Goal: Communication & Community: Answer question/provide support

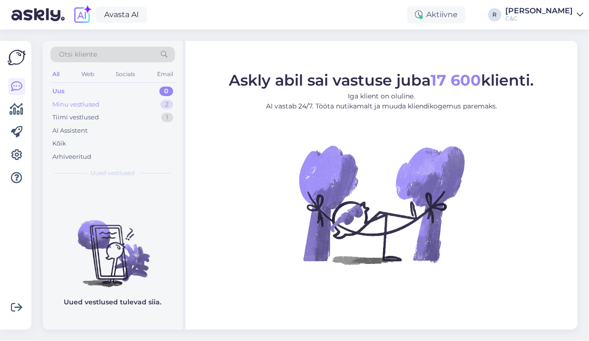
click at [146, 101] on div "Minu vestlused 2" at bounding box center [112, 104] width 125 height 13
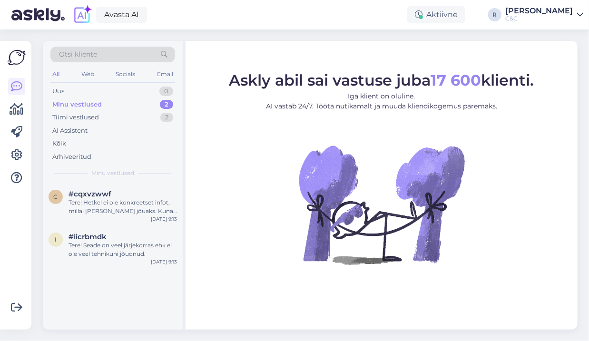
click at [132, 102] on div "Minu vestlused 2" at bounding box center [112, 104] width 125 height 13
click at [131, 114] on div "Tiimi vestlused 2" at bounding box center [112, 117] width 125 height 13
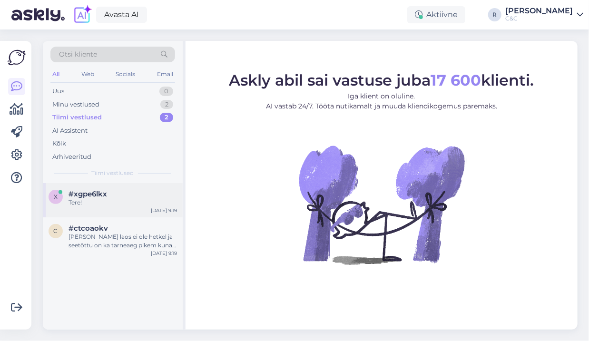
click at [114, 197] on div "#xgpe6lkx" at bounding box center [123, 194] width 109 height 9
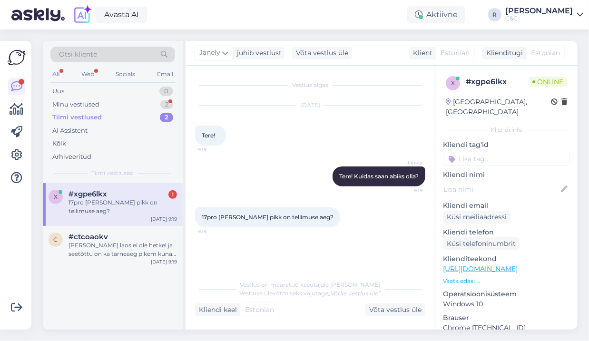
click at [125, 121] on div "Tiimi vestlused 2" at bounding box center [112, 117] width 125 height 13
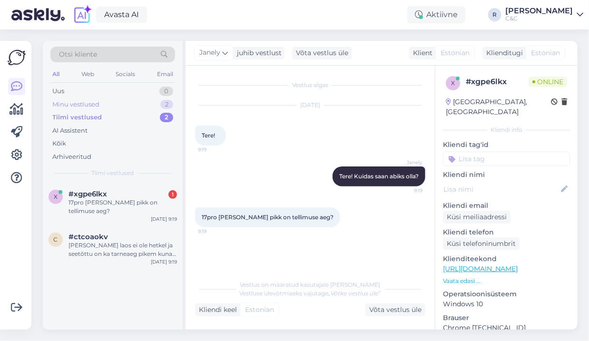
click at [129, 104] on div "Minu vestlused 2" at bounding box center [112, 104] width 125 height 13
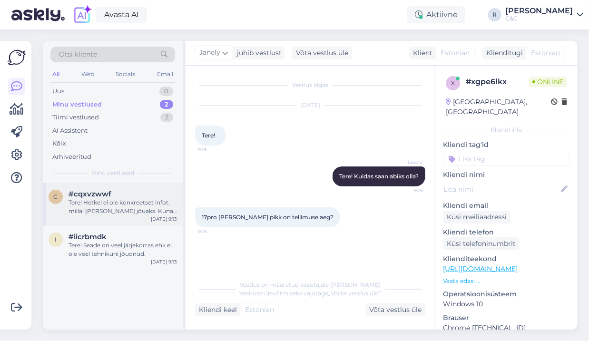
click at [114, 193] on div "#cqxvzwwf" at bounding box center [123, 194] width 109 height 9
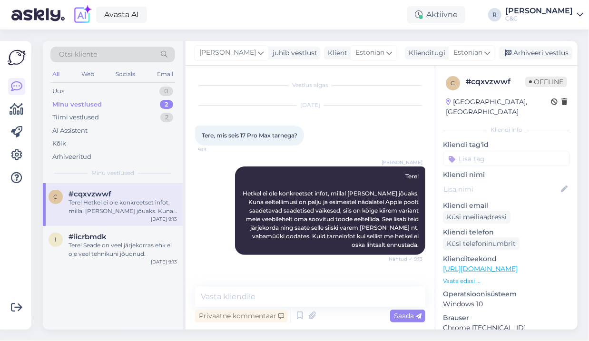
drag, startPoint x: 412, startPoint y: 133, endPoint x: 451, endPoint y: 133, distance: 39.0
drag, startPoint x: 451, startPoint y: 133, endPoint x: 516, endPoint y: 57, distance: 99.9
click at [516, 57] on div "Arhiveeri vestlus" at bounding box center [535, 53] width 73 height 13
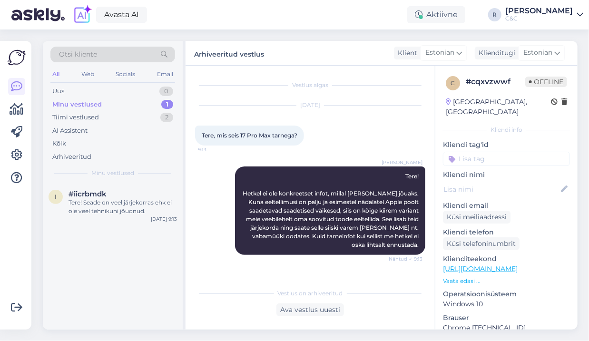
click at [165, 101] on div "1" at bounding box center [167, 105] width 12 height 10
click at [134, 199] on div "Tere! Seade on veel järjekorras ehk ei ole veel tehnikuni jõudnud." at bounding box center [123, 207] width 109 height 17
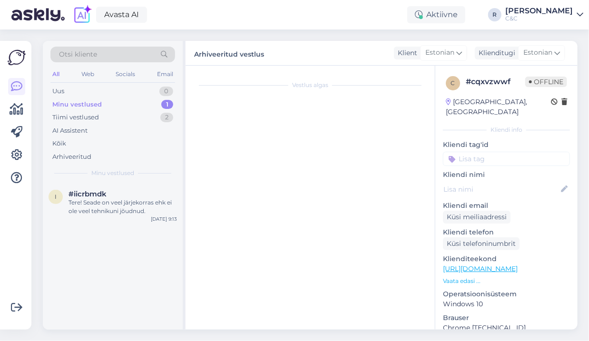
scroll to position [588, 0]
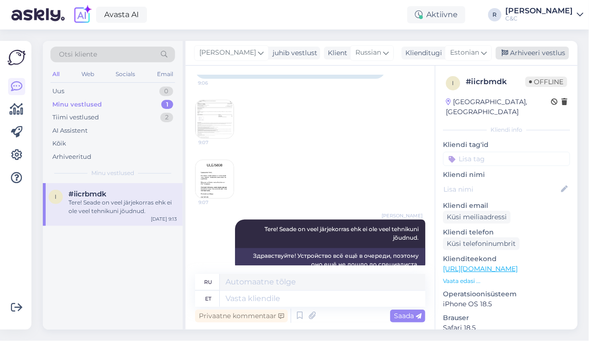
click at [544, 57] on div "Arhiveeri vestlus" at bounding box center [532, 53] width 73 height 13
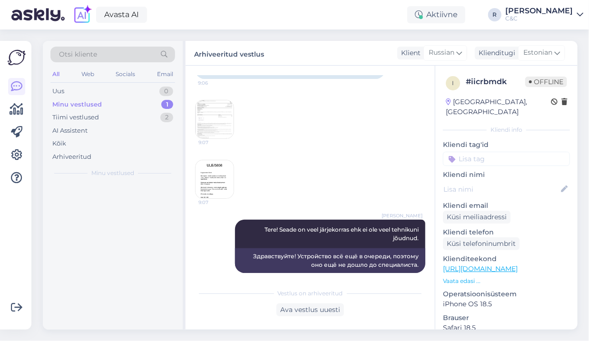
scroll to position [579, 0]
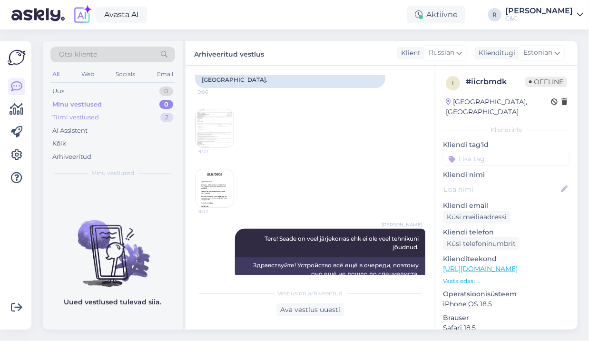
click at [171, 117] on div "2" at bounding box center [166, 118] width 13 height 10
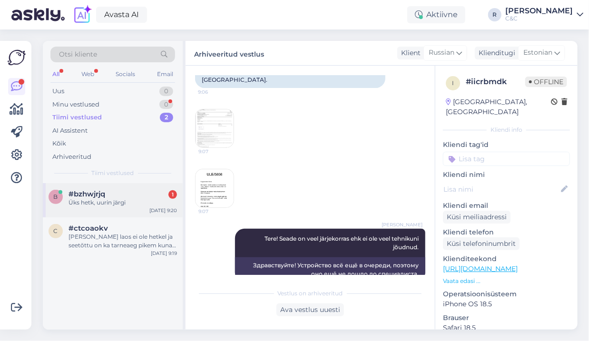
click at [144, 196] on div "#bzhwjrjq 1" at bounding box center [123, 194] width 109 height 9
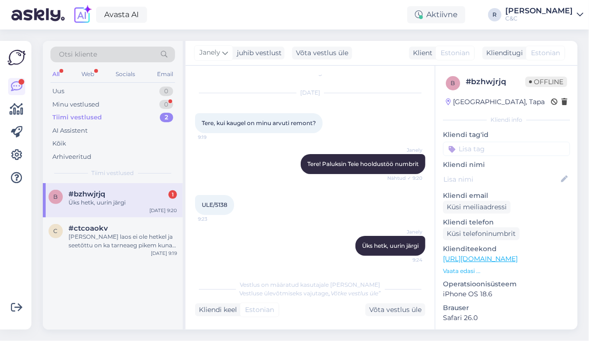
scroll to position [0, 0]
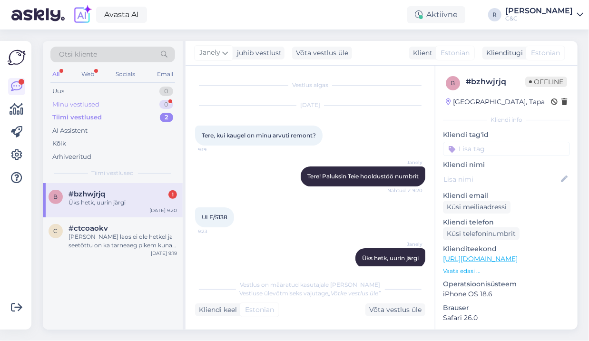
click at [158, 107] on div "Minu vestlused 0" at bounding box center [112, 104] width 125 height 13
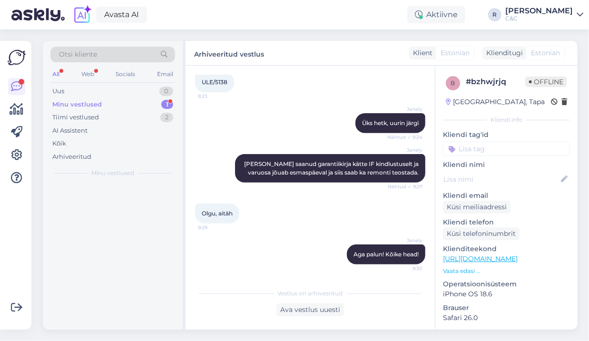
scroll to position [144, 0]
click at [291, 69] on div "Vestlus algas [DATE] Tere, kui kaugel on minu arvuti remont? 9:19 Janely Tere! …" at bounding box center [310, 198] width 249 height 264
click at [162, 106] on div "1" at bounding box center [167, 105] width 12 height 10
click at [126, 199] on div "tänan" at bounding box center [123, 203] width 109 height 9
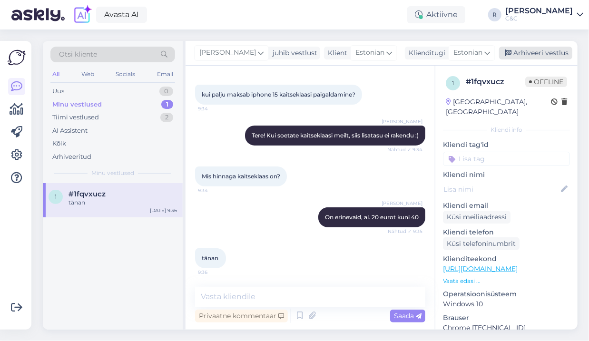
click at [510, 50] on div "Arhiveeri vestlus" at bounding box center [535, 53] width 73 height 13
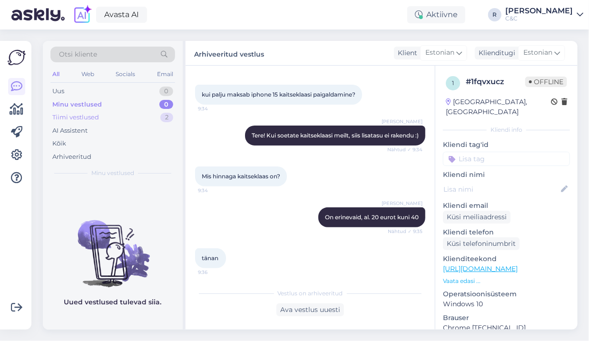
click at [157, 112] on div "Tiimi vestlused 2" at bounding box center [112, 117] width 125 height 13
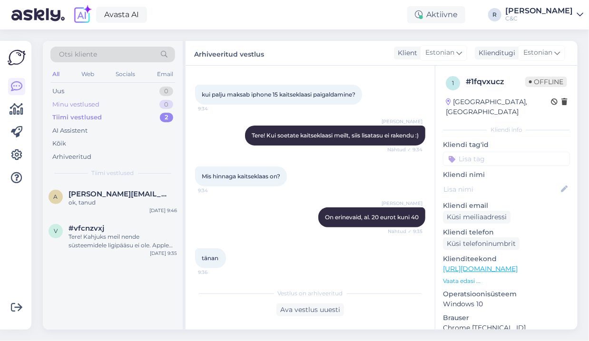
click at [132, 107] on div "Minu vestlused 0" at bounding box center [112, 104] width 125 height 13
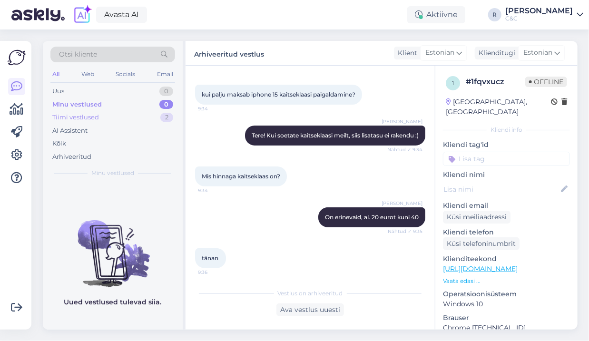
drag, startPoint x: 141, startPoint y: 92, endPoint x: 135, endPoint y: 112, distance: 21.4
click at [141, 93] on div "Uus 0" at bounding box center [112, 91] width 125 height 13
click at [134, 116] on div "Tiimi vestlused 2" at bounding box center [112, 117] width 125 height 13
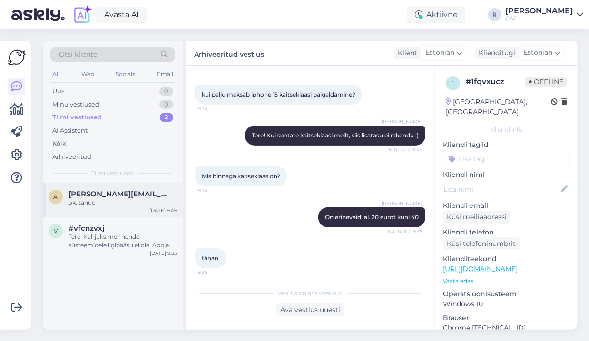
click at [108, 202] on div "ok, tanud" at bounding box center [123, 203] width 109 height 9
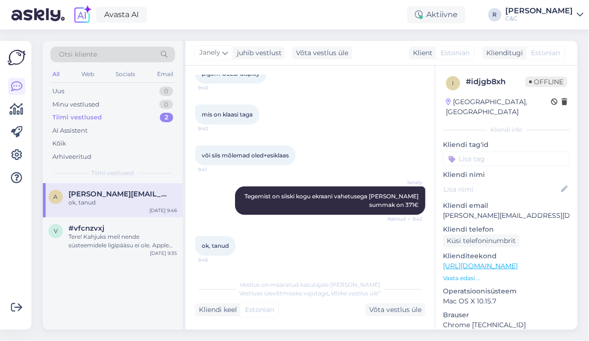
click at [404, 318] on div "Vestlus algas [DATE] tere, palju maksab iPhone 12 pro displei vahetus koos uue …" at bounding box center [310, 198] width 249 height 264
click at [404, 313] on div "Võta vestlus üle" at bounding box center [396, 310] width 60 height 13
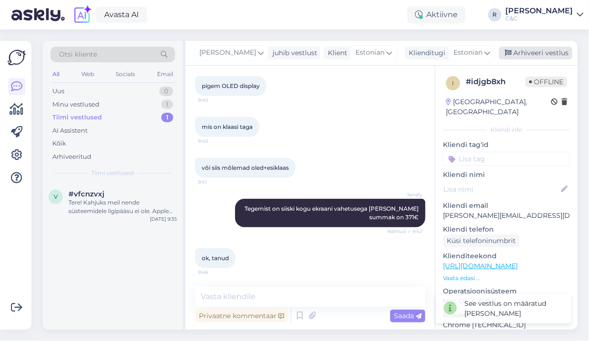
click at [545, 56] on div "Arhiveeri vestlus" at bounding box center [535, 53] width 73 height 13
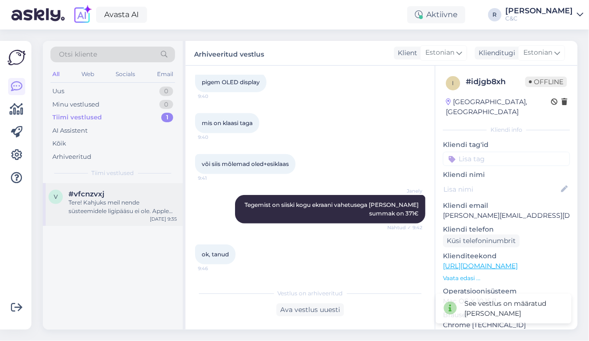
click at [168, 191] on div "#vfcnzvxj" at bounding box center [123, 194] width 109 height 9
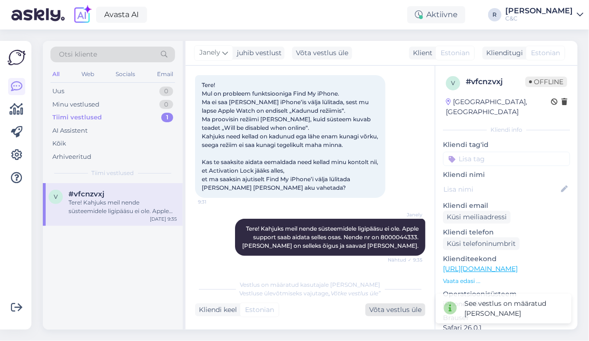
click at [400, 317] on div "Vestlus algas [DATE] Tere! Mul on probleem funktsiooniga Find My iPhone. Ma ei …" at bounding box center [310, 198] width 249 height 264
click at [399, 312] on div "Võta vestlus üle" at bounding box center [396, 310] width 60 height 13
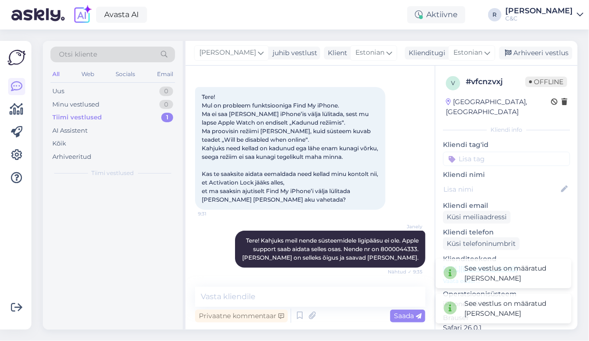
scroll to position [38, 0]
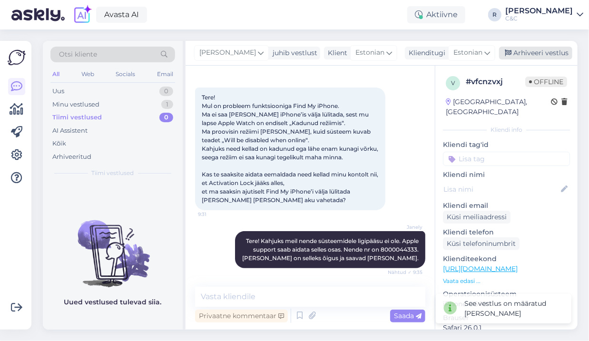
click at [528, 54] on div "Arhiveeri vestlus" at bounding box center [535, 53] width 73 height 13
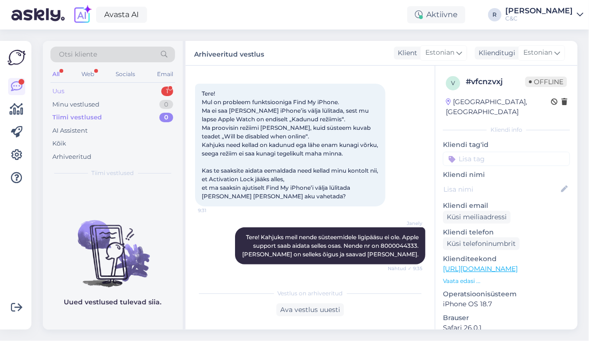
click at [133, 92] on div "Uus 1" at bounding box center [112, 91] width 125 height 13
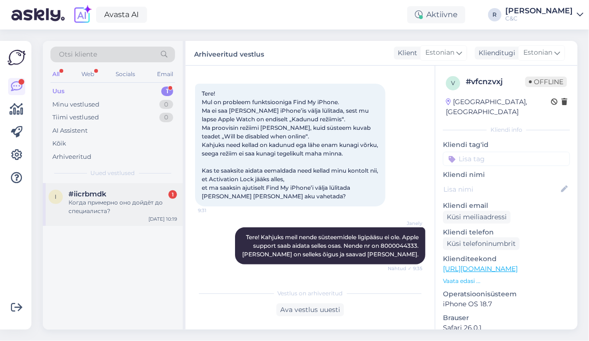
click at [110, 196] on div "#iicrbmdk 1" at bounding box center [123, 194] width 109 height 9
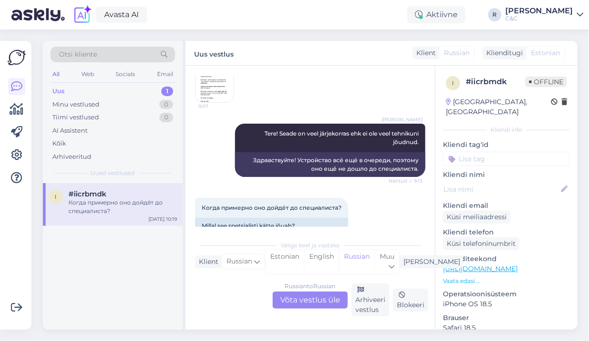
click at [311, 299] on div "Russian to Russian Võta vestlus üle" at bounding box center [310, 300] width 75 height 17
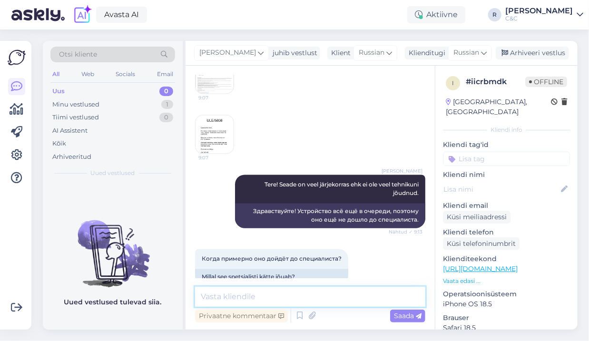
click at [305, 295] on textarea at bounding box center [310, 297] width 230 height 20
type textarea "Tahaks arvata et [PERSON_NAME]"
click at [225, 130] on img at bounding box center [215, 135] width 38 height 38
click at [206, 118] on img at bounding box center [215, 135] width 38 height 38
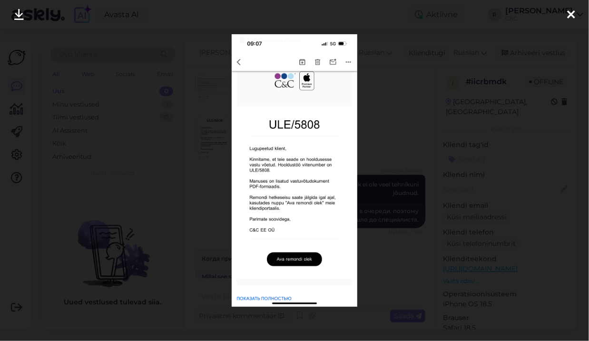
click at [390, 270] on div at bounding box center [294, 170] width 589 height 341
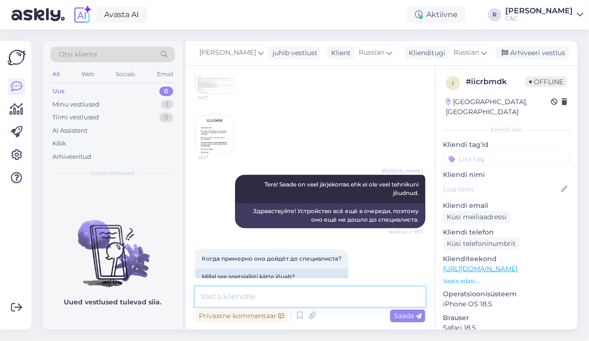
click at [274, 296] on textarea at bounding box center [310, 297] width 230 height 20
type textarea "("
type textarea "[PERSON_NAME], kas hool"
type textarea "Uurin Ülemiste tehnikutelt."
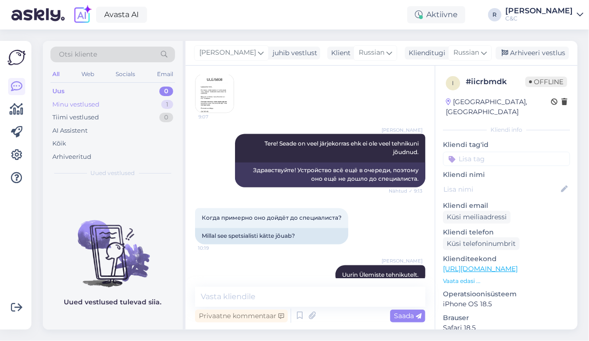
click at [127, 100] on div "Minu vestlused 1" at bounding box center [112, 104] width 125 height 13
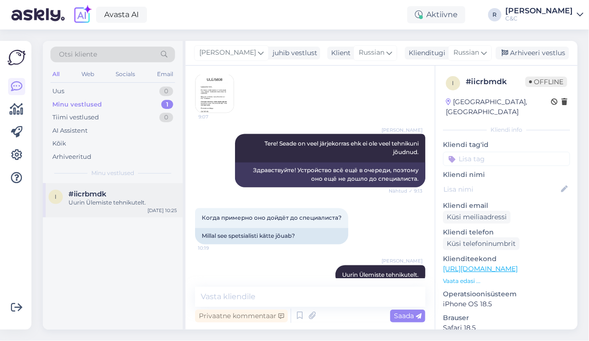
click at [116, 201] on div "Uurin Ülemiste tehnikutelt." at bounding box center [123, 203] width 109 height 9
click at [307, 300] on textarea at bounding box center [310, 297] width 230 height 20
click at [302, 297] on textarea at bounding box center [310, 297] width 230 height 20
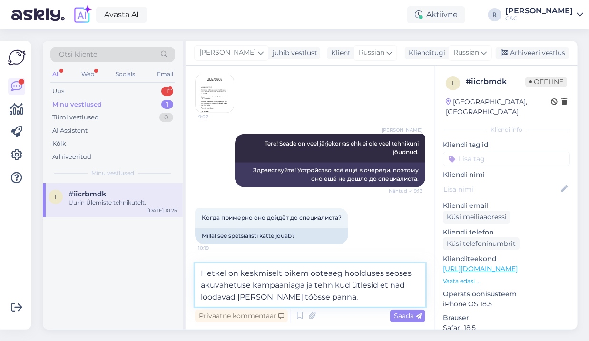
type textarea "Hetkel on keskmiselt pikem ooteaeg hoolduses seoses akuvahetuse kampaaniaga ja …"
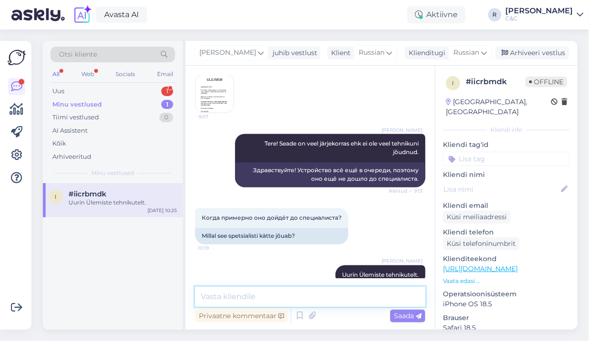
scroll to position [732, 0]
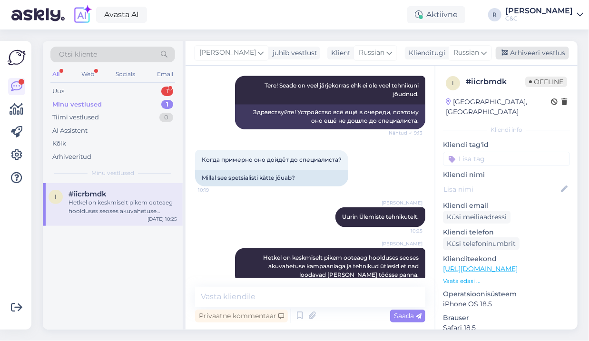
click at [539, 56] on div "Arhiveeri vestlus" at bounding box center [532, 53] width 73 height 13
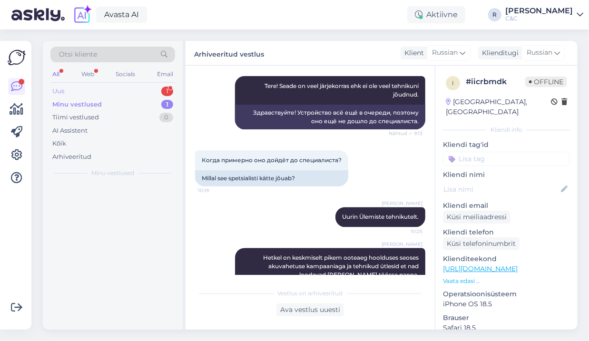
click at [166, 95] on div "1" at bounding box center [167, 92] width 12 height 10
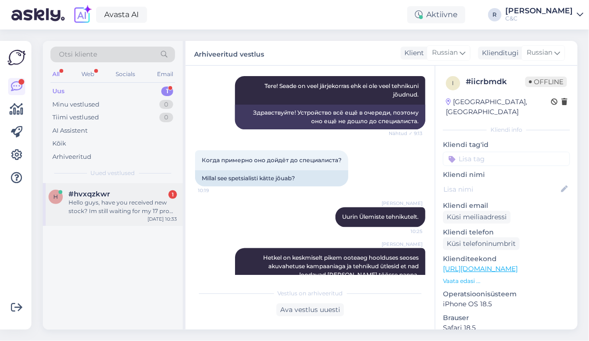
click at [99, 200] on div "Hello guys, have you received new stock? Im still waiting for my 17 pro max 256…" at bounding box center [123, 207] width 109 height 17
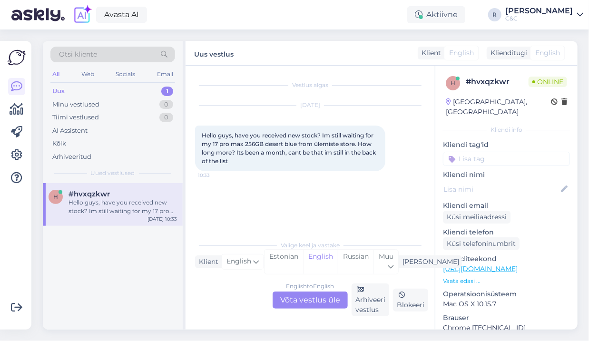
click at [306, 303] on div "English to English Võta vestlus üle" at bounding box center [310, 300] width 75 height 17
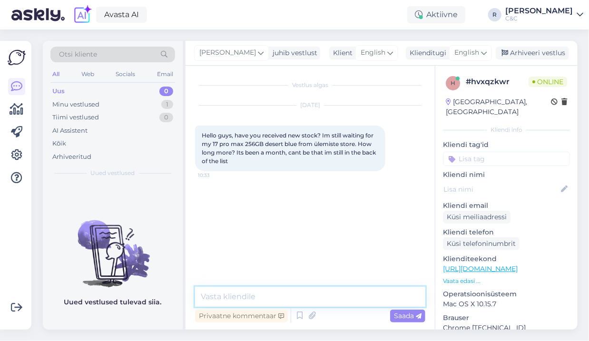
click at [288, 295] on textarea at bounding box center [310, 297] width 230 height 20
type textarea "H"
click at [465, 54] on span "English" at bounding box center [467, 53] width 25 height 10
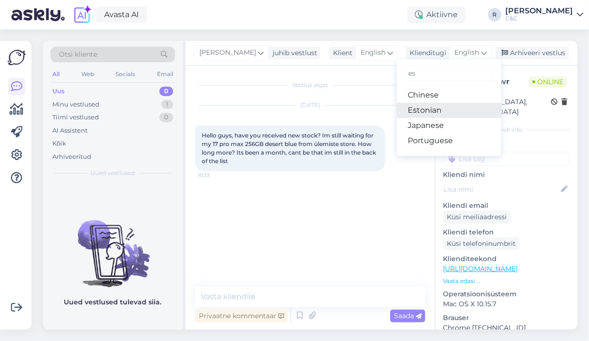
type input "es"
click at [432, 112] on link "Estonian" at bounding box center [449, 110] width 105 height 15
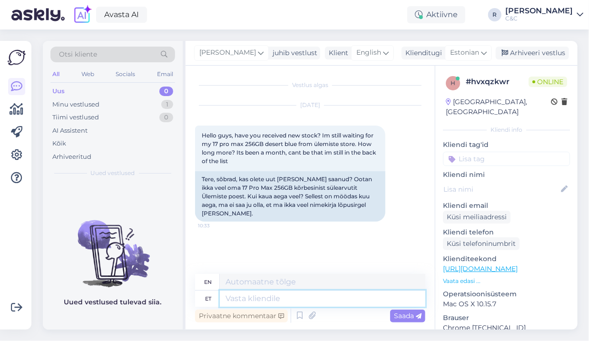
click at [250, 296] on textarea at bounding box center [323, 299] width 206 height 16
type textarea "Tere!"
type textarea "Hello!"
type textarea "Tere! Kahjuks saa"
type textarea "Hello! Unfortunately"
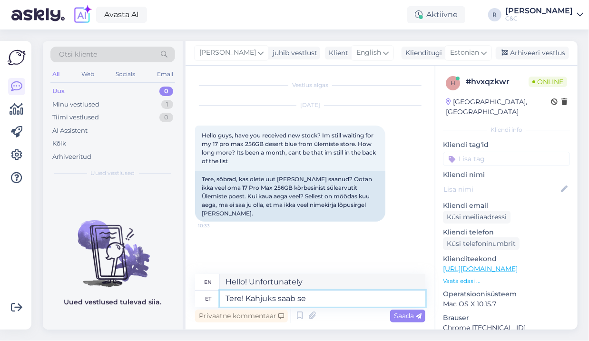
type textarea "Tere! Kahjuks saab ses"
type textarea "Hello! Unfortunately,"
type textarea "Tere! Kahjuks saab sest me"
type textarea "Hello! Unfortunately, because"
type textarea "Tere! Kahjuks saab sest Applel"
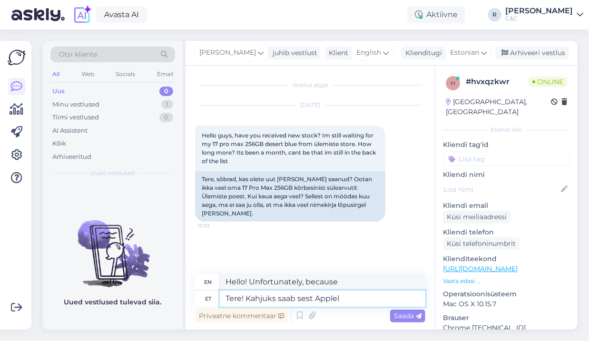
type textarea "Hello! Unfortunately, Apple can't"
type textarea "Tere! Kahjuks saab sest Applel on su"
type textarea "Hello! Unfortunately, it is because Apple has"
type textarea "Tere! Kahjuks saab sest Applel on suur ta"
type textarea "Hello! Unfortunately, it is because Apple has a big"
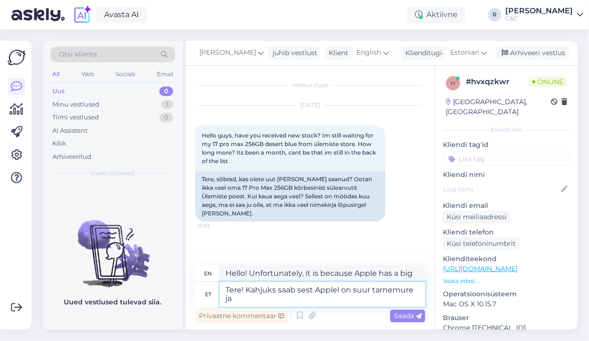
type textarea "Tere! Kahjuks saab sest Applel on suur tarnemure ja m"
type textarea "Hello! Unfortunately, it is because Apple has a major supply problem and"
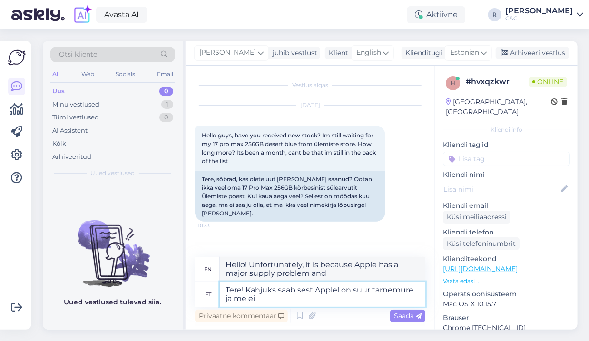
type textarea "Tere! Kahjuks saab sest Applel on suur tarnemure ja me ei"
type textarea "Hello! Unfortunately, Apple is having a major supply problem and we"
type textarea "Tere! Kahjuks saab sest Applel on suur tarnemure ja me ei sa"
type textarea "Hello! Unfortunately, Apple has a major supply problem and we can't"
type textarea "Tere! Kahjuks saab sest Applel on suur tarnemure ja me ei saa ne"
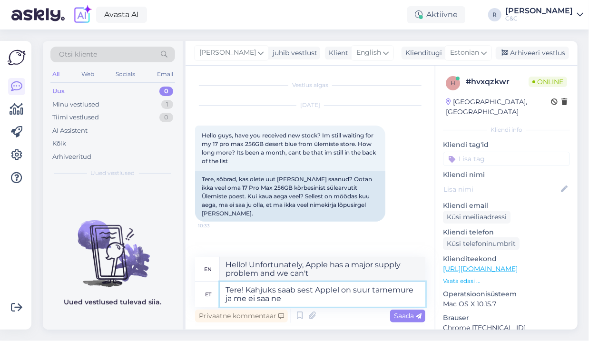
type textarea "Hello! Unfortunately, because Apple has a major supply problem and we can't"
type textarea "Tere! Kahjuks saab sest Applel on suur tarnemure ja me ei saa nende k"
type textarea "Hello! Unfortunately, Apple is having a major supply problem and we can't get t…"
type textarea "Tere! Kahjuks saab sest Applel on suur tarnemure ja me ei saa nende käest"
type textarea "Hello! Unfortunately, Apple has a major supply problem and we can't get it from…"
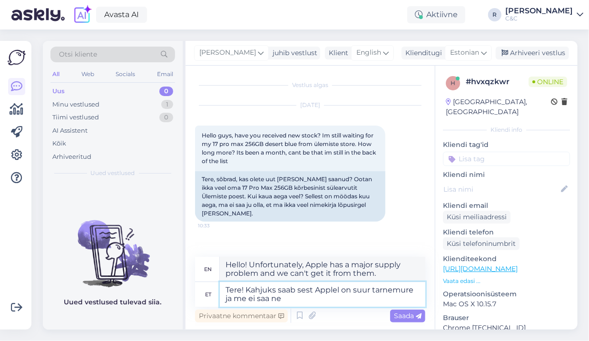
type textarea "Tere! Kahjuks saab sest Applel on suur tarnemure ja me ei saa n"
type textarea "Hello! Unfortunately, Apple is having a major supply problem and we can't get t…"
type textarea "Tere! Kahjuks saab sest Applel on suur tarnemure ja me ei"
type textarea "Hello! Unfortunately, because Apple has a major supply problem and we can't"
type textarea "Tere! Kahjuks saab sest Applel on suur tarnemure ja m"
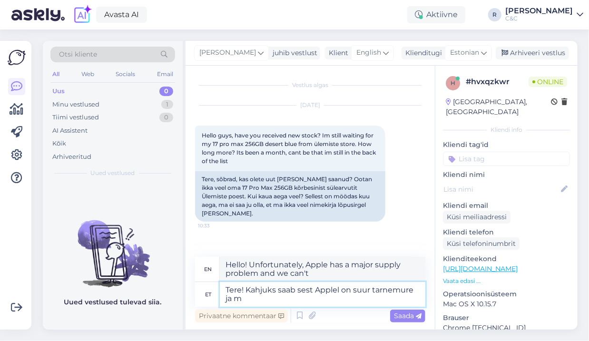
type textarea "Hello! Unfortunately, Apple is having a major supply problem and we"
type textarea "Tere! Kahjuks saab sest Applel on suur tarnemure ja me saame nen"
type textarea "Hello! Unfortunately, it is because Apple has a major supply problem and we can"
type textarea "Tere! Kahjuks saab sest Applel on suur tarnemure ja me saame nende käe"
type textarea "Hello! Unfortunately, Apple has a major supply problem and we can't get them."
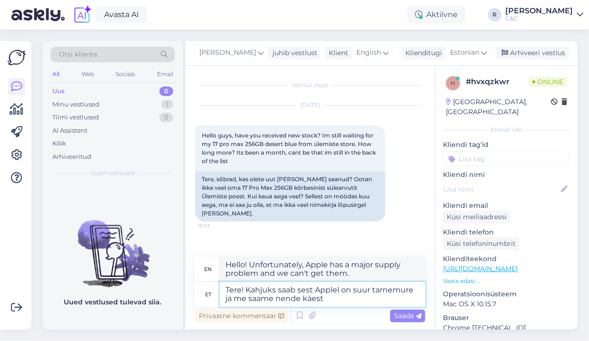
type textarea "Tere! Kahjuks saab sest Applel on suur tarnemure ja me saame nende käest"
type textarea "Hello! Unfortunately, it is because Apple has a big supply problem and we get i…"
type textarea "Tere! Kahjuks saab sest Applel on suur tarnemure ja me saame nende käest iganäd…"
type textarea "Hello! Unfortunately, it is because Apple has a major supply problem and we rec…"
type textarea "Tere! Kahjuks saab sest Applel on suur tarnemure ja me saame nende käest iganäd…"
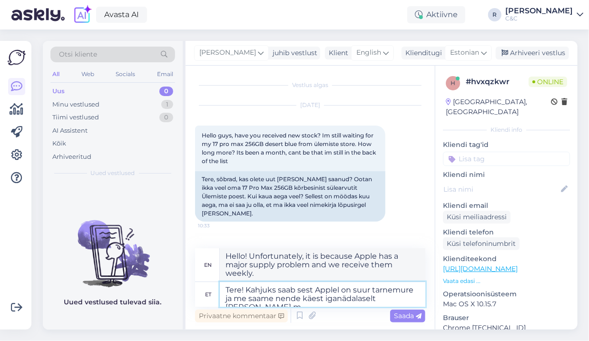
type textarea "Hello! Unfortunately, Apple is having a major supply problem and we only receiv…"
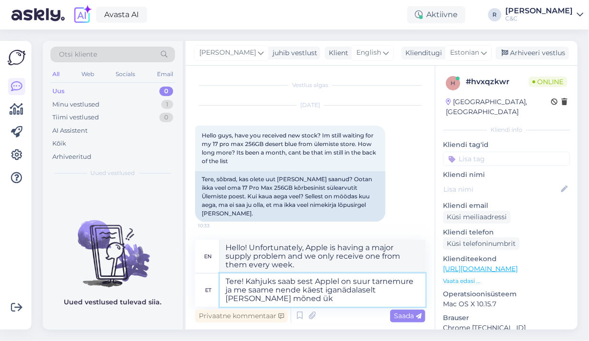
type textarea "Tere! Kahjuks saab sest Applel on suur tarnemure ja me saame nende käest iganäd…"
type textarea "Hello! Unfortunately, Apple is having a major supply issue and we only get a fe…"
type textarea "Tere! Kahjuks saab sest Applel on suur tarnemure ja me saame nende käest iganäd…"
type textarea "Hello! Unfortunately, Apple is having a major supply problem and we only get a …"
type textarea "Tere! Kahjuks saab sest Applel on suur tarnemure ja me saame nende käest iganäd…"
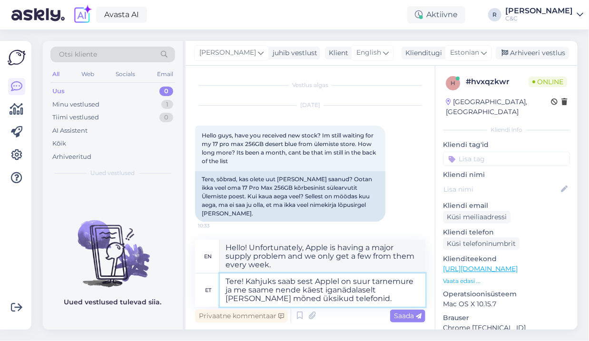
type textarea "Hello! Unfortunately, it is because Apple has a major supply problem and we onl…"
type textarea "Tere! Kahjuks saab sest Applel on suur tarnemure ja me saame nende käest iganäd…"
type textarea "Hello! Unfortunately, it is because Apple has a major supply problem and we onl…"
type textarea "Tere! Kahjuks saab sest Applel on suur tarnemure ja me saame nende käest iganäd…"
type textarea "Hello! Unfortunately, it is because Apple has a major supply problem and we onl…"
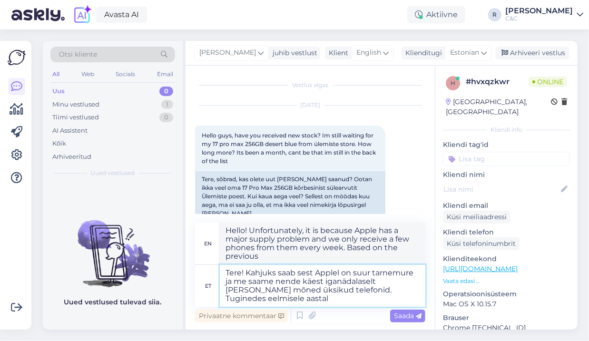
type textarea "Tere! Kahjuks saab sest Applel on suur tarnemure ja me saame nende käest iganäd…"
type textarea "Hello! Unfortunately, it is because Apple has a major supply problem and we onl…"
type textarea "Tere! Kahjuks saab sest Applel on suur tarnemure ja me saame nende käest iganäd…"
type textarea "Hello! Unfortunately, it is because Apple has a major supply problem and we onl…"
type textarea "Tere! Kahjuks saab sest Applel on suur tarnemure ja me saame nende käest iganäd…"
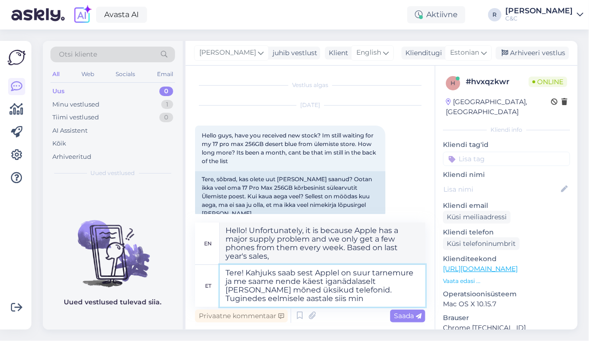
type textarea "Hello! Unfortunately, it is because Apple has a major supply problem and we onl…"
type textarea "Tere! Kahjuks saab sest Applel on suur tarnemure ja me saame nende käest iganäd…"
type textarea "Hello! Unfortunately, Apple is having a major supply problem and we only get a …"
type textarea "Tere! Kahjuks saab sest Applel on suur tarnemure ja me saame nende käest iganäd…"
type textarea "Hello! Unfortunately, it is because Apple has a big supply problem and we only …"
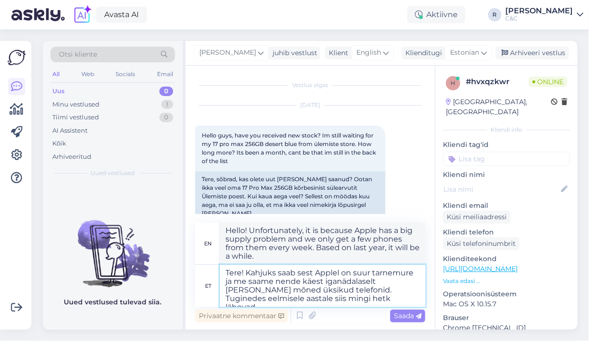
type textarea "Tere! Kahjuks saab sest Applel on suur tarnemure ja me saame nende käest iganäd…"
type textarea "Hello! Unfortunately, it is because Apple has a big supply problem and we only …"
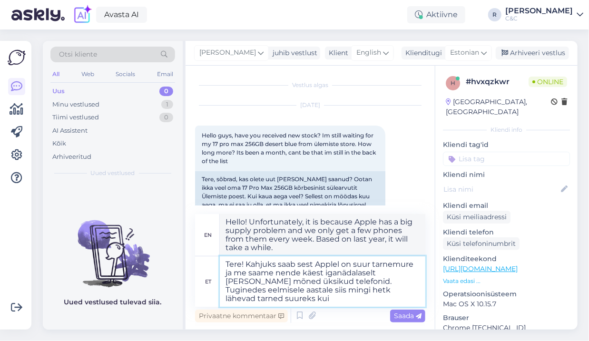
type textarea "Tere! Kahjuks saab sest Applel on suur tarnemure ja me saame nende käest iganäd…"
type textarea "Hello! Unfortunately, it is because Apple has a big supply problem and we only …"
type textarea "Tere! Kahjuks saab sest Applel on suur tarnemure ja me saame nende käest iganäd…"
type textarea "Hello! Unfortunately, it is because Apple has a big supply problem and we only …"
type textarea "Tere! Kahjuks saab sest Applel on suur tarnemure ja me saame nende käest iganäd…"
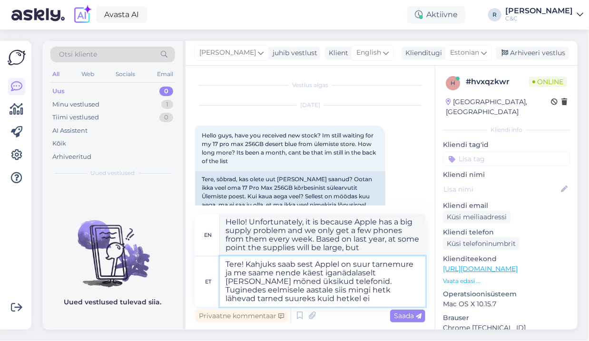
type textarea "Hello! Unfortunately, it is because Apple has a big supply problem and we only …"
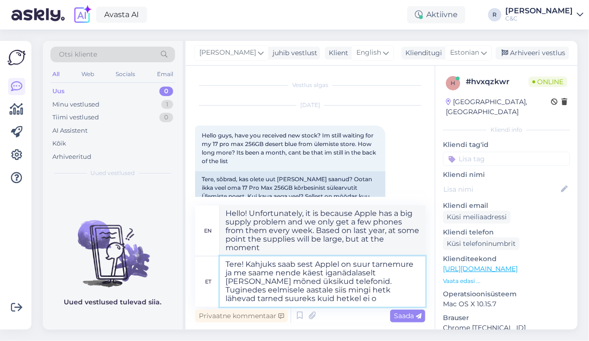
type textarea "Tere! Kahjuks saab sest Applel on suur tarnemure ja me saame nende käest iganäd…"
type textarea "Hello! Unfortunately, it is because Apple has a big supply problem and we only …"
type textarea "Tere! Kahjuks saab sest Applel on suur tarnemure ja me saame nende käest iganäd…"
type textarea "Hello! Unfortunately, it is because Apple has a big supply problem and we only …"
type textarea "Tere! Kahjuks saab sest Applel on suur tarnemure ja me saame nende käest iganäd…"
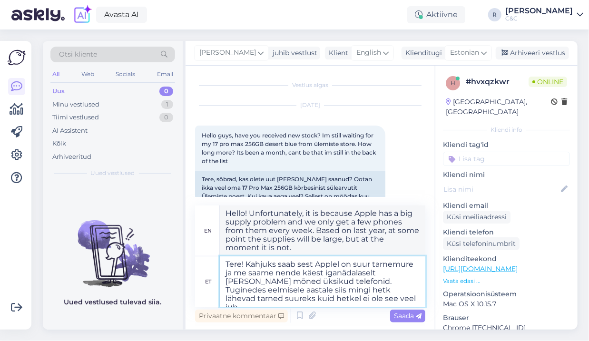
type textarea "Hello! Unfortunately, it is because Apple has a big supply problem and we only …"
type textarea "Tere! Kahjuks saab sest Applel on suur tarnemure ja me saame nende käest iganäd…"
type textarea "Hello! Unfortunately, it is because Apple has a big supply problem and we only …"
type textarea "Tere! Kahjuks saab sest Applel on suur tarnemure ja me saame nende käest iganäd…"
type textarea "Hello! Unfortunately, it is because Apple has a big supply problem and we only …"
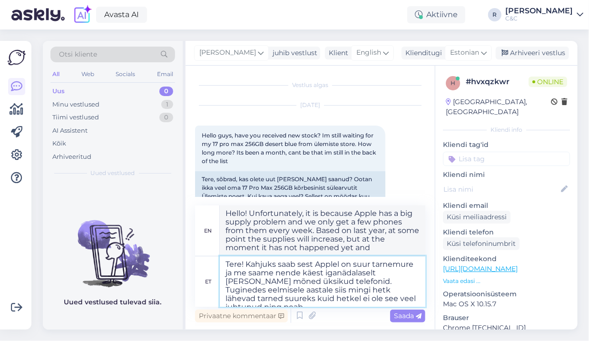
type textarea "Tere! Kahjuks saab sest Applel on suur tarnemure ja me saame nende käest iganäd…"
type textarea "Hello! Unfortunately, it is because Apple has a big supply problem and we only …"
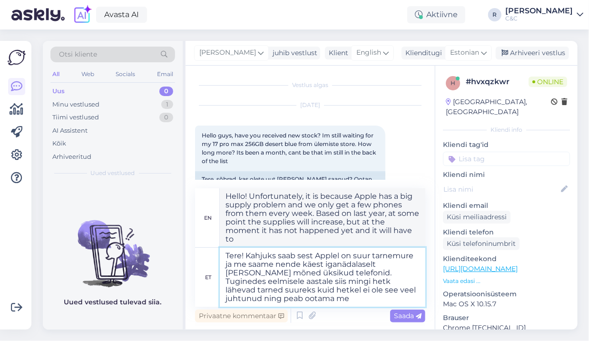
type textarea "Tere! Kahjuks saab sest Applel on suur tarnemure ja me saame nende käest iganäd…"
type textarea "Hello! Unfortunately, it is because Apple has a big supply problem and we only …"
type textarea "Tere! Kahjuks saab sest Applel on suur tarnemure ja me saame nende käest iganäd…"
type textarea "Hello! Unfortunately, it is because Apple has a big supply problem and we only …"
type textarea "Tere! Kahjuks saab sest Applel on suur tarnemure ja me saame nende käest iganäd…"
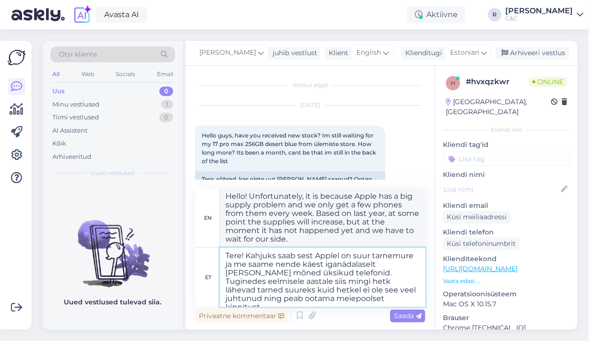
type textarea "Hello! Unfortunately, it is because Apple has a big supply problem and we only …"
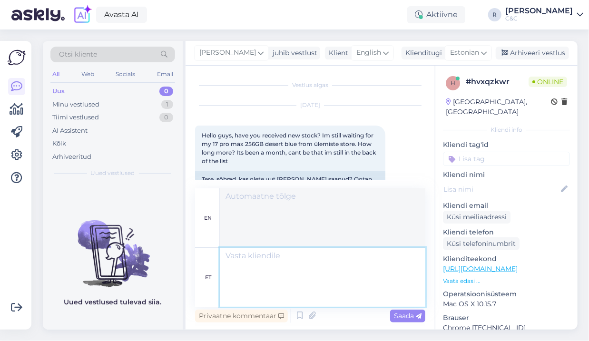
scroll to position [84, 0]
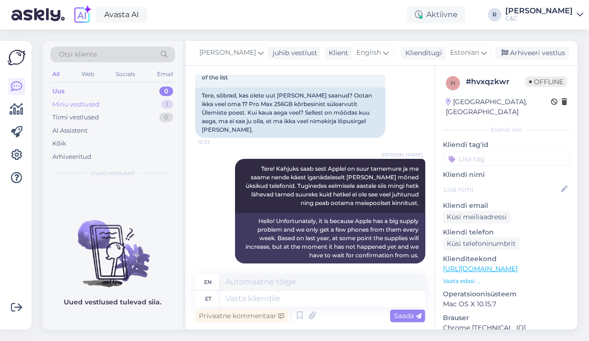
click at [153, 107] on div "Minu vestlused 1" at bounding box center [112, 104] width 125 height 13
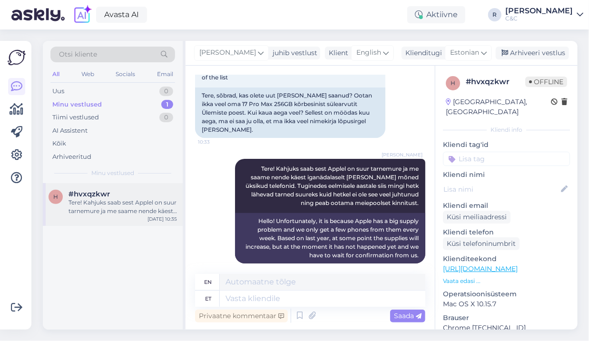
click at [131, 192] on div "#hvxqzkwr" at bounding box center [123, 194] width 109 height 9
click at [229, 209] on icon at bounding box center [230, 212] width 2 height 6
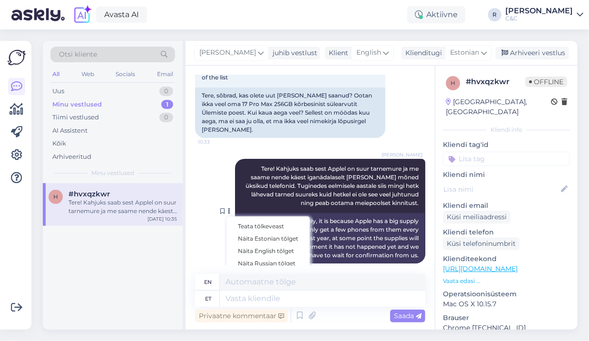
click at [213, 237] on div "[PERSON_NAME] Tere! Kahjuks saab sest Applel on suur tarnemure ja me saame nend…" at bounding box center [310, 212] width 230 height 126
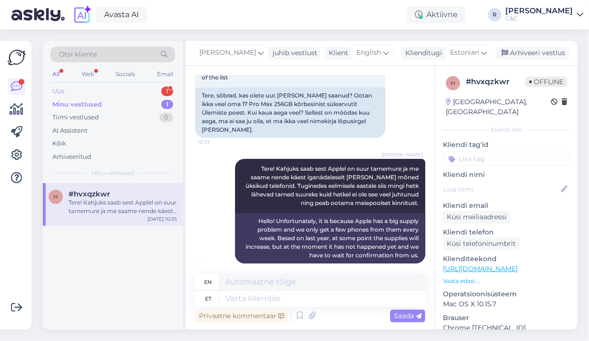
click at [155, 86] on div "Uus 1" at bounding box center [112, 91] width 125 height 13
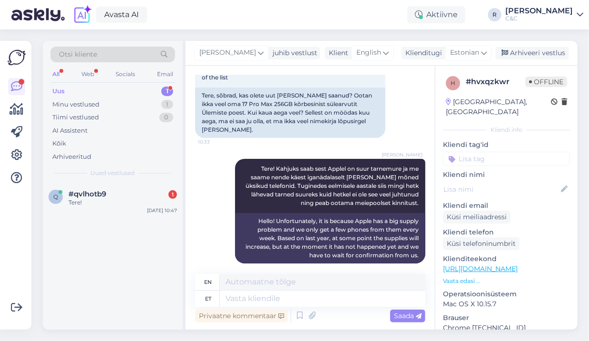
click at [116, 218] on div "q #qvlhotb9 1 Tere! [DATE] 10:47" at bounding box center [113, 256] width 140 height 147
click at [137, 209] on div "q #qvlhotb9 1 Tere! [DATE] 10:47" at bounding box center [113, 200] width 140 height 34
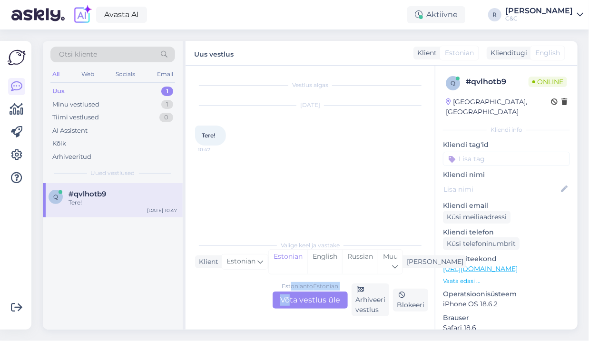
click at [291, 290] on div "Estonian to Estonian Võta vestlus üle Arhiveeri vestlus Blokeeri" at bounding box center [310, 300] width 230 height 33
click at [289, 294] on div "Estonian to Estonian Võta vestlus üle" at bounding box center [310, 300] width 75 height 17
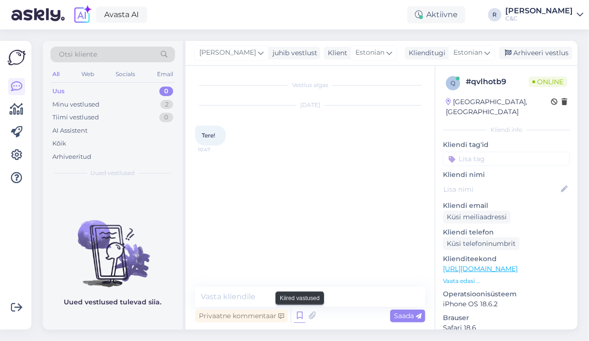
click at [298, 316] on icon at bounding box center [299, 316] width 11 height 14
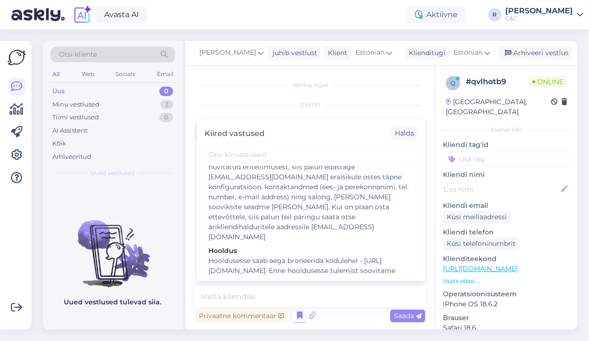
scroll to position [1885, 0]
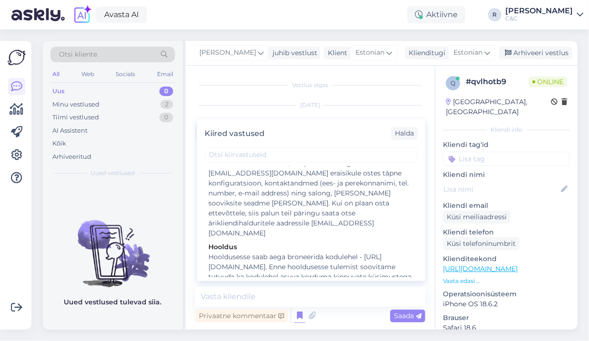
click at [278, 326] on div "Tere! Kuidas saan teid abistada?" at bounding box center [312, 331] width 206 height 10
type textarea "Tere! Kuidas saan teid abistada?"
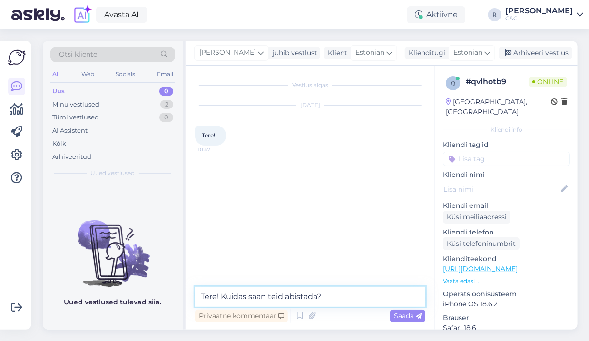
click at [339, 303] on textarea "Tere! Kuidas saan teid abistada?" at bounding box center [310, 297] width 230 height 20
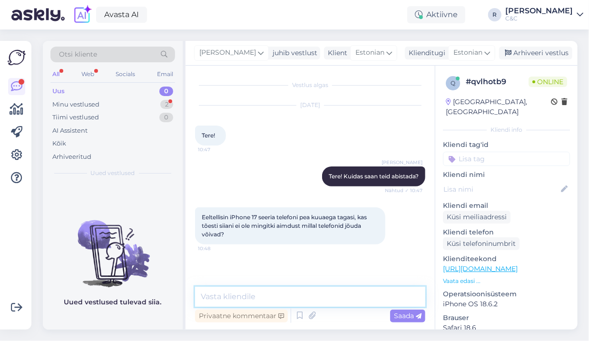
click at [322, 297] on textarea at bounding box center [310, 297] width 230 height 20
click at [289, 293] on textarea at bounding box center [310, 297] width 230 height 20
click at [295, 315] on icon at bounding box center [299, 316] width 11 height 14
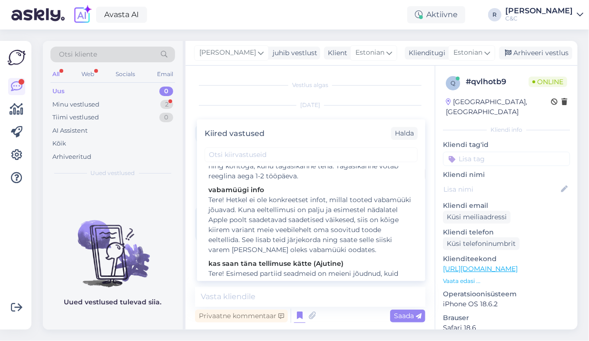
scroll to position [152, 0]
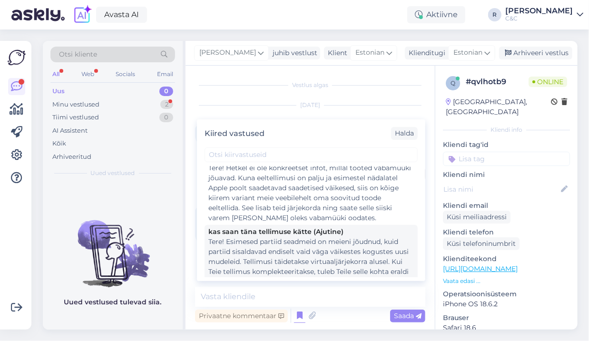
click at [286, 245] on div "Tere! Esimesed partiid seadmeid on meieni jõudnud, kuid partiid sisaldavad endi…" at bounding box center [312, 287] width 206 height 100
type textarea "Tere! Esimesed partiid seadmeid on meieni jõudnud, kuid partiid sisaldavad endi…"
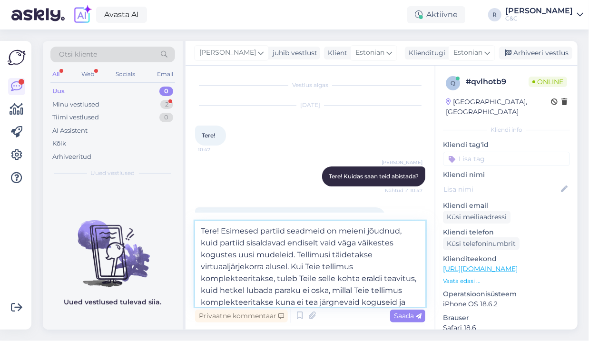
scroll to position [50, 0]
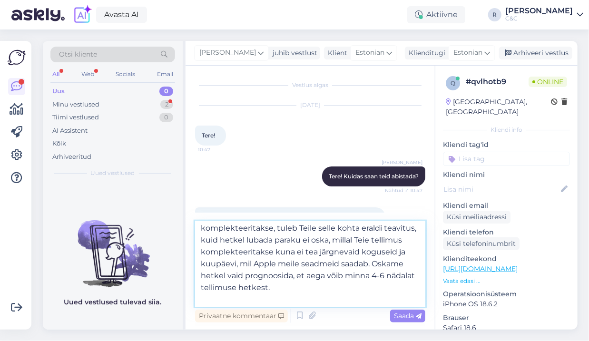
drag, startPoint x: 297, startPoint y: 255, endPoint x: 314, endPoint y: 248, distance: 18.8
click at [314, 248] on textarea "Tere! Esimesed partiid seadmeid on meieni jõudnud, kuid partiid sisaldavad endi…" at bounding box center [310, 264] width 230 height 86
click at [314, 289] on textarea "Tere! Esimesed partiid seadmeid on meieni jõudnud, kuid partiid sisaldavad endi…" at bounding box center [310, 264] width 230 height 86
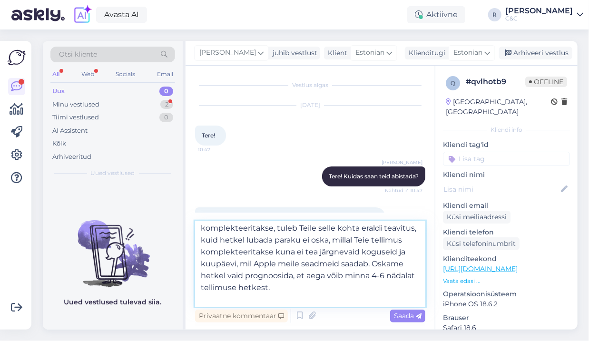
click at [314, 287] on textarea "Tere! Esimesed partiid seadmeid on meieni jõudnud, kuid partiid sisaldavad endi…" at bounding box center [310, 264] width 230 height 86
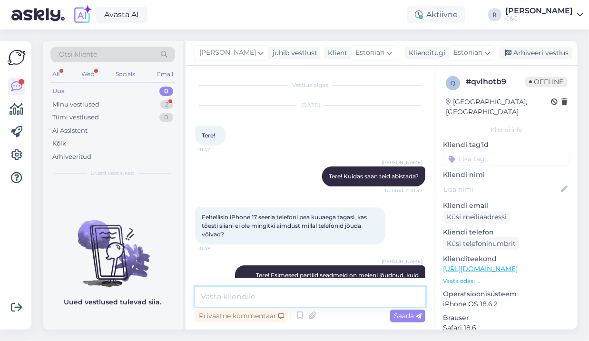
scroll to position [0, 0]
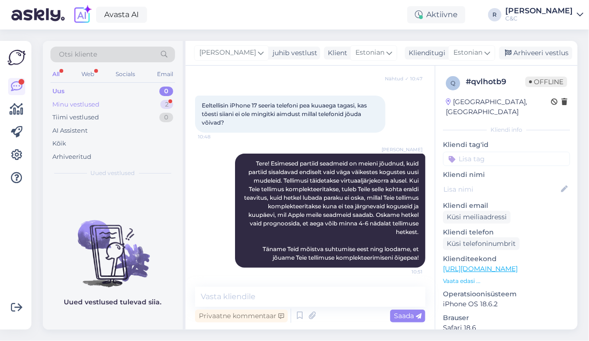
click at [149, 99] on div "Minu vestlused 2" at bounding box center [112, 104] width 125 height 13
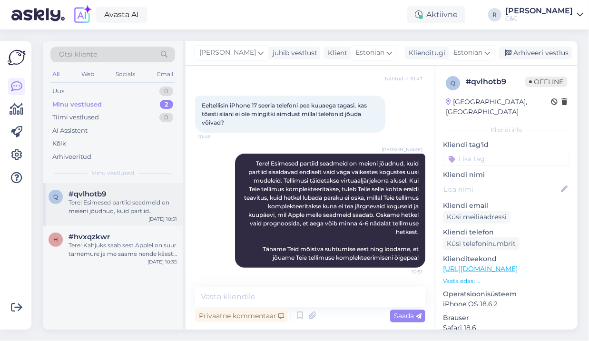
click at [108, 215] on div "Tere! Esimesed partiid seadmeid on meieni jõudnud, kuid partiid sisaldavad endi…" at bounding box center [123, 207] width 109 height 17
click at [99, 247] on div "Tere! Kahjuks saab sest Applel on suur tarnemure ja me saame nende käest iganäd…" at bounding box center [123, 249] width 109 height 17
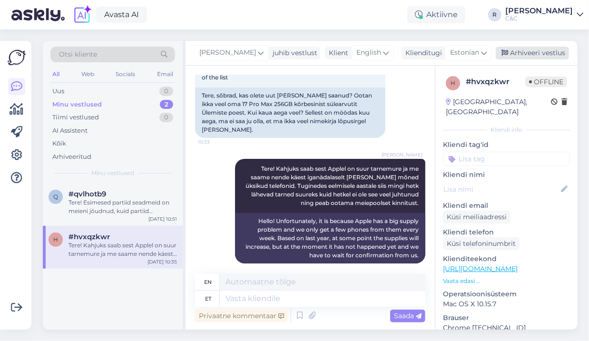
click at [533, 52] on div "Arhiveeri vestlus" at bounding box center [532, 53] width 73 height 13
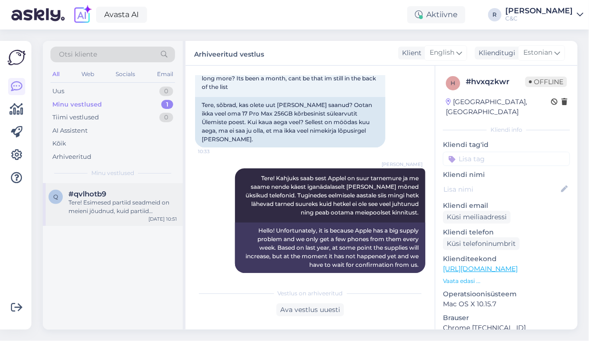
click at [142, 189] on div "q #qvlhotb9 Tere! Esimesed partiid seadmeid on meieni jõudnud, kuid partiid sis…" at bounding box center [113, 204] width 140 height 43
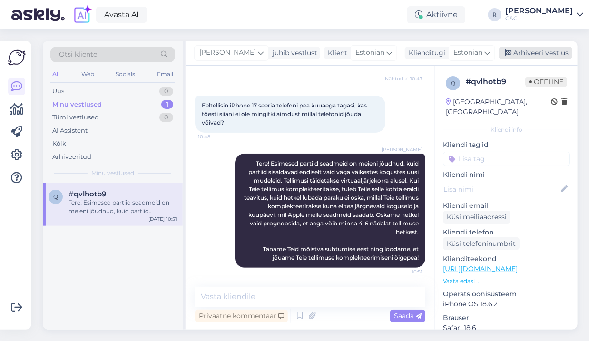
click at [514, 51] on div "Arhiveeri vestlus" at bounding box center [535, 53] width 73 height 13
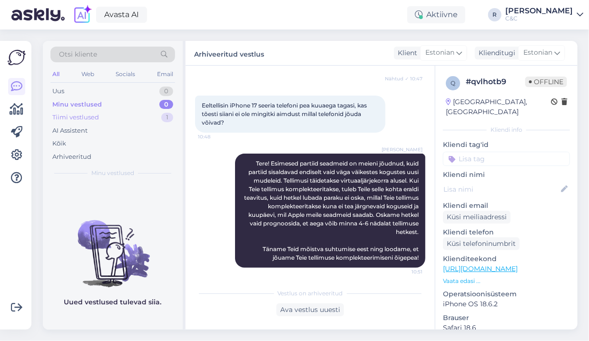
click at [135, 114] on div "Tiimi vestlused 1" at bounding box center [112, 117] width 125 height 13
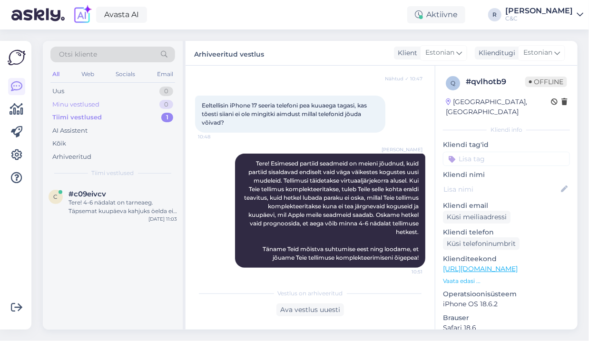
click at [137, 104] on div "Minu vestlused 0" at bounding box center [112, 104] width 125 height 13
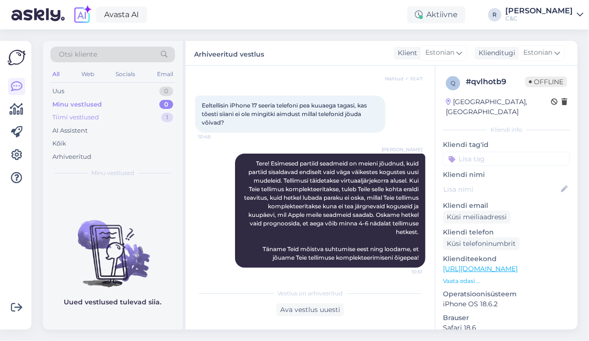
click at [131, 116] on div "Tiimi vestlused 1" at bounding box center [112, 117] width 125 height 13
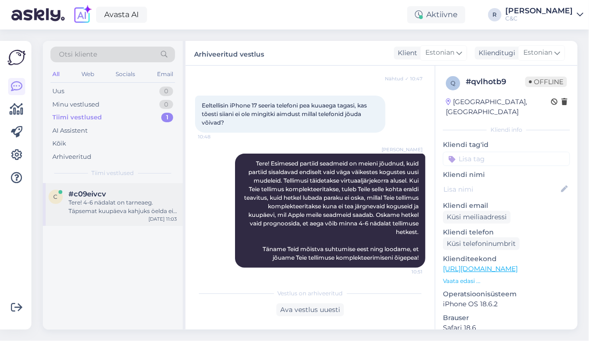
click at [116, 198] on div "#c09eivcv" at bounding box center [123, 194] width 109 height 9
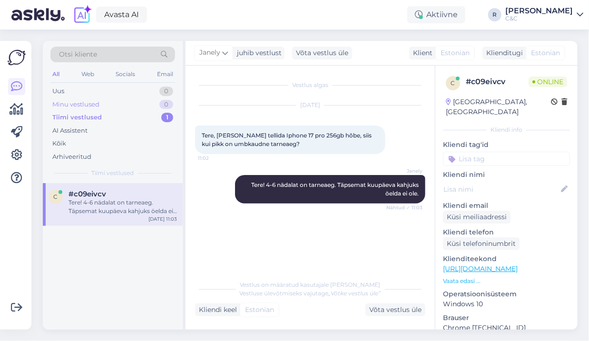
click at [131, 100] on div "Minu vestlused 0" at bounding box center [112, 104] width 125 height 13
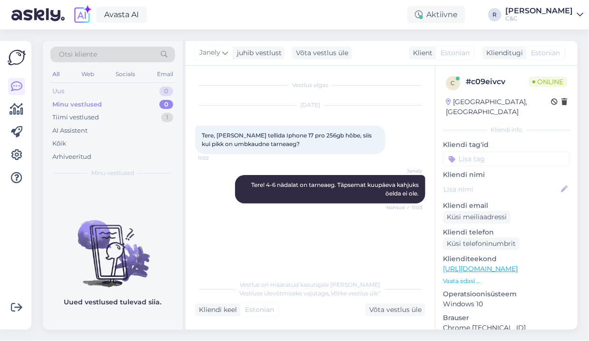
click at [132, 91] on div "Uus 0" at bounding box center [112, 91] width 125 height 13
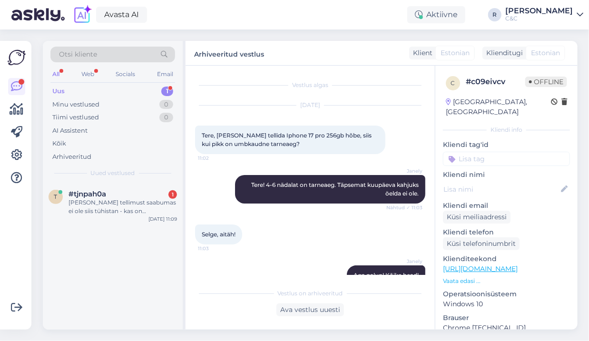
scroll to position [1972, 0]
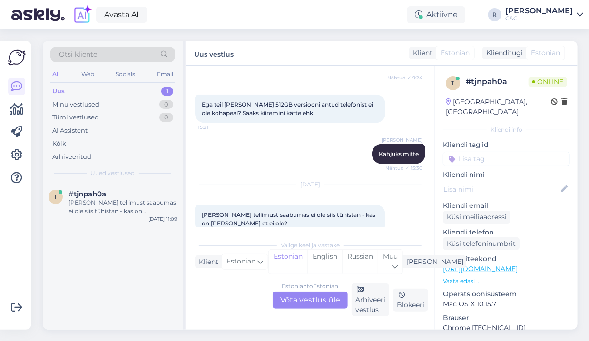
click at [313, 297] on div "Estonian to Estonian Võta vestlus üle" at bounding box center [310, 300] width 75 height 17
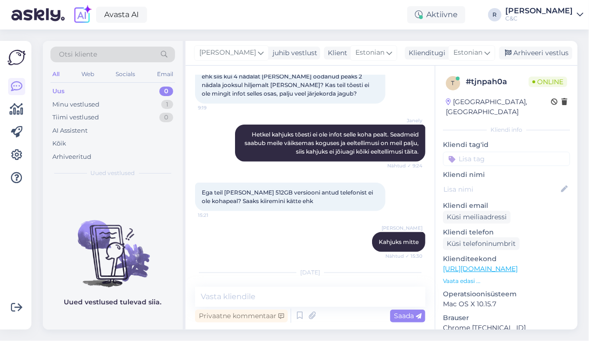
scroll to position [1921, 0]
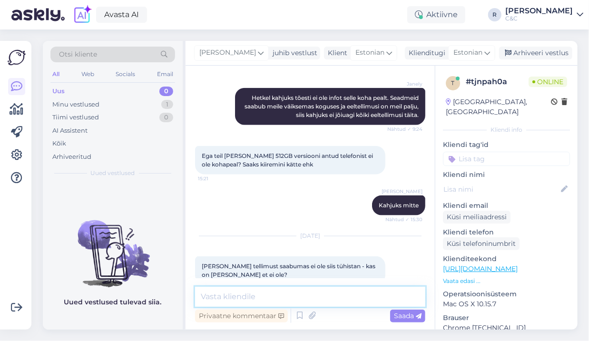
click at [278, 298] on textarea at bounding box center [310, 297] width 230 height 20
click at [292, 301] on textarea at bounding box center [310, 297] width 230 height 20
click at [289, 298] on textarea at bounding box center [310, 297] width 230 height 20
click at [281, 299] on textarea at bounding box center [310, 297] width 230 height 20
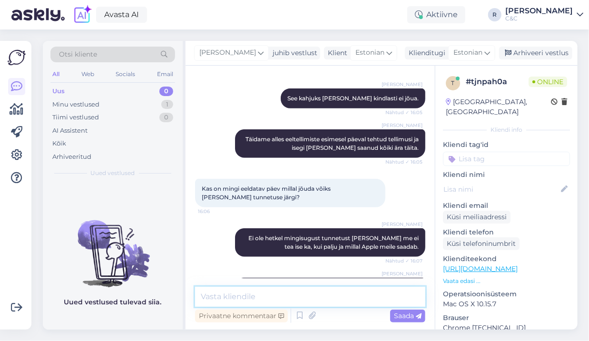
scroll to position [0, 0]
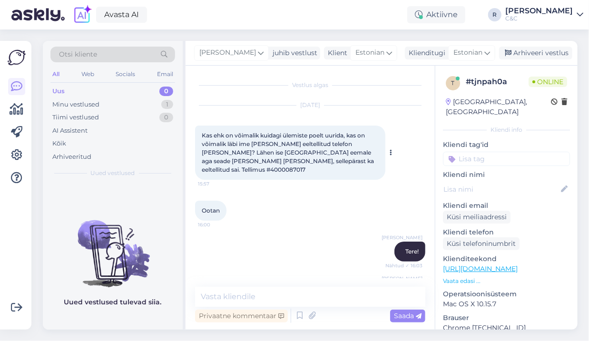
click at [338, 164] on span "Kas ehk on võimalik kuidagi ülemiste poelt uurida, kas on võimalik läbi ime [PE…" at bounding box center [289, 152] width 174 height 41
copy div "4000087017 15:57"
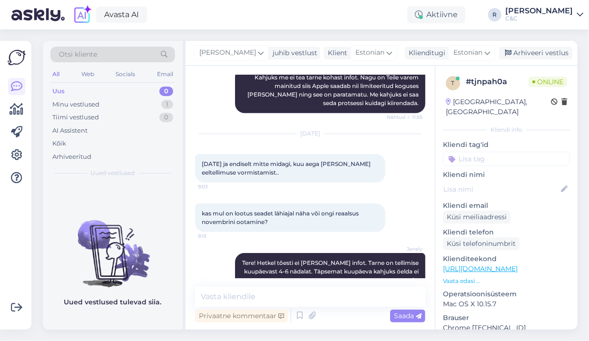
scroll to position [1921, 0]
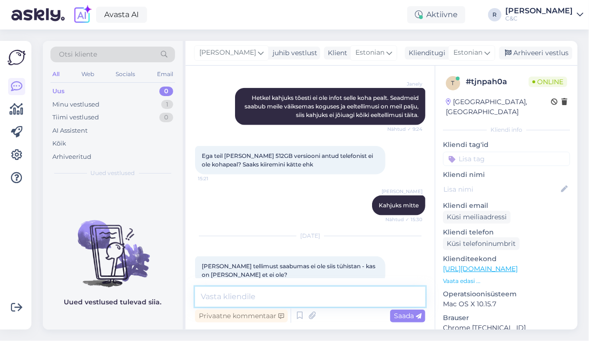
click at [285, 295] on textarea at bounding box center [310, 297] width 230 height 20
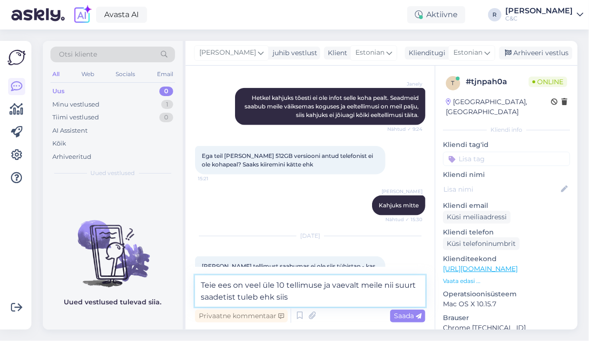
click at [295, 295] on textarea "Teie ees on veel üle 10 tellimuse ja vaevalt meile nii suurt saadetist tuleb eh…" at bounding box center [310, 291] width 230 height 31
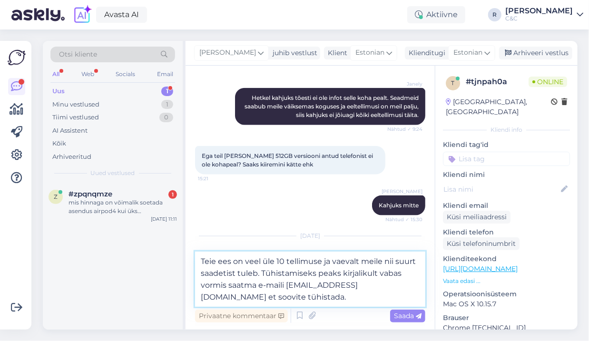
type textarea "Teie ees on veel üle 10 tellimuse ja vaevalt meile nii suurt saadetist tuleb. T…"
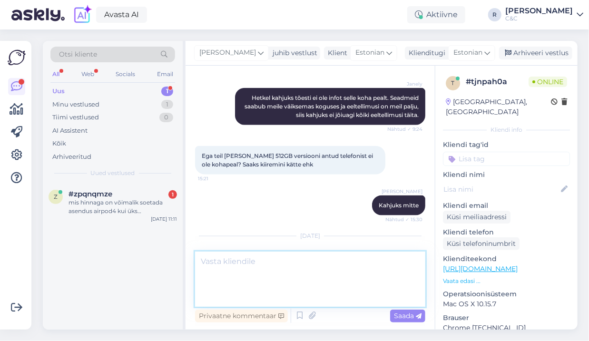
scroll to position [1978, 0]
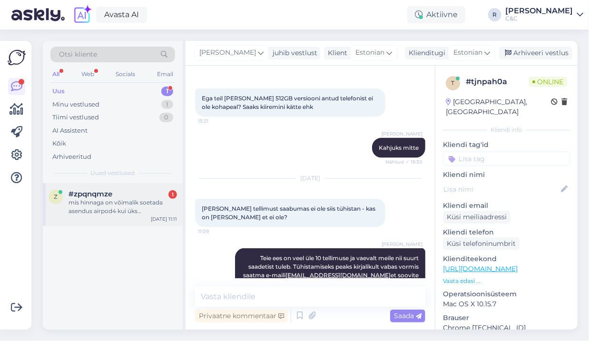
click at [134, 196] on div "#zpqnqmze 1" at bounding box center [123, 194] width 109 height 9
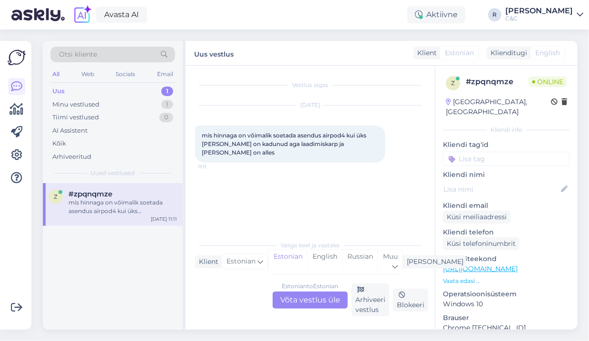
click at [313, 301] on div "Estonian to Estonian Võta vestlus üle" at bounding box center [310, 300] width 75 height 17
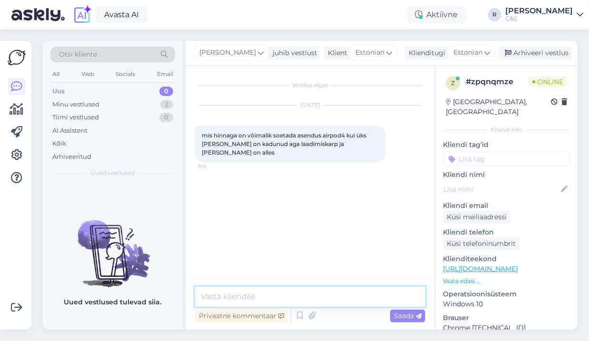
click at [299, 289] on textarea at bounding box center [310, 297] width 230 height 20
click at [289, 296] on textarea "Tere! 103 eurot on" at bounding box center [310, 297] width 230 height 20
click at [320, 296] on textarea "Tere! 103 eurot on ühe klapi" at bounding box center [310, 297] width 230 height 20
type textarea "Tere! 103 eurot on ühe klapi hind."
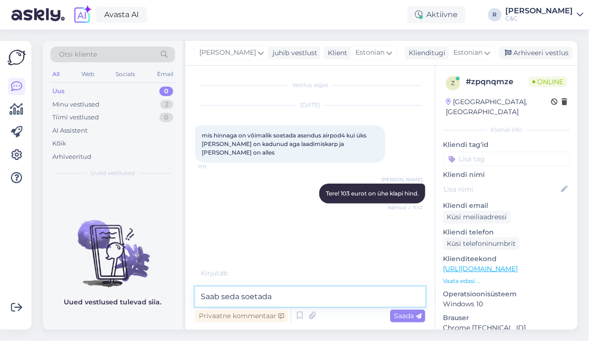
type textarea "Saab seda soetada"
type textarea "Ülemiste salongis"
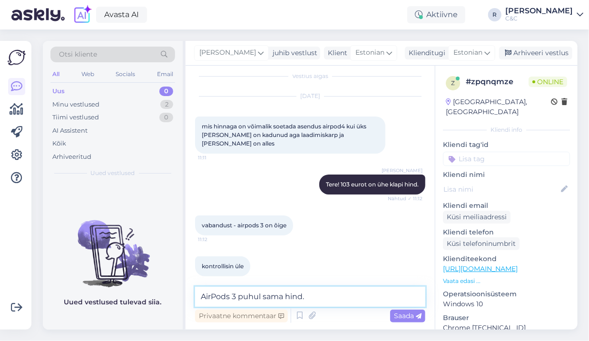
type textarea "AirPods 3 puhul sama hind."
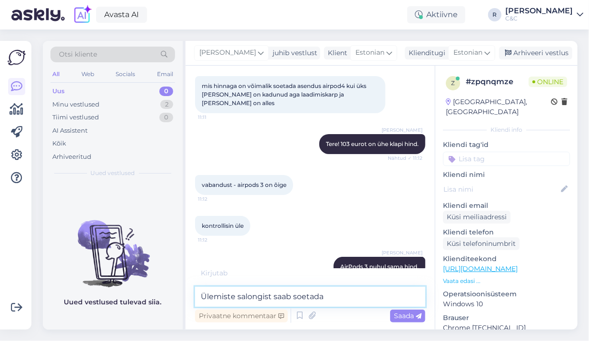
type textarea "Ülemiste salongist saab soetada."
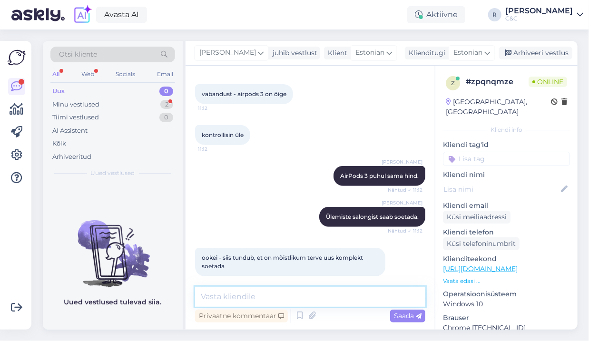
scroll to position [181, 0]
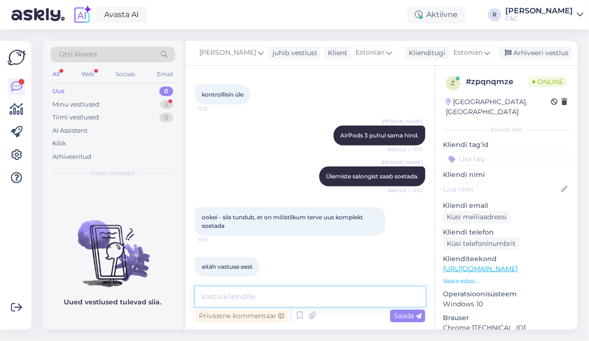
click at [270, 298] on textarea at bounding box center [310, 297] width 230 height 20
click at [236, 297] on textarea at bounding box center [310, 297] width 230 height 20
type textarea "Ikka :) Head!"
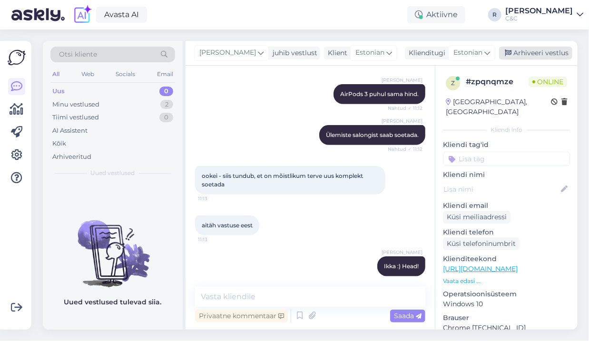
click at [532, 49] on div "Arhiveeri vestlus" at bounding box center [535, 53] width 73 height 13
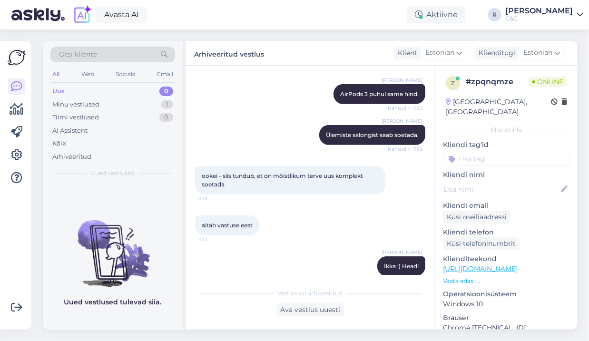
scroll to position [226, 0]
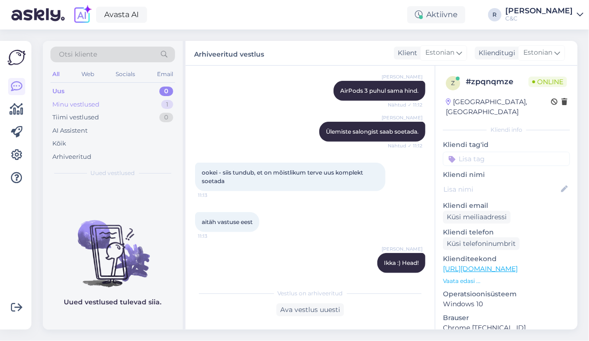
click at [150, 108] on div "Minu vestlused 1" at bounding box center [112, 104] width 125 height 13
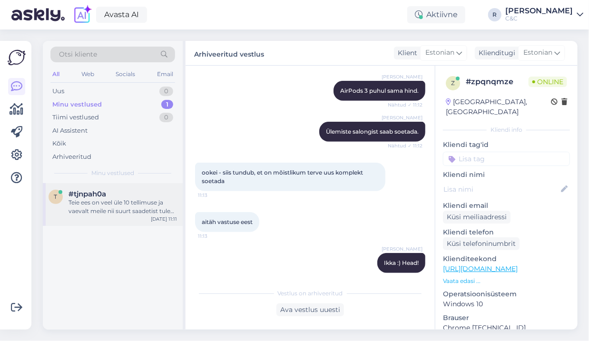
click at [129, 190] on div "#tjnpah0a" at bounding box center [123, 194] width 109 height 9
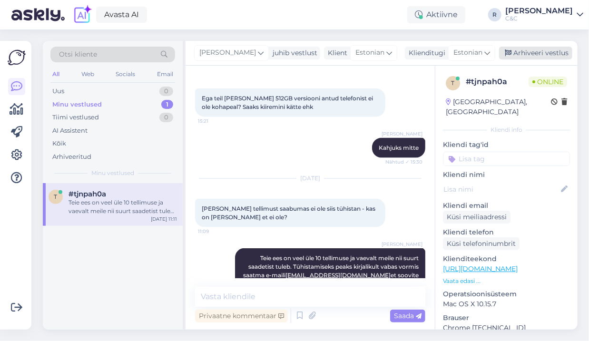
click at [529, 56] on div "Arhiveeri vestlus" at bounding box center [535, 53] width 73 height 13
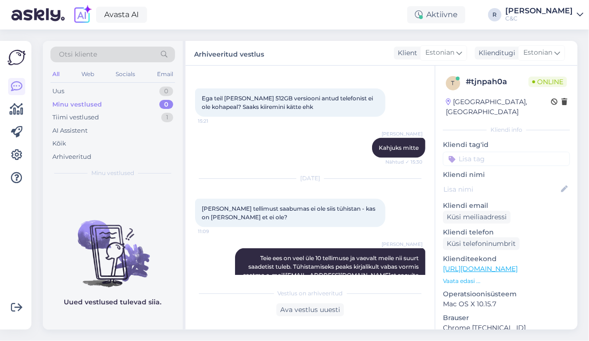
click at [152, 103] on div "Minu vestlused 0" at bounding box center [112, 104] width 125 height 13
click at [156, 117] on div "Tiimi vestlused 1" at bounding box center [112, 117] width 125 height 13
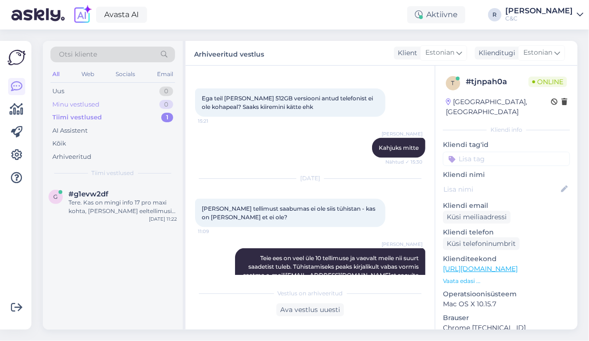
click at [160, 103] on div "0" at bounding box center [166, 105] width 14 height 10
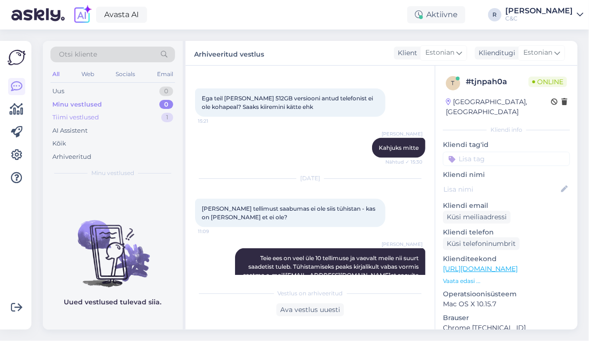
click at [149, 113] on div "Tiimi vestlused 1" at bounding box center [112, 117] width 125 height 13
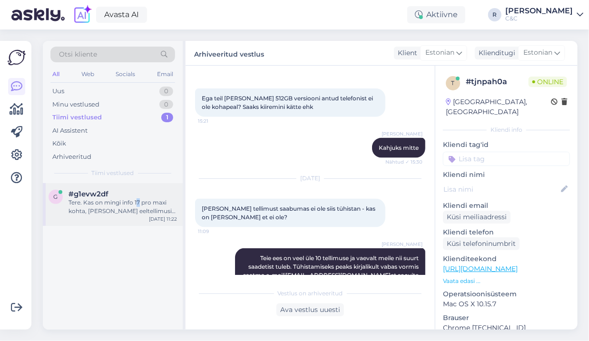
click at [137, 199] on div "Tere. Kas on mingi info 17 pro maxi kohta, [PERSON_NAME] eeltellimusi esitasid." at bounding box center [123, 207] width 109 height 17
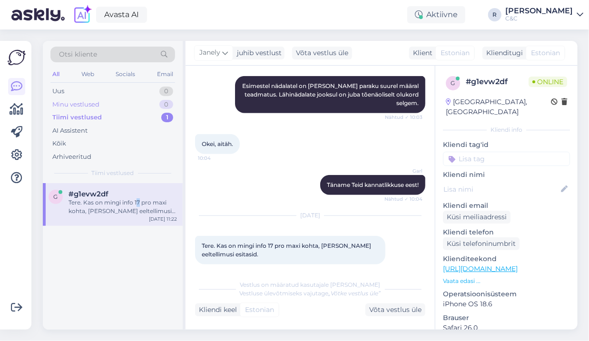
click at [145, 104] on div "Minu vestlused 0" at bounding box center [112, 104] width 125 height 13
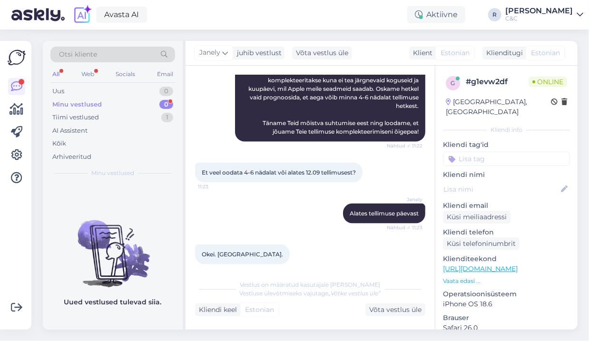
scroll to position [548, 0]
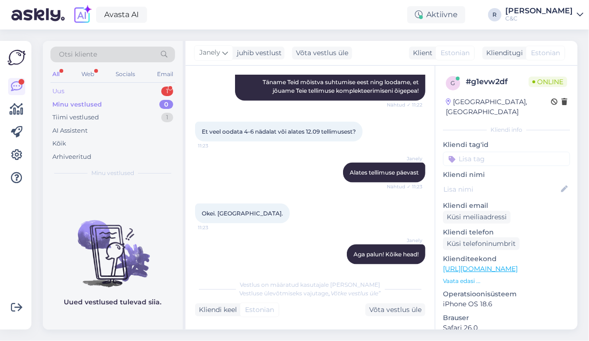
click at [138, 83] on div "Otsi kliente All Web Socials Email Uus 1 Minu vestlused 0 Tiimi vestlused 1 AI …" at bounding box center [113, 112] width 140 height 142
click at [141, 93] on div "Uus 1" at bounding box center [112, 91] width 125 height 13
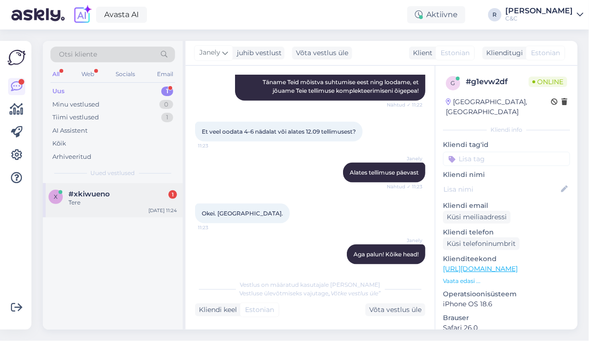
click at [138, 189] on div "x #xkiwueno 1 Tere [DATE] 11:24" at bounding box center [113, 200] width 140 height 34
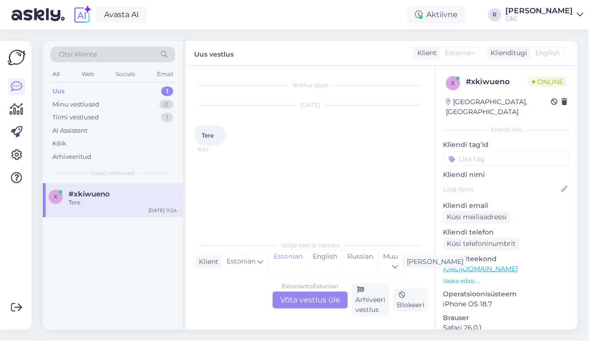
scroll to position [0, 0]
click at [296, 295] on div "Estonian to Estonian Võta vestlus üle" at bounding box center [310, 300] width 75 height 17
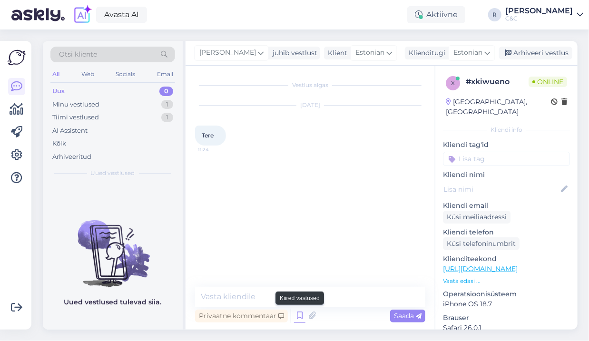
click at [298, 314] on icon at bounding box center [299, 316] width 11 height 14
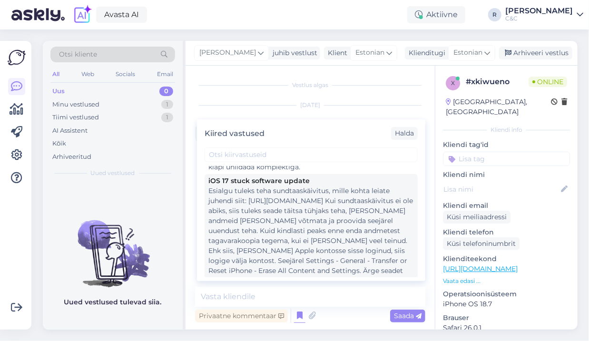
scroll to position [1885, 0]
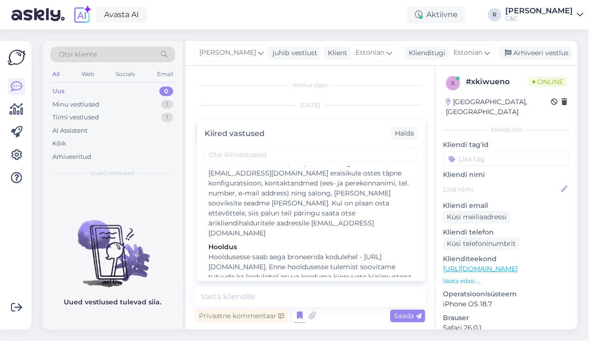
click at [279, 326] on div "Tere! Kuidas saan teid abistada?" at bounding box center [312, 331] width 206 height 10
type textarea "Tere! Kuidas saan teid abistada?"
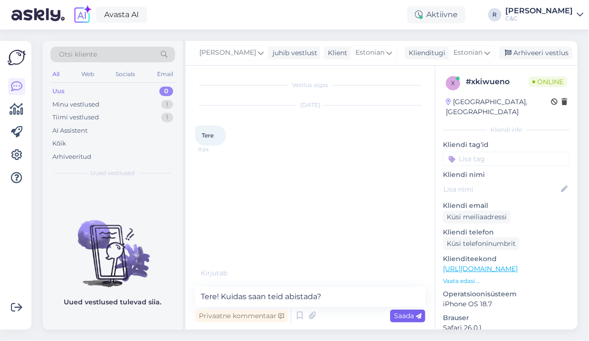
click at [395, 310] on div "Saada" at bounding box center [407, 316] width 35 height 13
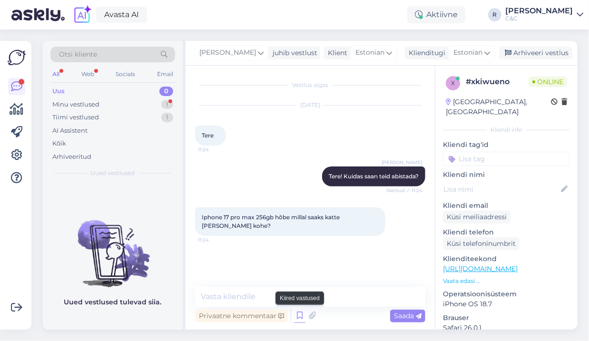
click at [302, 317] on icon at bounding box center [299, 316] width 11 height 14
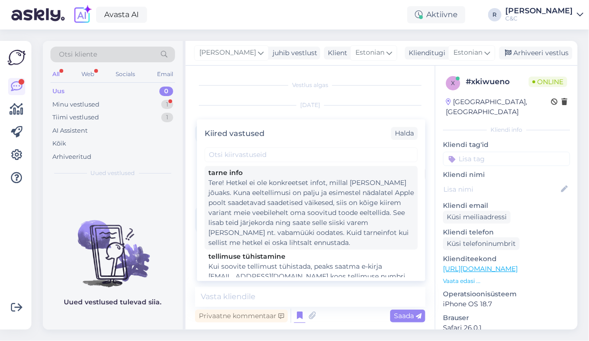
click at [289, 217] on div "Tere! Hetkel ei ole konkreetset infot, millal [PERSON_NAME] jõuaks. Kuna eeltel…" at bounding box center [312, 213] width 206 height 70
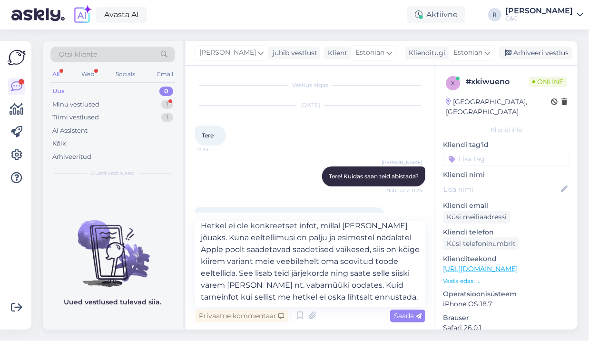
scroll to position [41, 0]
click at [304, 295] on textarea "Tere! Hetkel ei ole konkreetset infot, millal [PERSON_NAME] jõuaks. Kuna eeltel…" at bounding box center [310, 264] width 230 height 86
drag, startPoint x: 297, startPoint y: 297, endPoint x: 372, endPoint y: 272, distance: 79.0
click at [372, 272] on textarea "Tere! Hetkel ei ole konkreetset infot, millal [PERSON_NAME] jõuaks. Kuna eeltel…" at bounding box center [310, 264] width 230 height 86
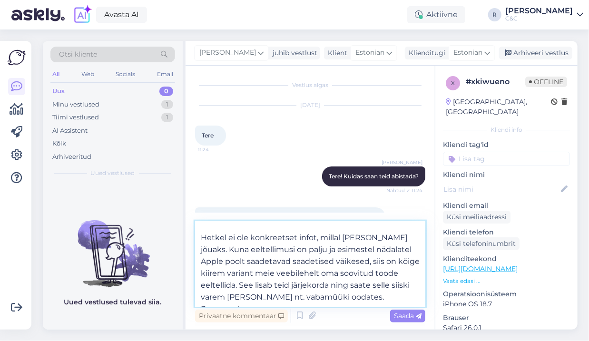
scroll to position [23, 0]
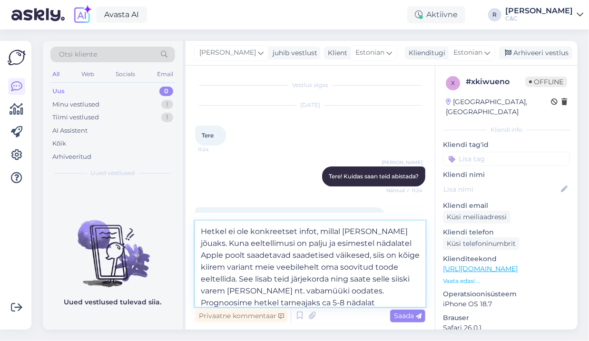
type textarea "Tere! Hetkel ei ole konkreetset infot, millal [PERSON_NAME] jõuaks. Kuna eeltel…"
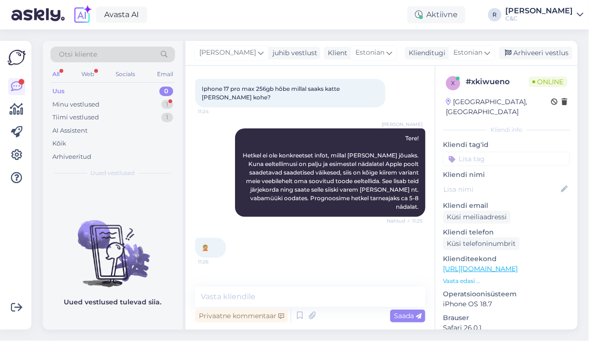
scroll to position [159, 0]
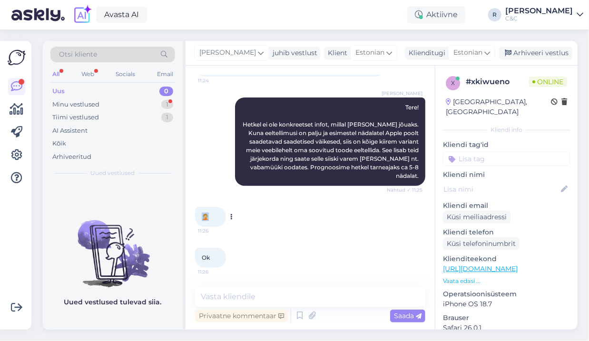
drag, startPoint x: 204, startPoint y: 215, endPoint x: 209, endPoint y: 215, distance: 5.7
click at [209, 215] on div "🤦🏼 11:26" at bounding box center [210, 217] width 31 height 20
click at [211, 215] on div "🤦🏼 11:26" at bounding box center [210, 217] width 31 height 20
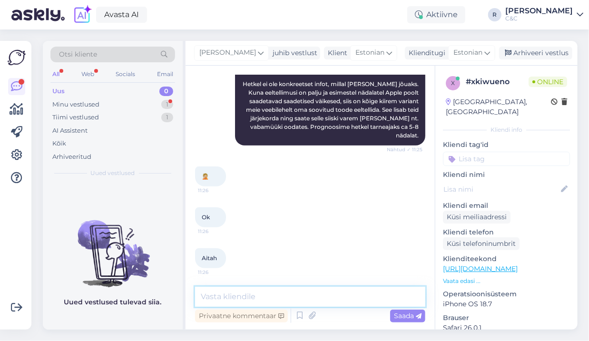
click at [235, 291] on textarea at bounding box center [310, 297] width 230 height 20
type textarea "Ikka, head!"
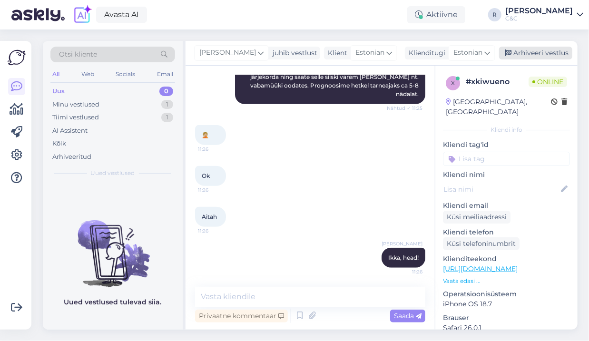
click at [516, 50] on div "Arhiveeri vestlus" at bounding box center [535, 53] width 73 height 13
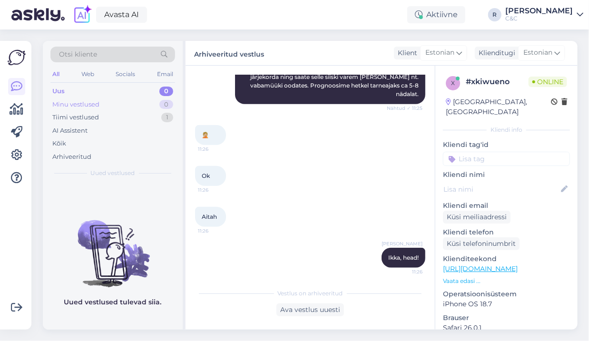
click at [155, 104] on div "Minu vestlused 0" at bounding box center [112, 104] width 125 height 13
click at [150, 113] on div "Tiimi vestlused 1" at bounding box center [112, 117] width 125 height 13
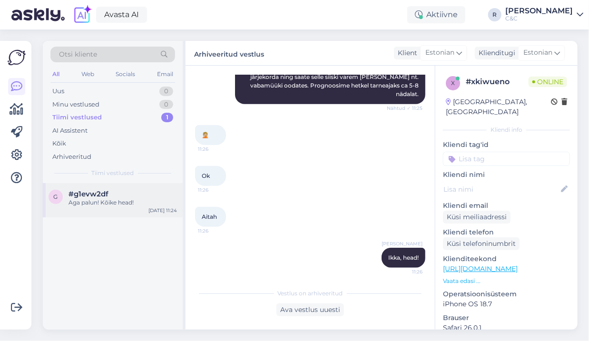
click at [141, 197] on div "#g1evw2df" at bounding box center [123, 194] width 109 height 9
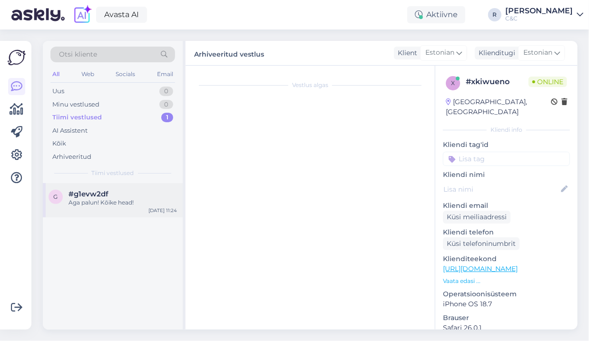
scroll to position [548, 0]
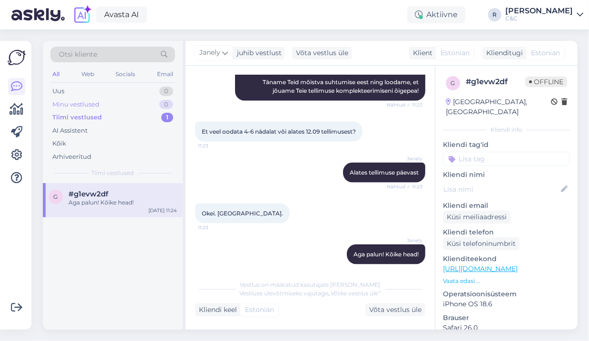
click at [160, 103] on div "0" at bounding box center [166, 105] width 14 height 10
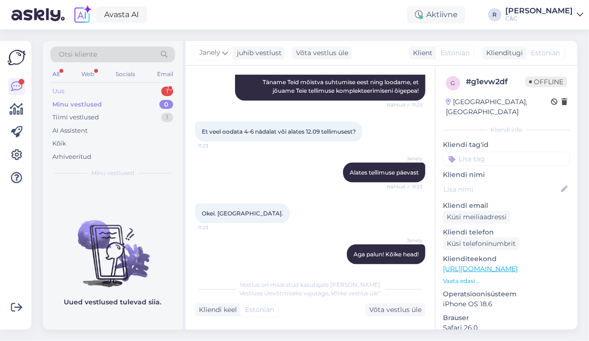
click at [147, 87] on div "Uus 1" at bounding box center [112, 91] width 125 height 13
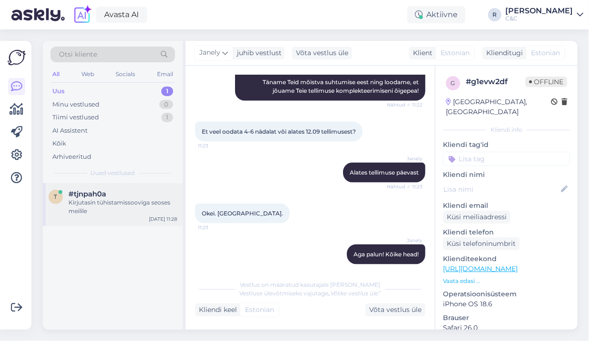
click at [105, 187] on div "t #tjnpah0a Kirjutasin tühistamissooviga seoses meilile [DATE] 11:28" at bounding box center [113, 204] width 140 height 43
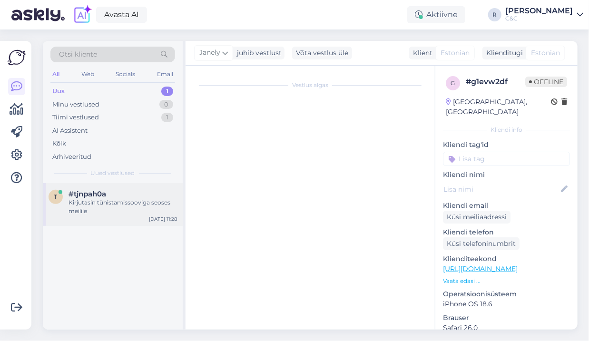
scroll to position [2071, 0]
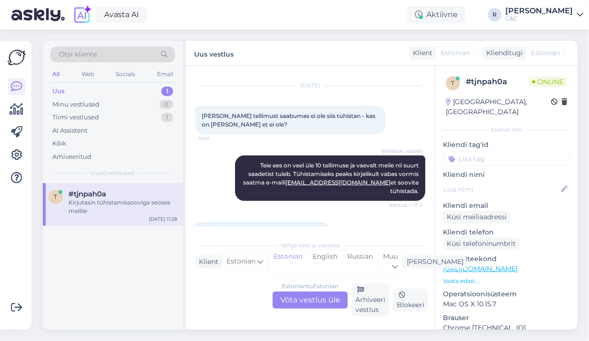
click at [321, 303] on div "Estonian to Estonian Võta vestlus üle" at bounding box center [310, 300] width 75 height 17
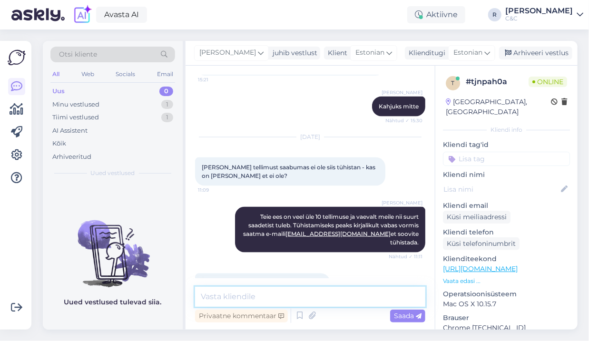
click at [297, 298] on textarea at bounding box center [310, 297] width 230 height 20
type textarea "Info [PERSON_NAME] :) Tühistame."
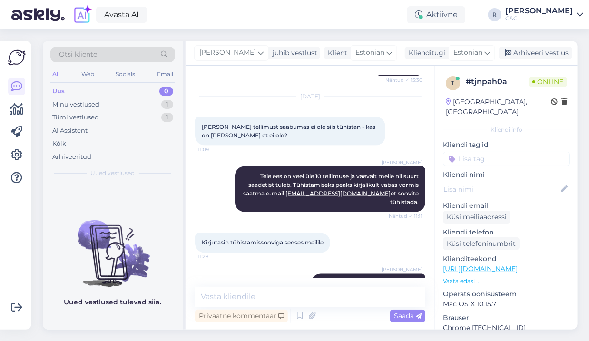
scroll to position [2110, 0]
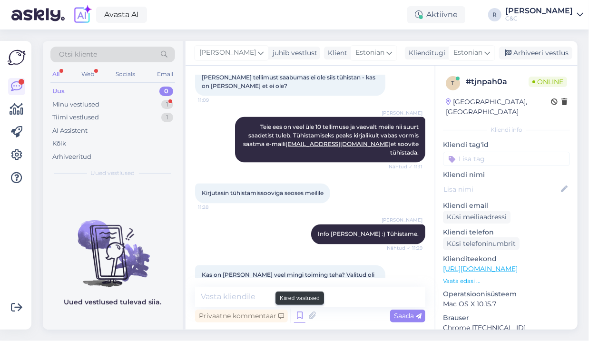
click at [295, 311] on icon at bounding box center [299, 316] width 11 height 14
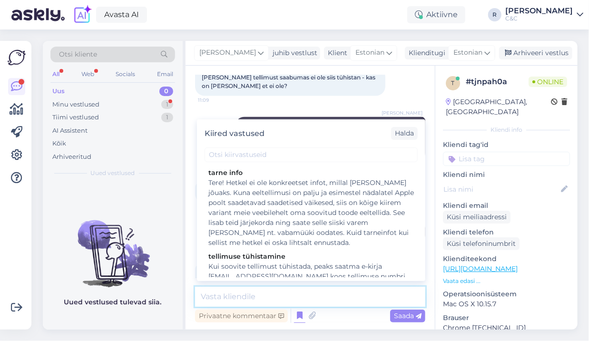
click at [276, 302] on textarea at bounding box center [310, 297] width 230 height 20
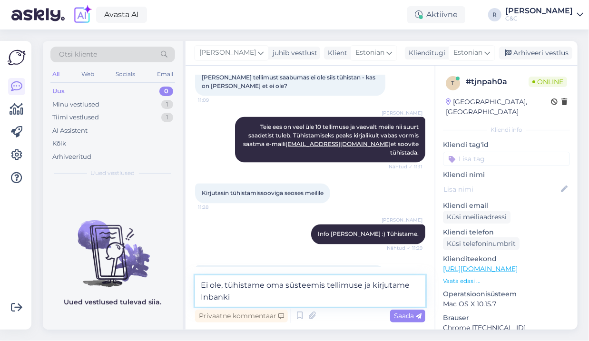
type textarea "Ei ole, tühistame oma süsteemis tellimuse ja kirjutame Inbanki."
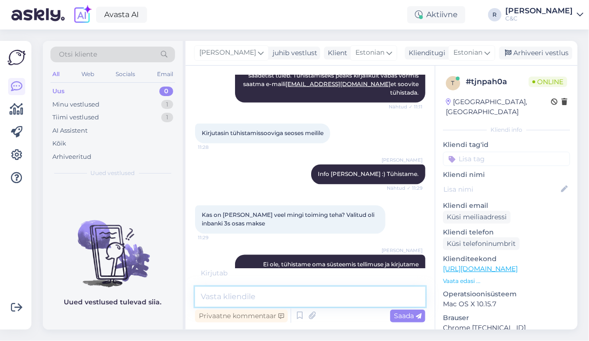
scroll to position [2201, 0]
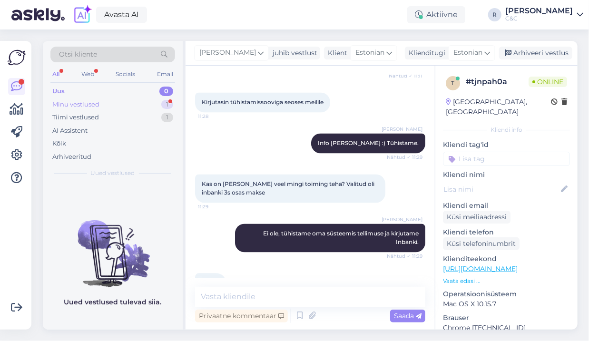
click at [149, 104] on div "Minu vestlused 1" at bounding box center [112, 104] width 125 height 13
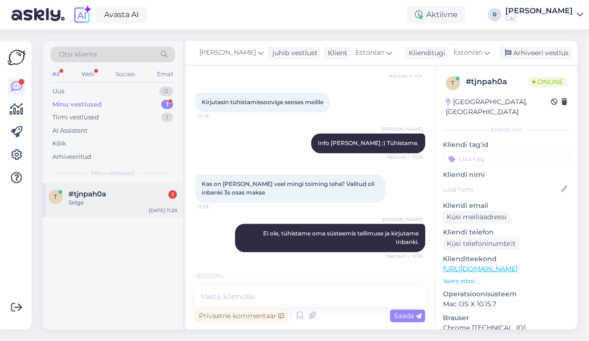
click at [116, 212] on div "t #tjnpah0a 1 Selge [DATE] 11:29" at bounding box center [113, 200] width 140 height 34
click at [521, 55] on div "Arhiveeri vestlus" at bounding box center [535, 53] width 73 height 13
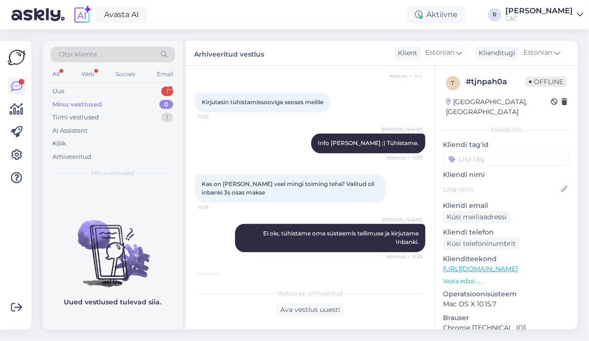
scroll to position [0, 0]
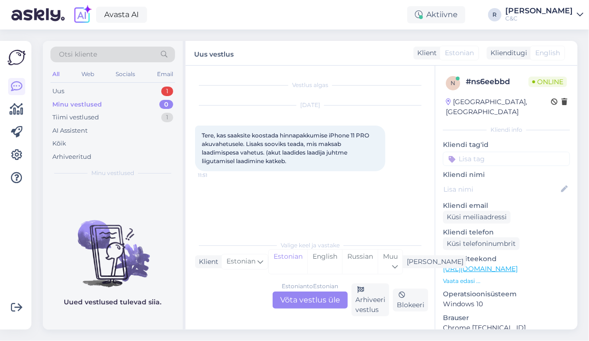
click at [308, 296] on div "Estonian to Estonian Võta vestlus üle" at bounding box center [310, 300] width 75 height 17
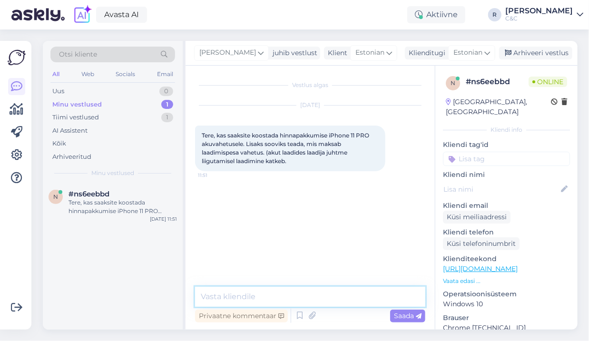
click at [275, 299] on textarea at bounding box center [310, 297] width 230 height 20
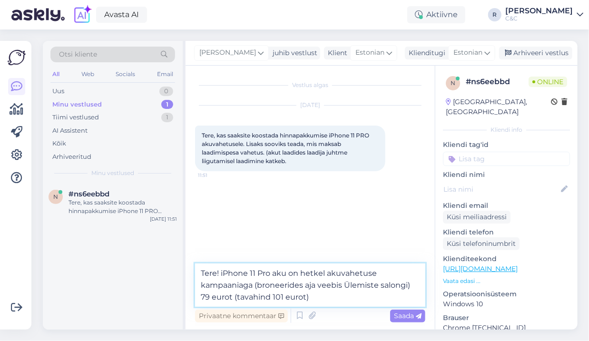
type textarea "Tere! iPhone 11 Pro aku on hetkel akuvahetuse kampaaniaga (broneerides aja veeb…"
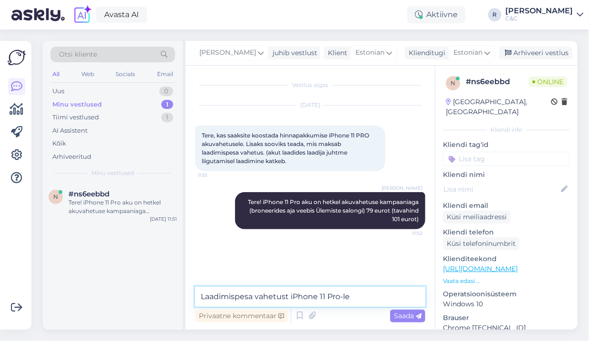
click at [360, 299] on textarea "Laadimispesa vahetust iPhone 11 Pro-le" at bounding box center [310, 297] width 230 height 20
click at [361, 295] on textarea "Laadimispesa vahetust iPhone 11 Pro-le" at bounding box center [310, 297] width 230 height 20
type textarea "Laadimispesa vahetust iPhone 11 Pro-le teha ei saa."
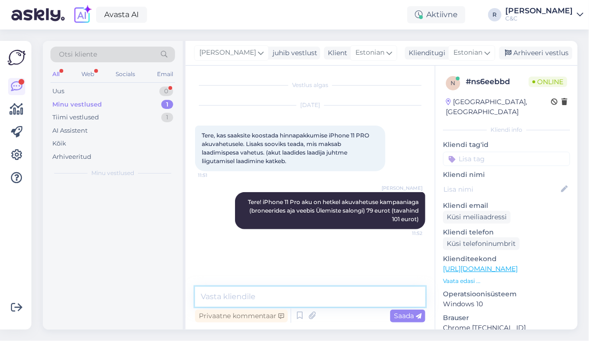
scroll to position [2, 0]
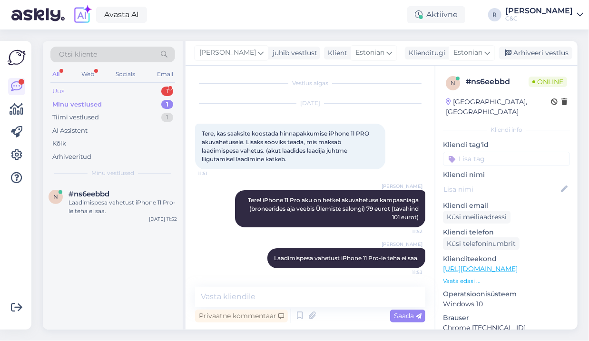
click at [157, 96] on div "Uus 1" at bounding box center [112, 91] width 125 height 13
click at [134, 202] on div "Kas iphone akuvahetuskampaania kehtib ainult Ülemiste kaupluses või ka nt Viru …" at bounding box center [123, 207] width 109 height 17
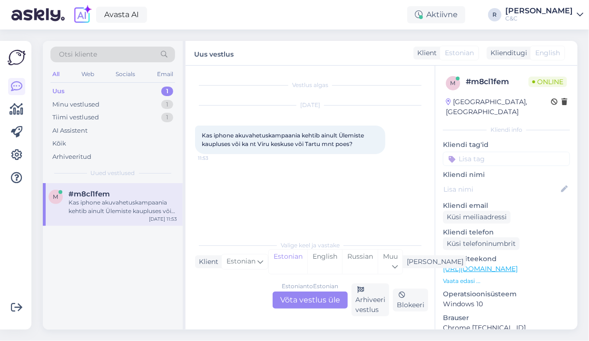
click at [307, 298] on div "Estonian to Estonian Võta vestlus üle" at bounding box center [310, 300] width 75 height 17
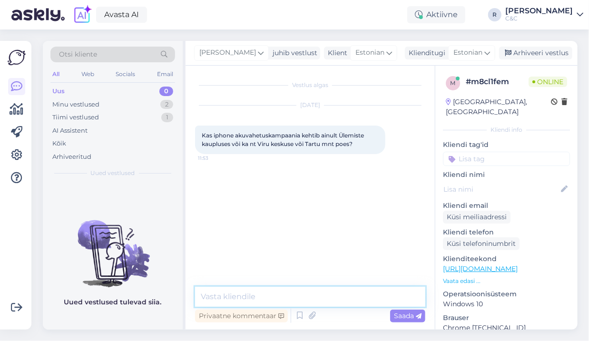
click at [291, 298] on textarea at bounding box center [310, 297] width 230 height 20
type textarea "Tere! Kehtib [PERSON_NAME] Ülemiste hoolduspunktis."
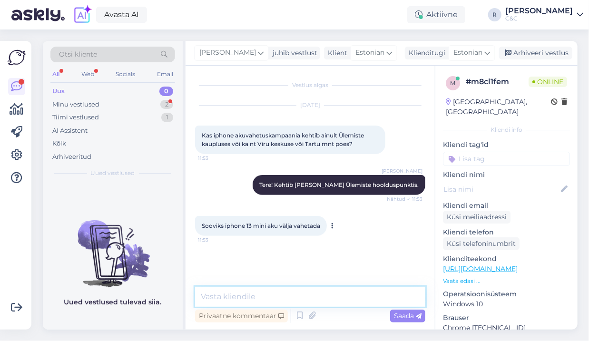
scroll to position [9, 0]
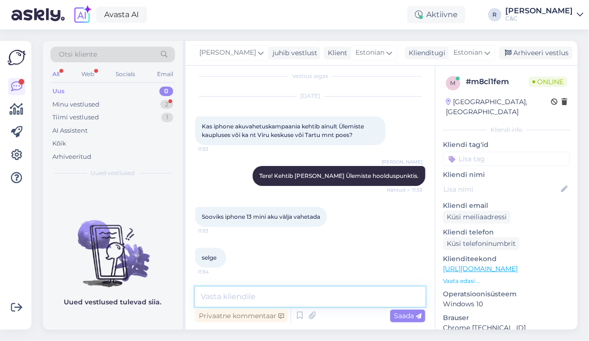
click at [299, 296] on textarea at bounding box center [310, 297] width 230 height 20
click at [158, 104] on div "Minu vestlused 2" at bounding box center [112, 104] width 125 height 13
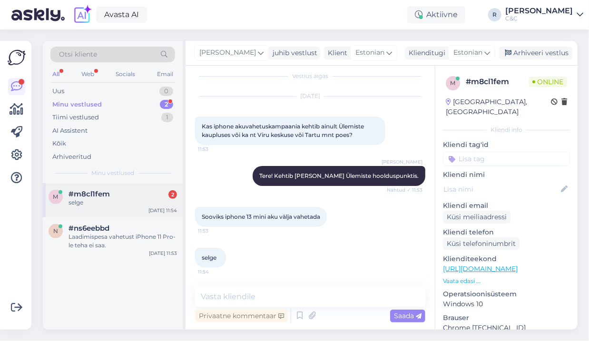
click at [139, 203] on div "selge" at bounding box center [123, 203] width 109 height 9
click at [117, 229] on div "#ns6eebbd" at bounding box center [123, 228] width 109 height 9
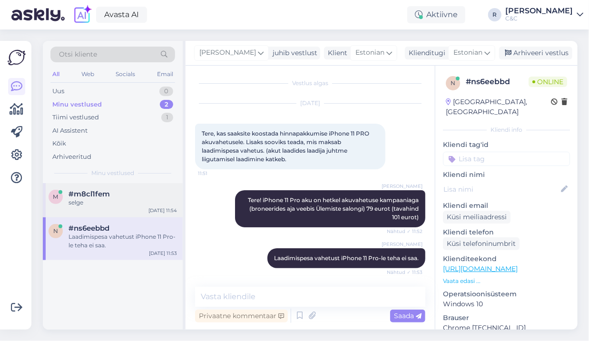
click at [126, 206] on div "selge" at bounding box center [123, 203] width 109 height 9
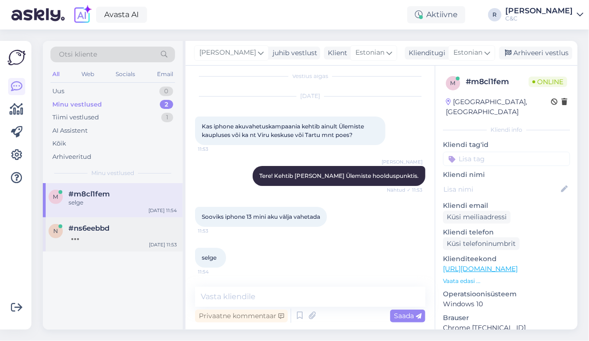
click at [133, 238] on div at bounding box center [123, 237] width 109 height 9
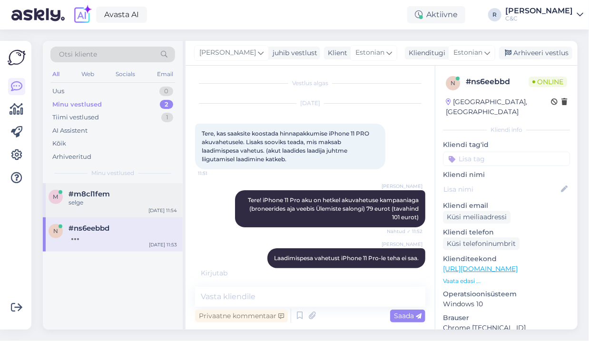
click at [109, 195] on div "#m8cl1fem" at bounding box center [123, 194] width 109 height 9
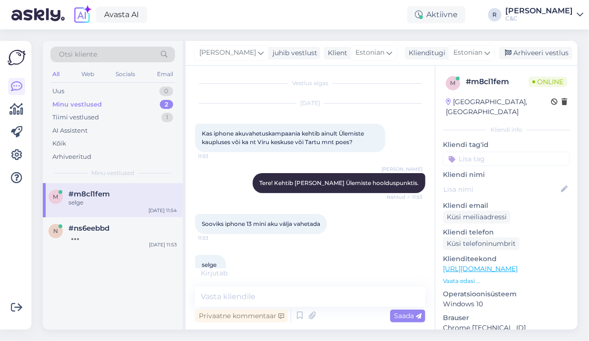
scroll to position [19, 0]
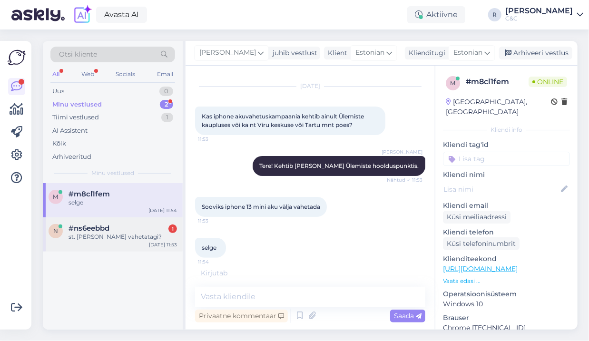
click at [103, 239] on div "st. [PERSON_NAME] vahetatagi?" at bounding box center [123, 237] width 109 height 9
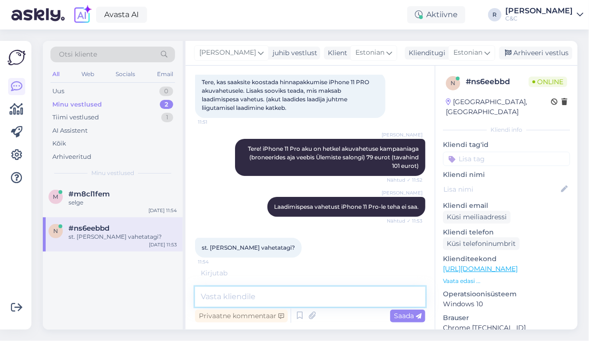
click at [254, 298] on textarea at bounding box center [310, 297] width 230 height 20
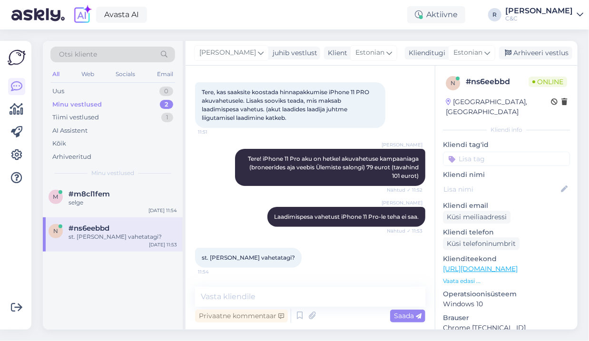
scroll to position [43, 0]
click at [231, 294] on textarea at bounding box center [310, 297] width 230 height 20
click at [206, 296] on textarea at bounding box center [310, 297] width 230 height 20
type textarea "a"
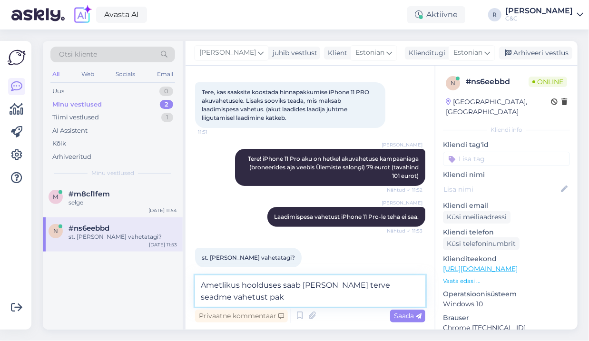
scroll to position [53, 0]
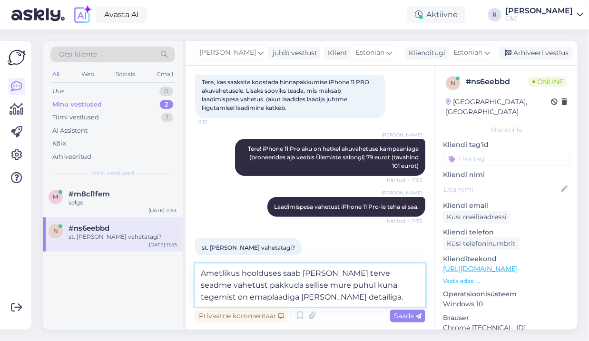
type textarea "Ametlikus hoolduses saab [PERSON_NAME] terve seadme vahetust pakkuda sellise mu…"
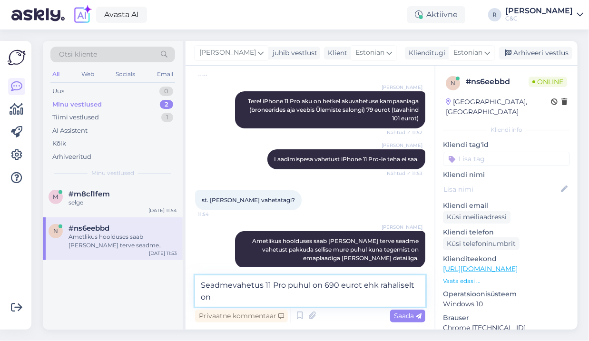
scroll to position [112, 0]
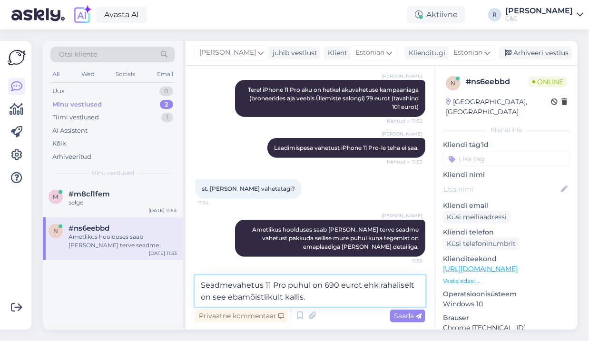
type textarea "Seadmevahetus 11 Pro puhul on 690 eurot ehk rahaliselt on see ebamõistlikult ka…"
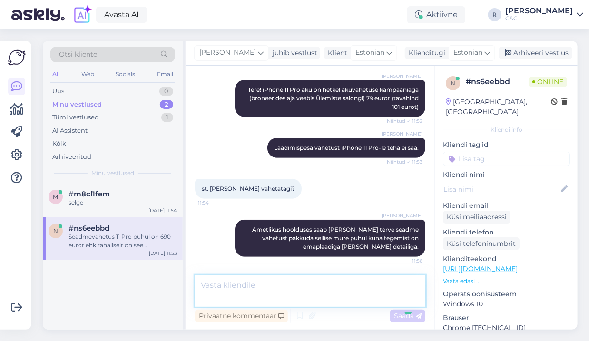
scroll to position [150, 0]
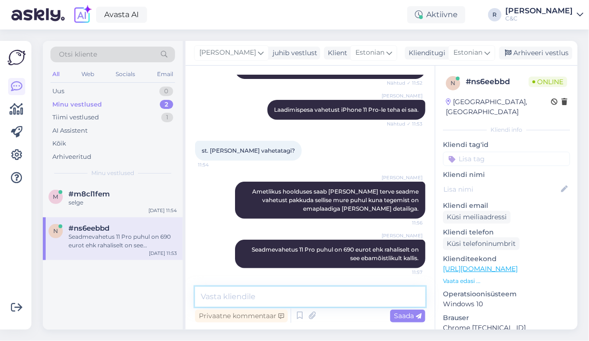
click at [286, 299] on textarea at bounding box center [310, 297] width 230 height 20
click at [143, 105] on div "Minu vestlused 2" at bounding box center [112, 104] width 125 height 13
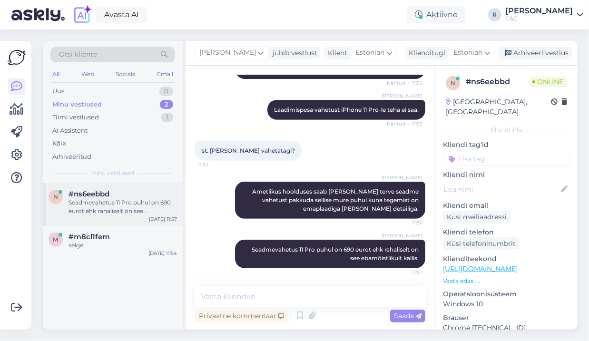
click at [138, 198] on div "#ns6eebbd" at bounding box center [123, 194] width 109 height 9
click at [120, 241] on div "selge" at bounding box center [123, 245] width 109 height 9
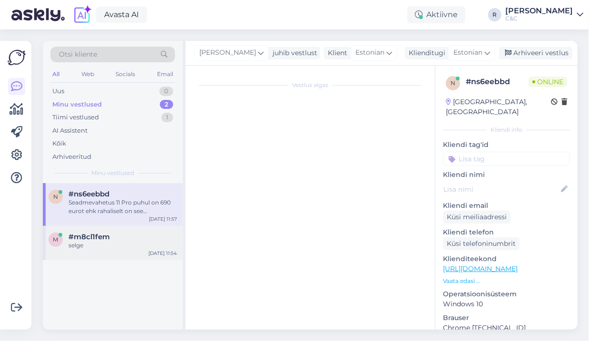
scroll to position [9, 0]
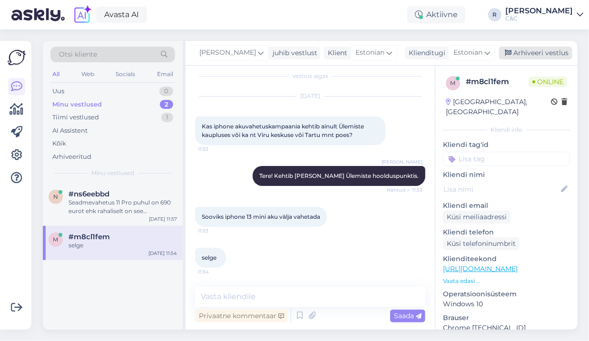
click at [522, 50] on div "Arhiveeri vestlus" at bounding box center [535, 53] width 73 height 13
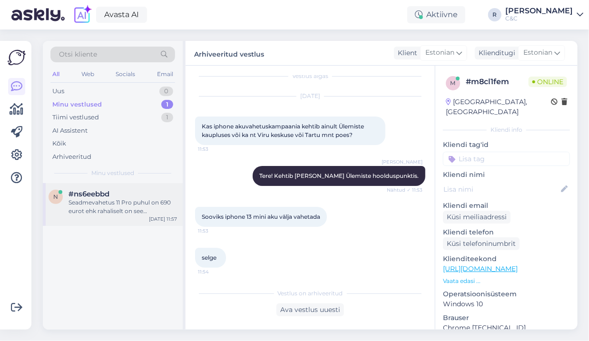
click at [152, 203] on div "Seadmevahetus 11 Pro puhul on 690 eurot ehk rahaliselt on see ebamõistlikult ka…" at bounding box center [123, 207] width 109 height 17
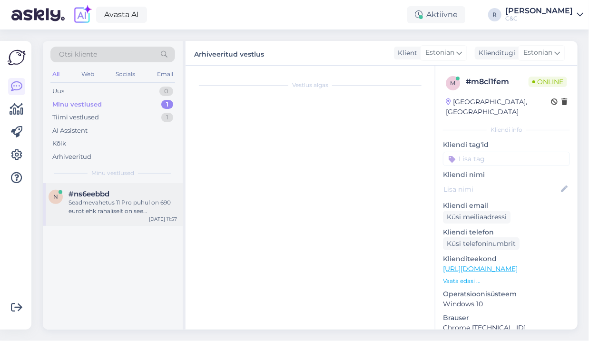
scroll to position [150, 0]
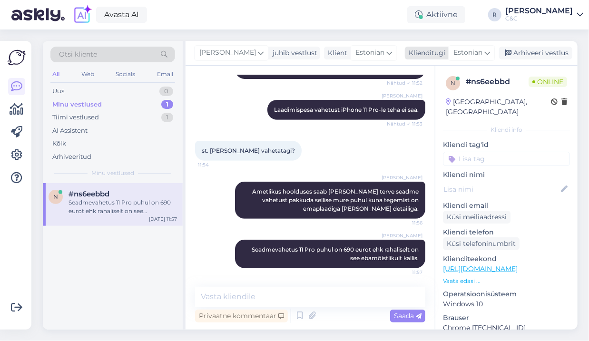
drag, startPoint x: 556, startPoint y: 53, endPoint x: 538, endPoint y: 55, distance: 17.8
click at [557, 53] on div "Arhiveeri vestlus" at bounding box center [535, 53] width 73 height 13
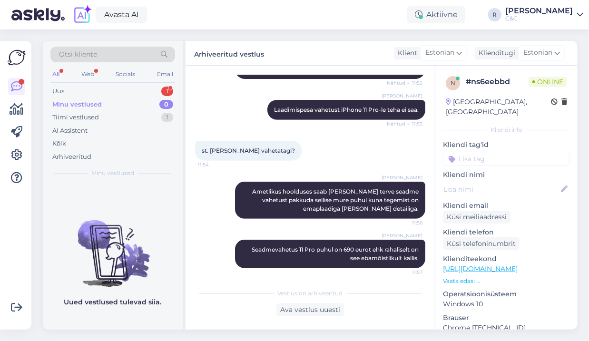
scroll to position [0, 0]
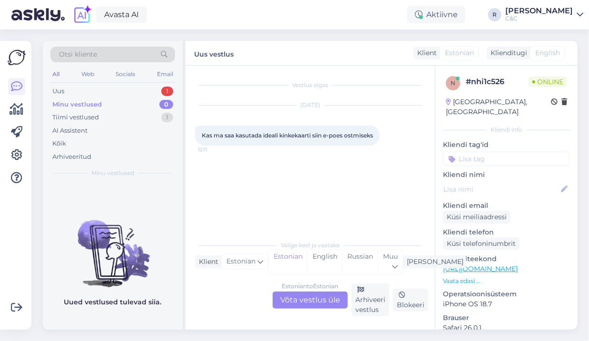
click at [297, 295] on div "Estonian to Estonian Võta vestlus üle" at bounding box center [310, 300] width 75 height 17
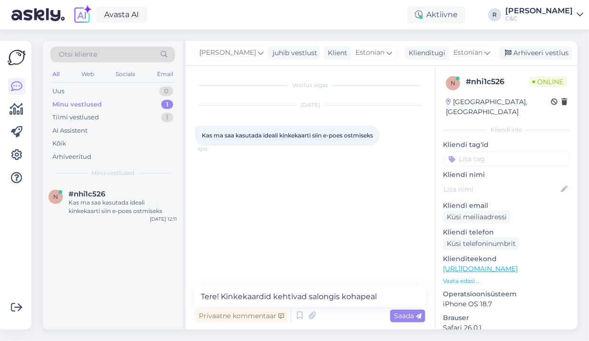
click at [501, 254] on p "Klienditeekond" at bounding box center [506, 259] width 127 height 10
click at [497, 265] on link "[URL][DOMAIN_NAME]" at bounding box center [480, 269] width 75 height 9
click at [388, 296] on textarea "Tere! Kinkekaardid kehtivad salongis kohapeal" at bounding box center [310, 297] width 230 height 20
type textarea "Tere! Kinkekaardid kehtivad salongis kohapeal."
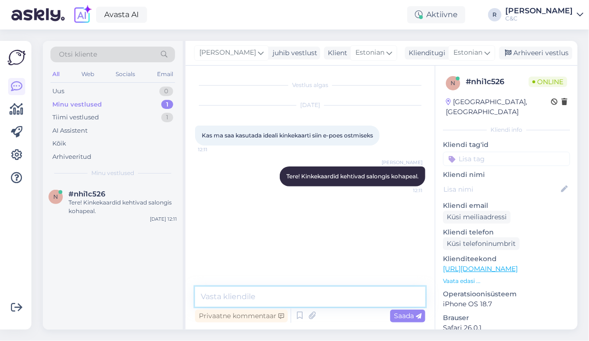
click at [263, 301] on textarea at bounding box center [310, 297] width 230 height 20
type textarea "Saab muidugi alternatiivse variandina kirjutada otse"
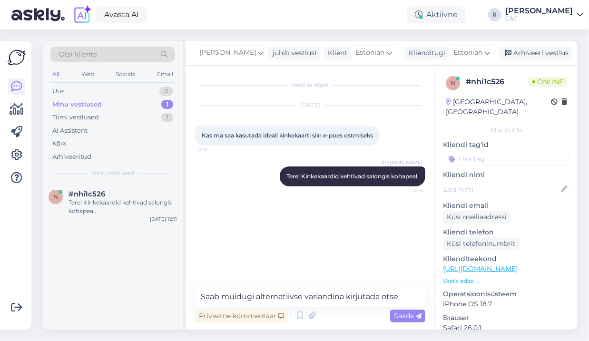
click at [504, 265] on link "[URL][DOMAIN_NAME]" at bounding box center [480, 269] width 75 height 9
click at [345, 298] on textarea "Saab muidugi alternatiivse variandina kirjutada otse" at bounding box center [310, 297] width 230 height 20
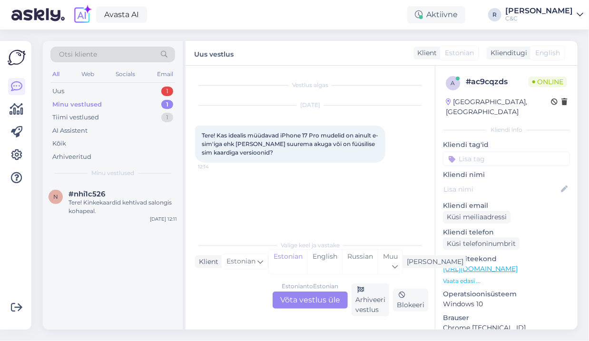
click at [308, 294] on div "Estonian to Estonian Võta vestlus üle" at bounding box center [310, 300] width 75 height 17
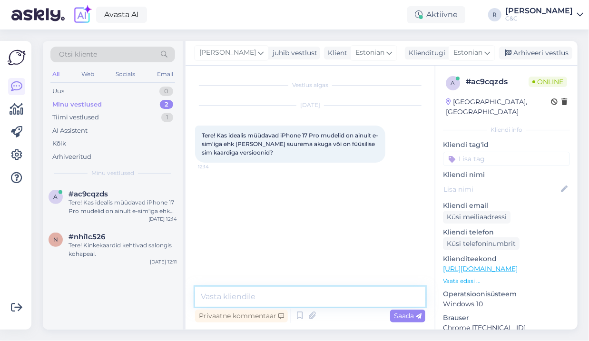
click at [282, 291] on textarea at bounding box center [310, 297] width 230 height 20
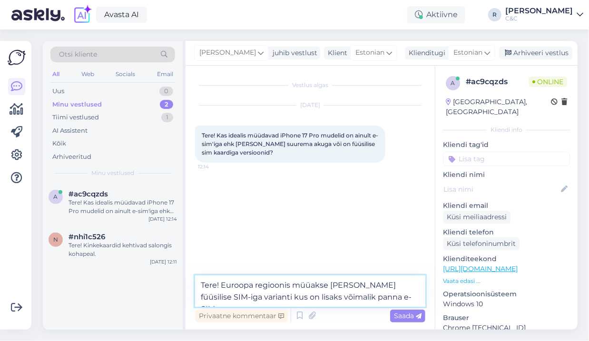
type textarea "Tere! Euroopa regioonis müüakse [PERSON_NAME] füüsilise SIM-iga varianti kus on…"
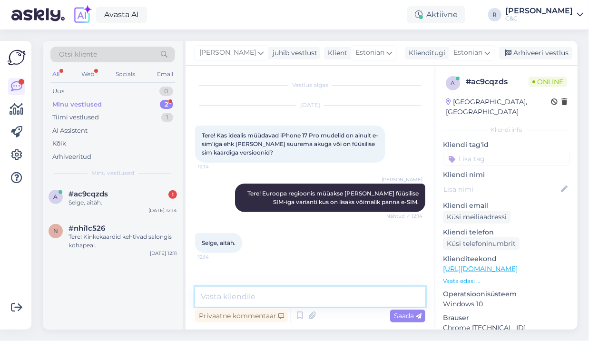
click at [243, 296] on textarea at bounding box center [310, 297] width 230 height 20
type textarea "Ikka, head!"
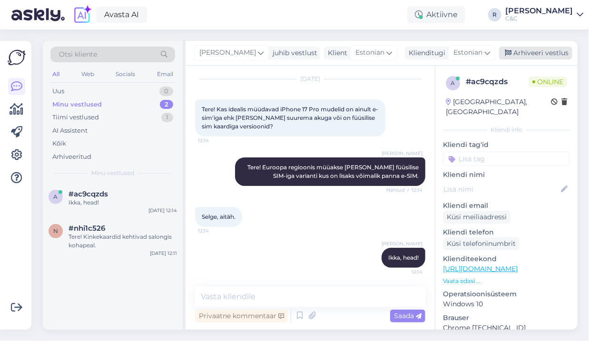
click at [529, 48] on div "Arhiveeri vestlus" at bounding box center [535, 53] width 73 height 13
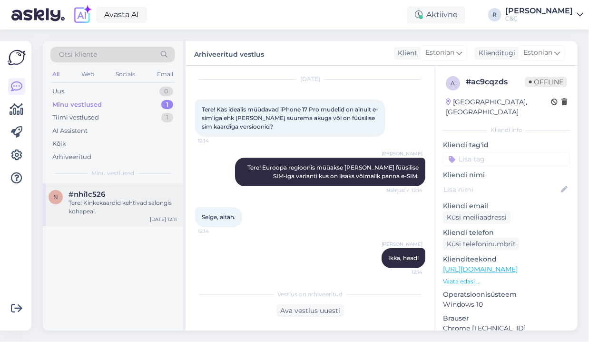
click at [130, 191] on div "#nhi1c526" at bounding box center [123, 194] width 109 height 9
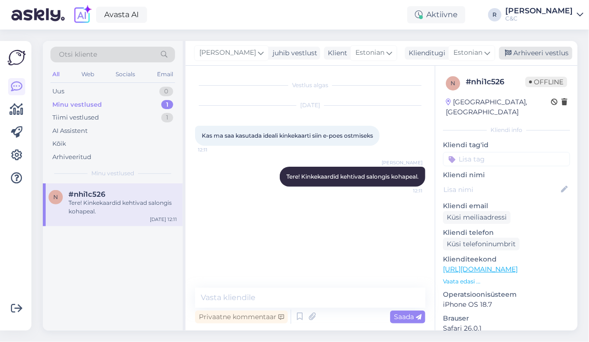
click at [537, 56] on div "Arhiveeri vestlus" at bounding box center [535, 53] width 73 height 13
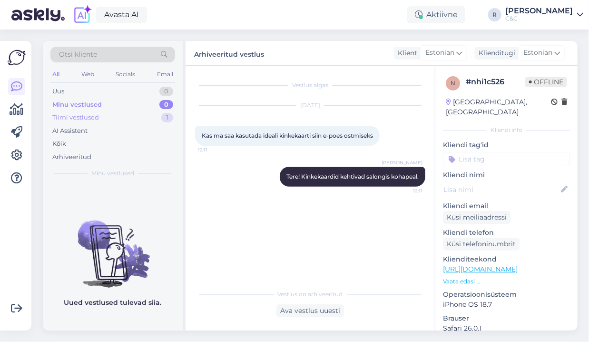
click at [158, 117] on div "Tiimi vestlused 1" at bounding box center [112, 117] width 125 height 13
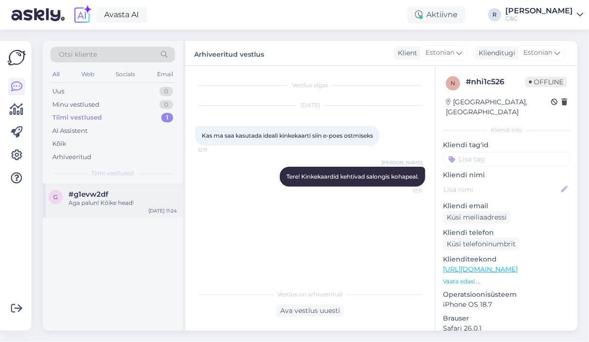
click at [124, 199] on div "Aga palun! Kõike head!" at bounding box center [123, 203] width 109 height 9
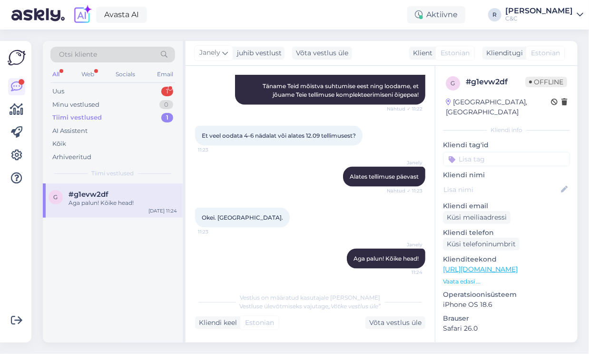
scroll to position [230, 0]
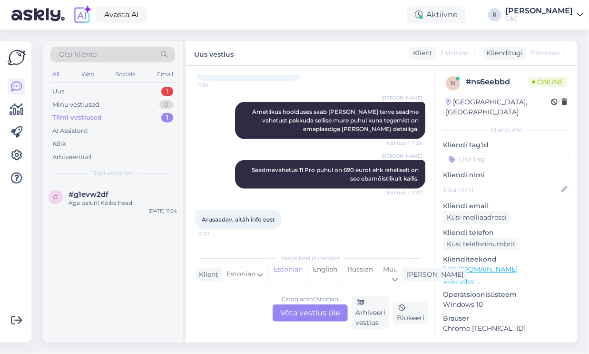
click at [310, 311] on div "Estonian to Estonian Võta vestlus üle" at bounding box center [310, 312] width 75 height 17
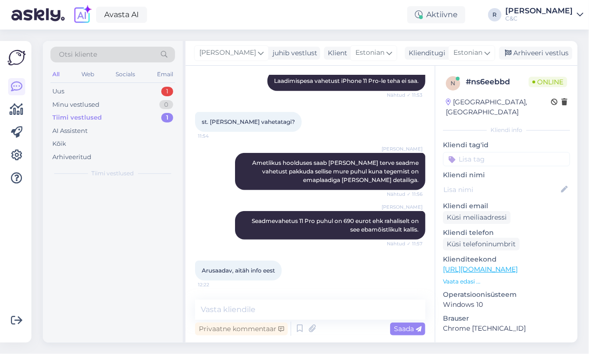
scroll to position [179, 0]
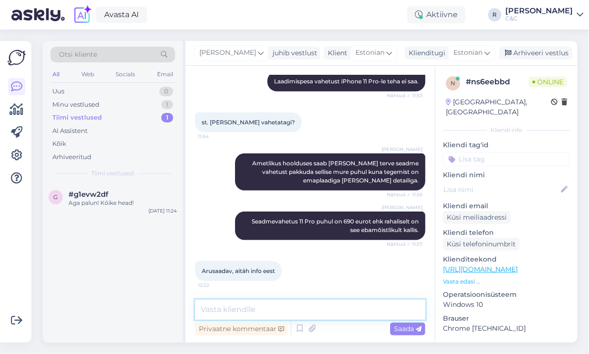
click at [278, 304] on textarea at bounding box center [310, 309] width 230 height 20
type textarea "Ikka, head!"
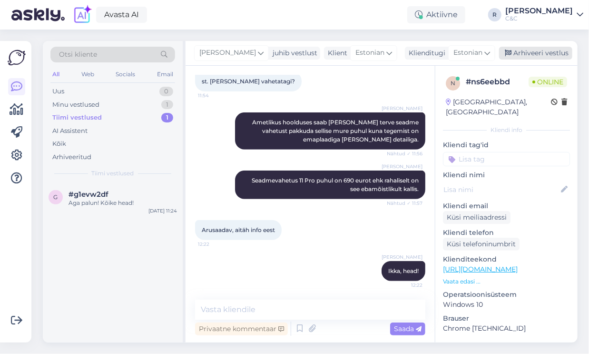
click at [542, 54] on div "Arhiveeri vestlus" at bounding box center [535, 53] width 73 height 13
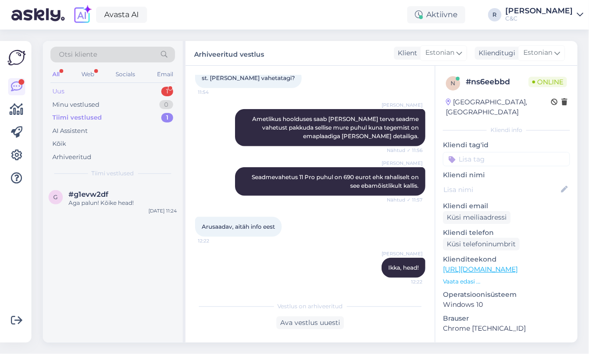
click at [155, 90] on div "Uus 1" at bounding box center [112, 91] width 125 height 13
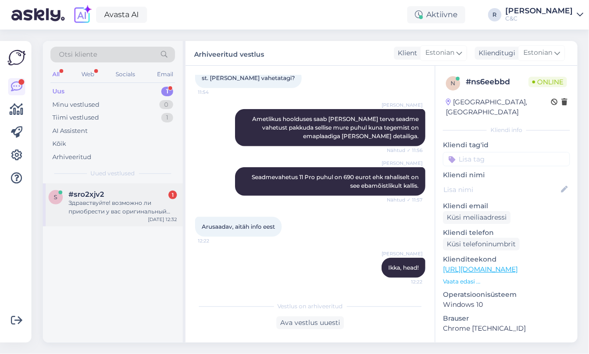
click at [116, 190] on div "#sro2xjv2 1" at bounding box center [123, 194] width 109 height 9
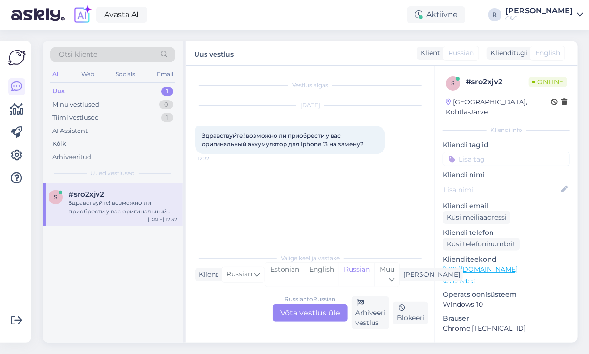
click at [329, 308] on div "Russian to Russian Võta vestlus üle" at bounding box center [310, 312] width 75 height 17
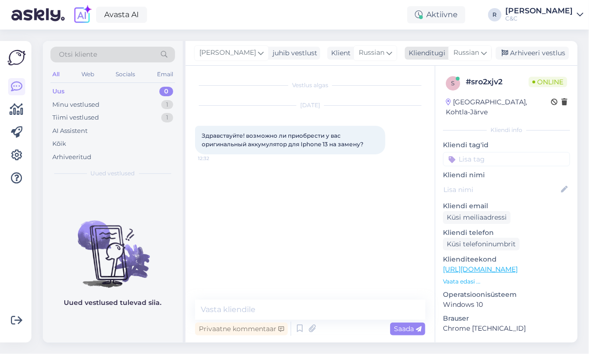
click at [478, 45] on div "Russian" at bounding box center [470, 52] width 44 height 15
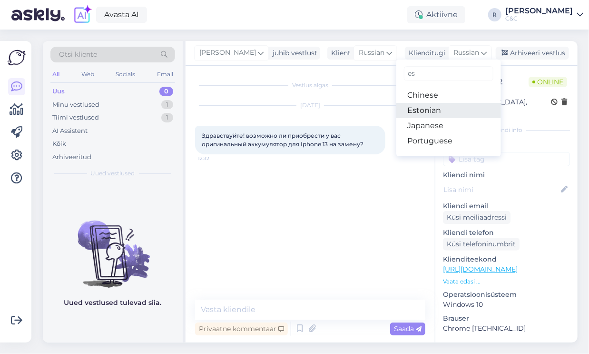
click at [438, 106] on link "Estonian" at bounding box center [449, 110] width 105 height 15
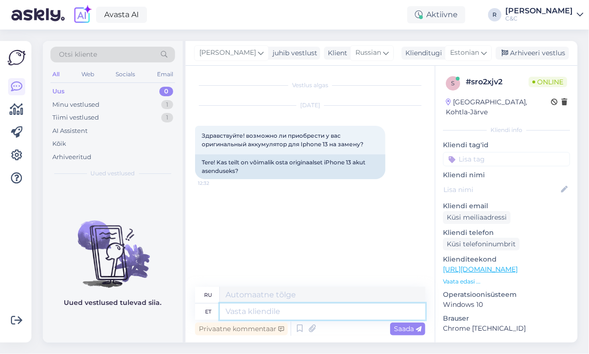
click at [267, 312] on textarea at bounding box center [323, 311] width 206 height 16
type textarea "Tere! S"
type textarea "Привет!"
type textarea "Tere! Saame pak"
type textarea "Привет! Мы можем"
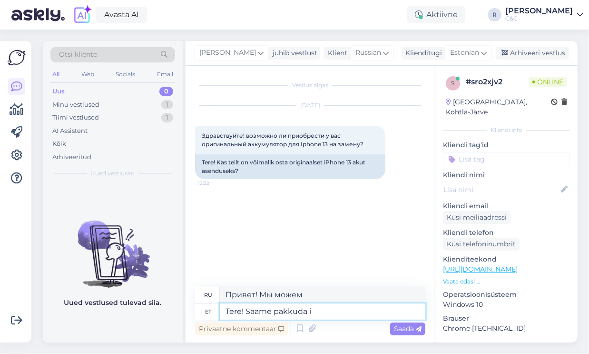
type textarea "Tere! Saame pakkuda iP"
type textarea "Здравствуйте! Мы можем предложить"
type textarea "Tere! Saame pakkuda iPhone 13"
type textarea "Здравствуйте! Мы можем предложить iPhone 13."
type textarea "Tere! Saame pakkuda iPhone 13 akuvahetust"
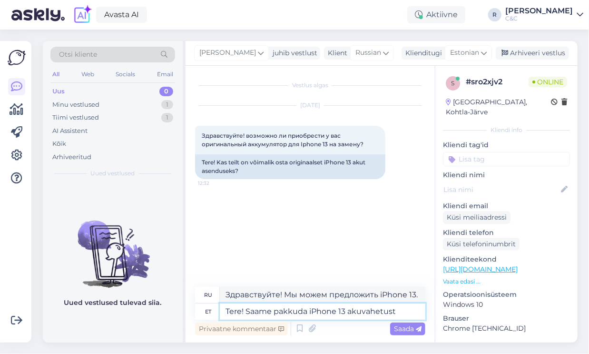
type textarea "Здравствуйте! Мы можем заменить аккумулятор на iPhone 13."
type textarea "Tere! Saame pakkuda iPhone 13 akuvahetust hinnaga"
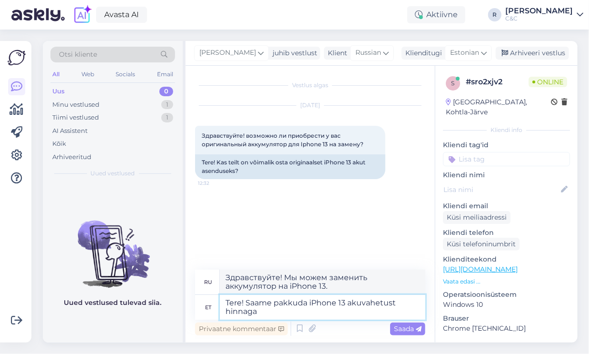
type textarea "Здравствуйте! Мы можем предложить вам замену аккумулятора на iPhone 13 по выгод…"
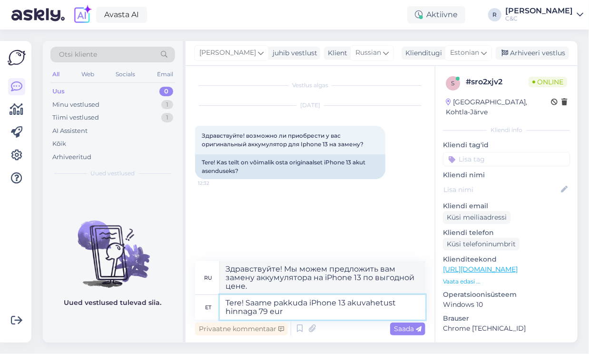
type textarea "Tere! Saame pakkuda iPhone 13 akuvahetust hinnaga 79 euro"
type textarea "Здравствуйте! Мы можем заменить аккумулятор на iPhone 13 за 79 долларов."
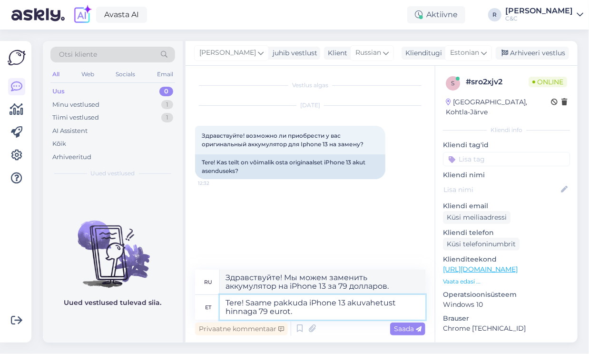
type textarea "Tere! Saame pakkuda iPhone 13 akuvahetust hinnaga 79 eurot."
type textarea "Здравствуйте! Мы можем заменить аккумулятор на iPhone 13 за 79 евро."
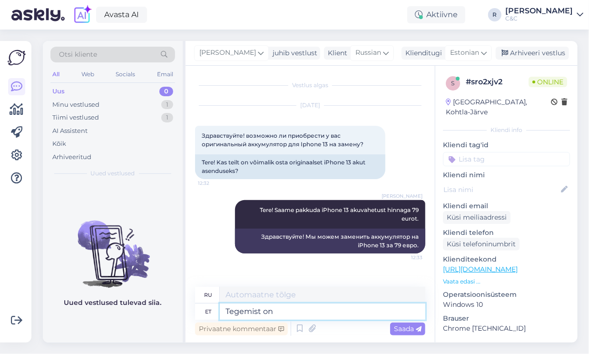
type textarea "Tegemist on"
type textarea "Делает"
type textarea "Tegemist on a"
type textarea "Это"
type textarea "Tegemist on akuvahetuse kam"
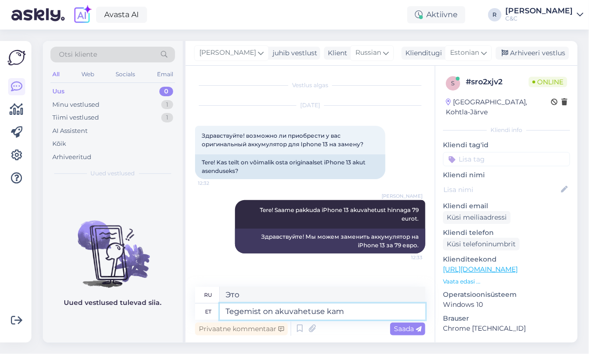
type textarea "Это замена батареи."
type textarea "Tegemist on akuvahetuse kampaaniaga mi"
type textarea "Это кампания по замене батарей."
type textarea "Tegemist on akuvahetuse kampaaniaga mis keht"
type textarea "Это кампания по замене батарей, которая"
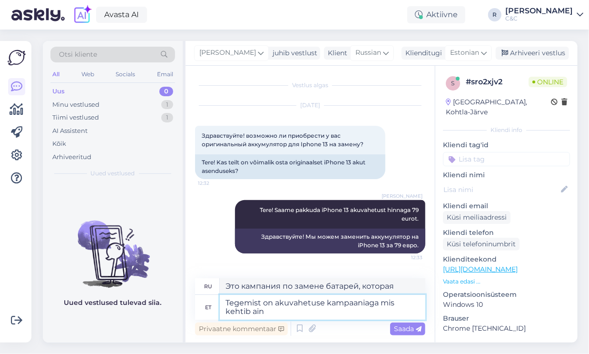
type textarea "Tegemist on akuvahetuse kampaaniaga mis kehtib ainu"
type textarea "Это действительная акция по замене аккумуляторов."
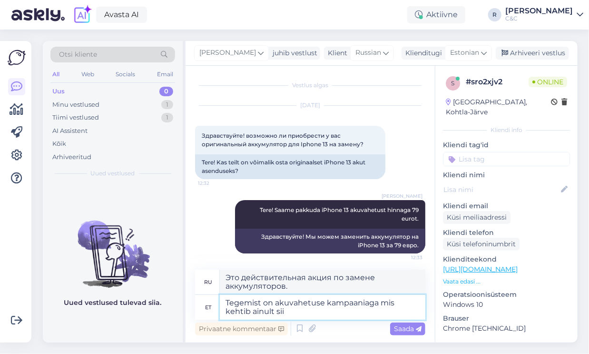
type textarea "Tegemist on akuvahetuse kampaaniaga mis kehtib ainult siis"
type textarea "Это кампания по замене аккумуляторов, которая действительна только для"
type textarea "Tegemist on akuvahetuse kampaaniaga mis kehtib ainult siis, ku"
type textarea "Это кампания по замене аккумуляторов, которая действительна только в следующих …"
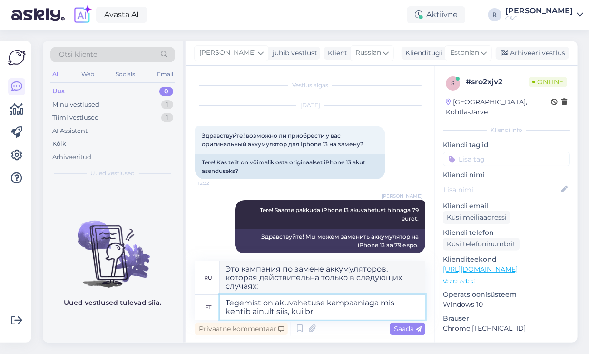
type textarea "Tegemist on akuvahetuse kampaaniaga mis kehtib ainult siis, kui bro"
type textarea "Это кампания по замене аккумуляторов, которая действительна только в том случае…"
type textarea "Tegemist on akuvahetuse kampaaniaga mis kehtib ainult siis, kui broneerite aja …"
type textarea "Это акция по замене аккумулятора, которая действует только при бронировании"
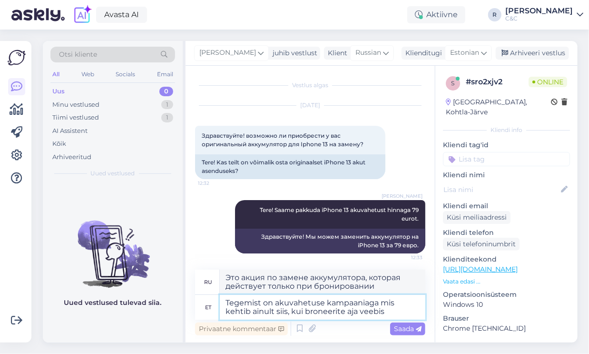
type textarea "Tegemist on akuvahetuse kampaaniaga mis kehtib ainult siis, kui broneerite aja …"
type textarea "Это акция по замене аккумуляторов, которая действительна только при предварител…"
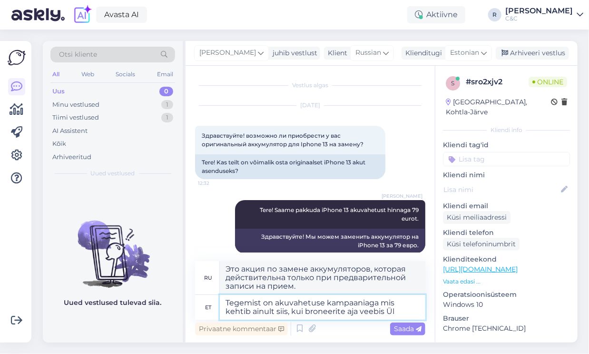
type textarea "Tegemist on akuvahetuse kampaaniaga mis kehtib ainult siis, kui broneerite aja …"
type textarea "Это акция по замене аккумуляторов, которая действительна только при условии зап…"
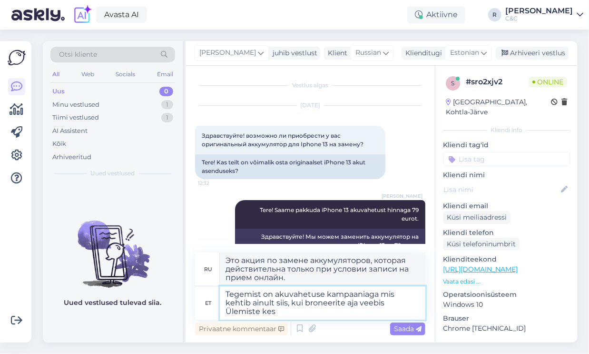
type textarea "Tegemist on akuvahetuse kampaaniaga mis kehtib ainult siis, kui broneerite aja …"
type textarea "Это акция по замене аккумуляторов, которая действительна только в том случае, е…"
type textarea "Tegemist on akuvahetuse kampaaniaga mis kehtib ainult siis, kui broneerite aja …"
type textarea "Это акция по замене аккумуляторов, которая действительна только в том случае, е…"
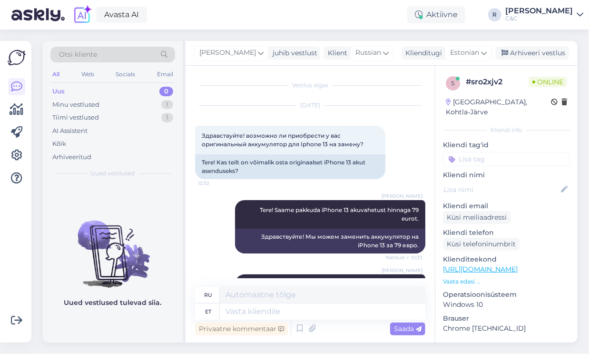
scroll to position [151, 0]
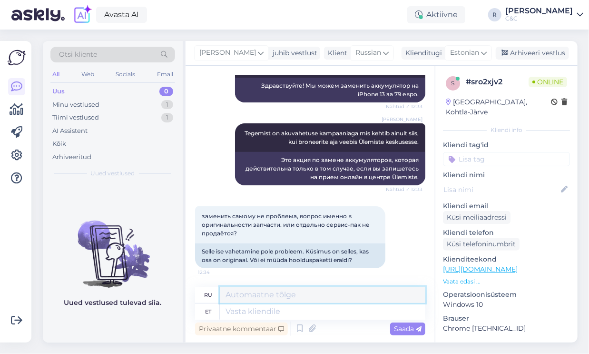
click at [316, 297] on textarea at bounding box center [323, 295] width 206 height 16
type textarea "E"
type textarea "Originaalv"
type textarea "Оригинал"
type textarea "O"
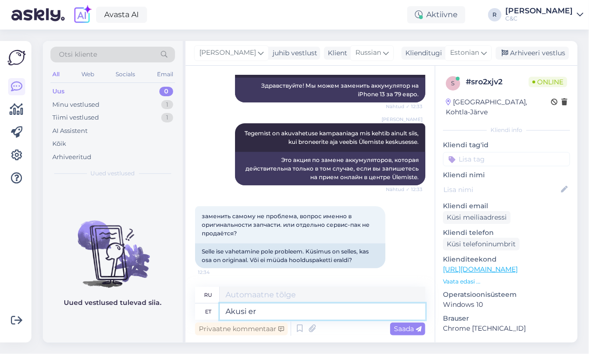
type textarea "Akusi era"
type textarea "Батарейки"
type textarea "Akusi eraldi me"
type textarea "Батарейки отдельно"
type textarea "Akusi eraldi me müüa ei"
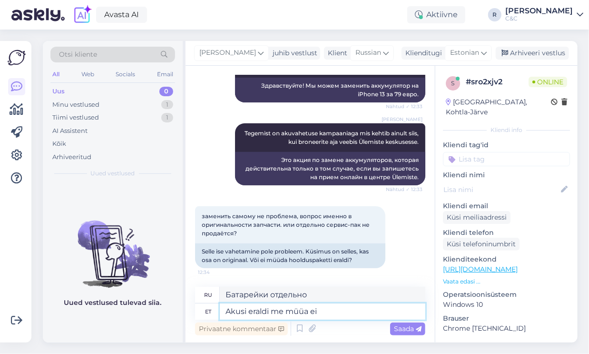
type textarea "Мы продаем аккумуляторы отдельно."
type textarea "Akusi eraldi me müüa ei tohi"
type textarea "Мы не продаем аккумуляторы отдельно."
type textarea "Akusi eraldi me müüa ei tohi."
type textarea "Нам не разрешено продавать батареи отдельно."
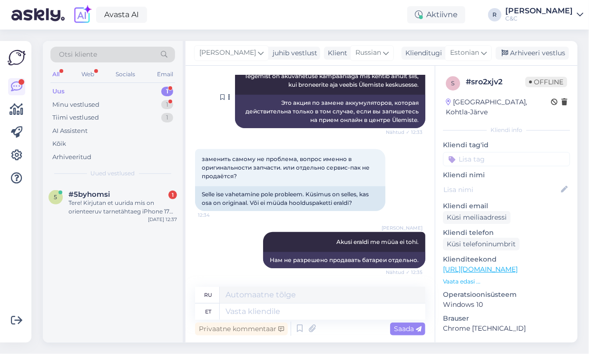
scroll to position [0, 0]
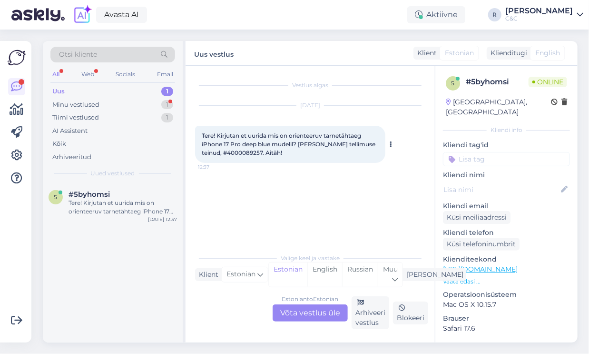
click at [227, 152] on span "Tere! Kirjutan et uurida mis on orienteeruv tarnetähtaeg iPhone 17 Pro deep blu…" at bounding box center [289, 144] width 175 height 24
copy span "4000089257"
click at [305, 309] on div "Estonian to Estonian Võta vestlus üle" at bounding box center [310, 312] width 75 height 17
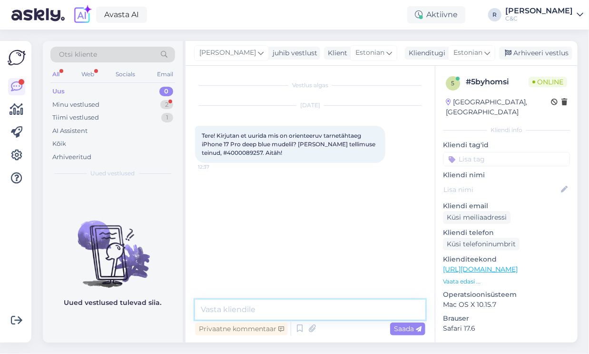
click at [272, 300] on textarea at bounding box center [310, 309] width 230 height 20
click at [294, 329] on icon at bounding box center [299, 328] width 11 height 14
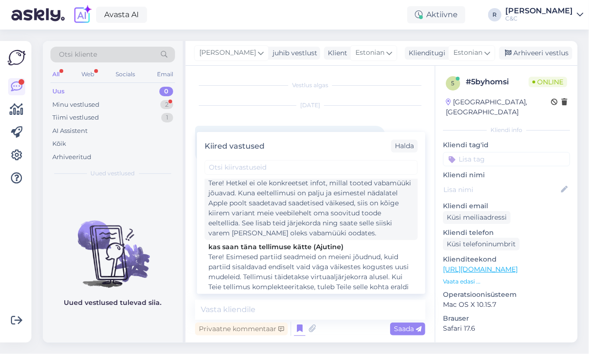
scroll to position [152, 0]
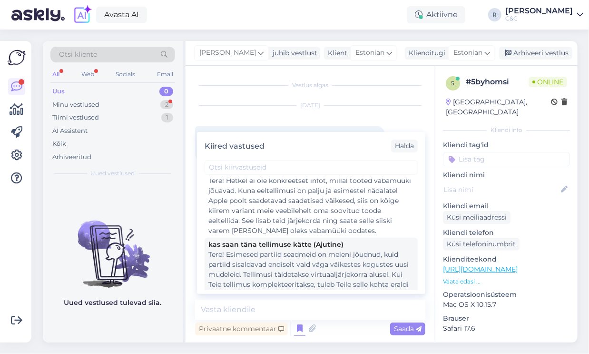
click at [274, 259] on div "Tere! Esimesed partiid seadmeid on meieni jõudnud, kuid partiid sisaldavad endi…" at bounding box center [312, 299] width 206 height 100
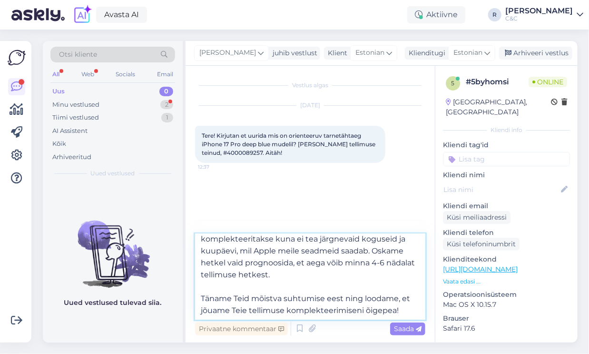
scroll to position [76, 0]
drag, startPoint x: 296, startPoint y: 268, endPoint x: 327, endPoint y: 279, distance: 33.1
click at [327, 279] on textarea "Tere! Esimesed partiid seadmeid on meieni jõudnud, kuid partiid sisaldavad endi…" at bounding box center [310, 277] width 230 height 86
click at [364, 255] on textarea "Tere! Esimesed partiid seadmeid on meieni jõudnud, kuid partiid sisaldavad endi…" at bounding box center [310, 277] width 230 height 86
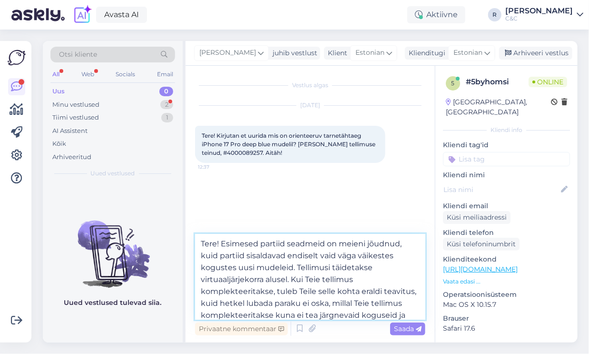
drag, startPoint x: 375, startPoint y: 249, endPoint x: 295, endPoint y: 267, distance: 81.9
click at [295, 267] on textarea "Tere! Esimesed partiid seadmeid on meieni jõudnud, kuid partiid sisaldavad endi…" at bounding box center [310, 277] width 230 height 86
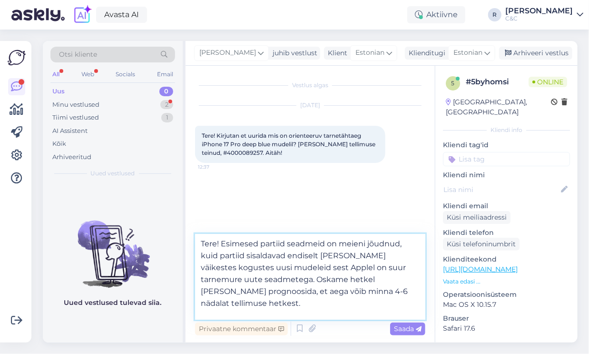
click at [282, 286] on textarea "Tere! Esimesed partiid seadmeid on meieni jõudnud, kuid partiid sisaldavad endi…" at bounding box center [310, 277] width 230 height 86
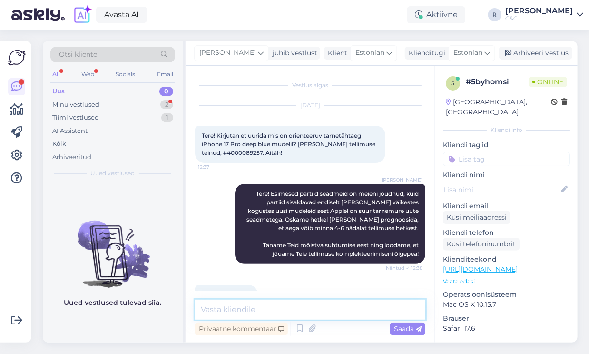
scroll to position [24, 0]
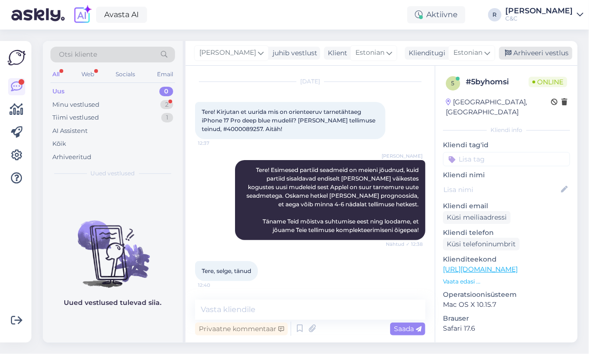
click at [516, 53] on div "Arhiveeri vestlus" at bounding box center [535, 53] width 73 height 13
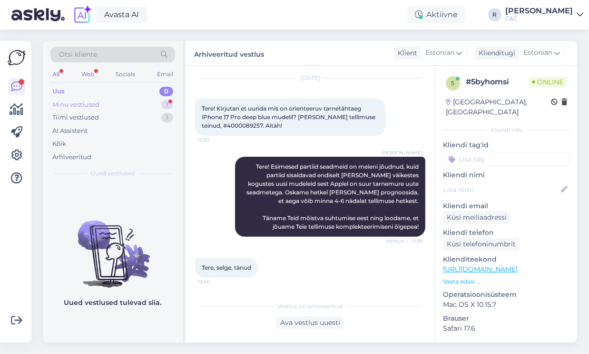
click at [127, 105] on div "Minu vestlused 1" at bounding box center [112, 104] width 125 height 13
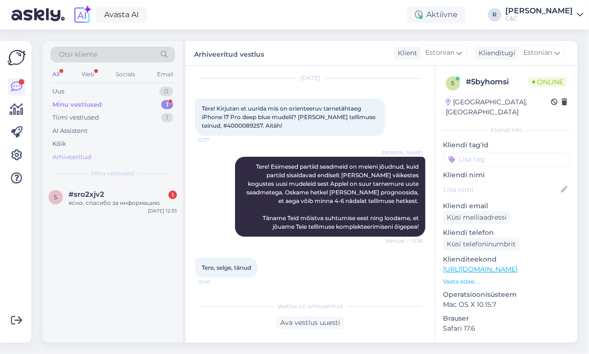
click at [111, 158] on div "Arhiveeritud" at bounding box center [112, 156] width 125 height 13
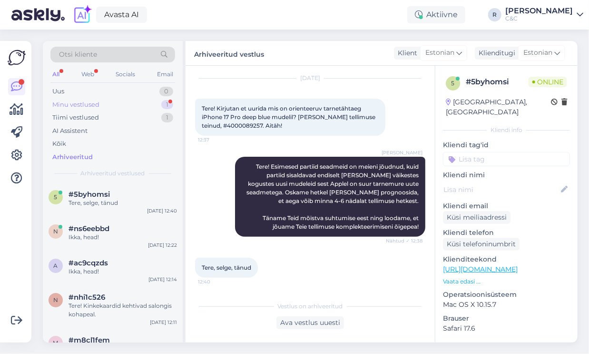
click at [125, 103] on div "Minu vestlused 1" at bounding box center [112, 104] width 125 height 13
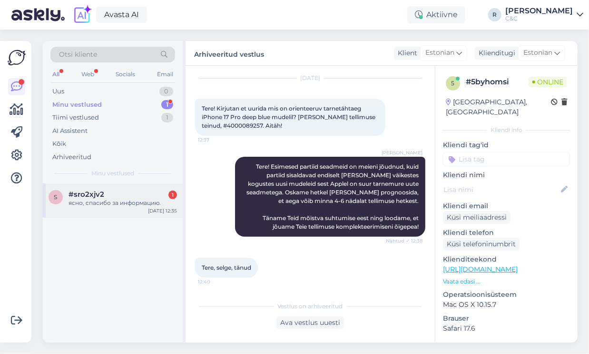
click at [119, 211] on div "s #sro2xjv2 1 ясно, спасибо за информацию. [DATE] 12:35" at bounding box center [113, 200] width 140 height 34
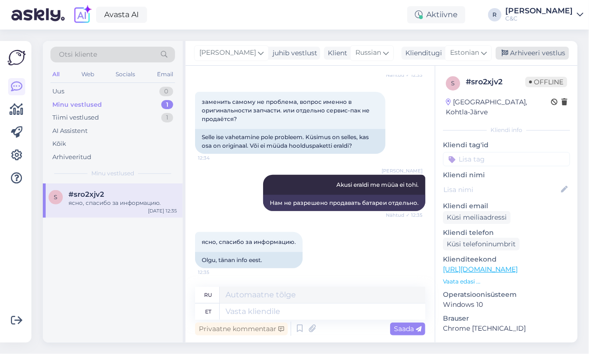
click at [538, 53] on div "Arhiveeri vestlus" at bounding box center [532, 53] width 73 height 13
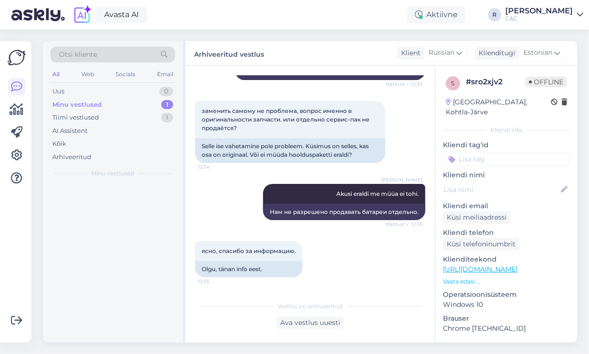
scroll to position [256, 0]
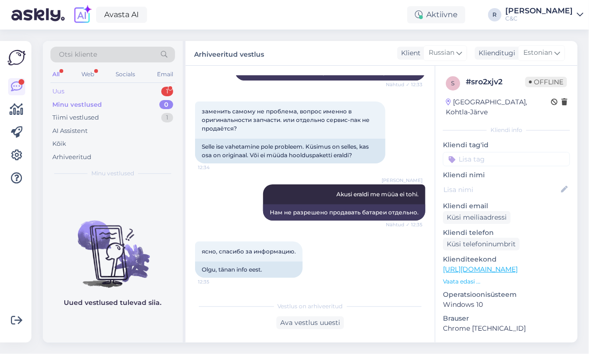
click at [144, 90] on div "Uus 1" at bounding box center [112, 91] width 125 height 13
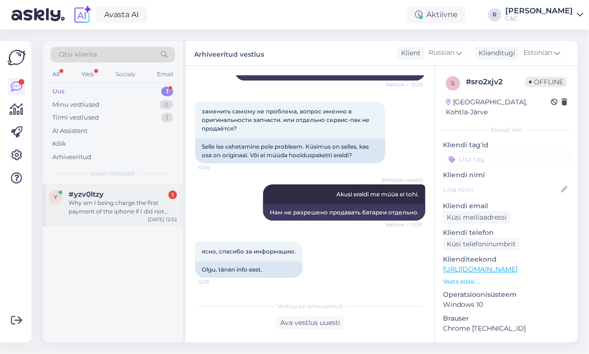
drag, startPoint x: 109, startPoint y: 192, endPoint x: 107, endPoint y: 200, distance: 8.4
click at [108, 197] on div "y #yzv0ltzy 1 Why am I being charge the first payment of the iphone if I did no…" at bounding box center [113, 204] width 140 height 43
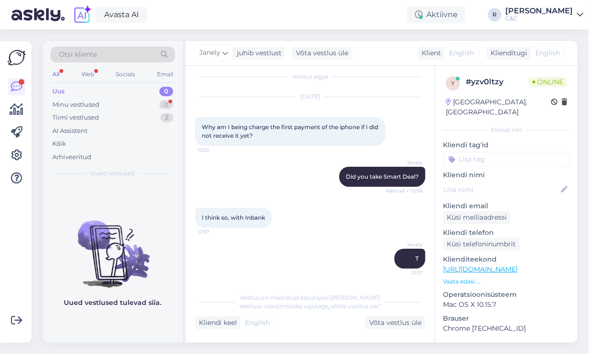
scroll to position [67, 0]
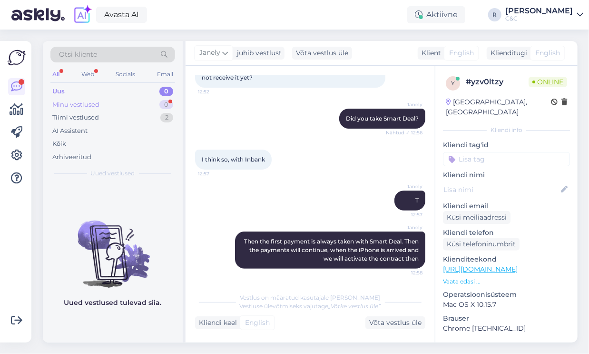
click at [150, 105] on div "Minu vestlused 0" at bounding box center [112, 104] width 125 height 13
click at [133, 106] on div "Minu vestlused 0" at bounding box center [112, 104] width 125 height 13
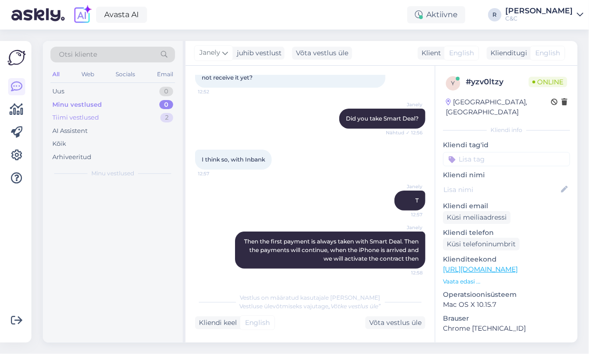
click at [135, 119] on div "Tiimi vestlused 2" at bounding box center [112, 117] width 125 height 13
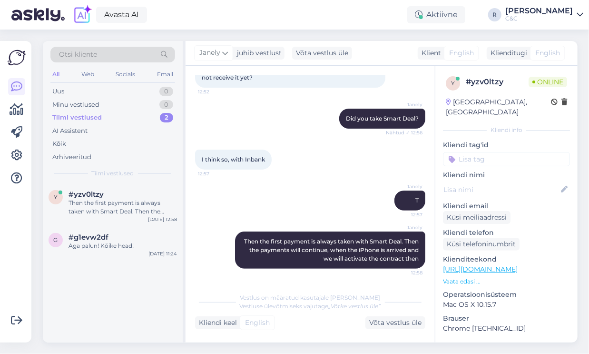
click at [236, 131] on div "Janely Did you take Smart Deal? Nähtud ✓ 12:56" at bounding box center [310, 118] width 230 height 41
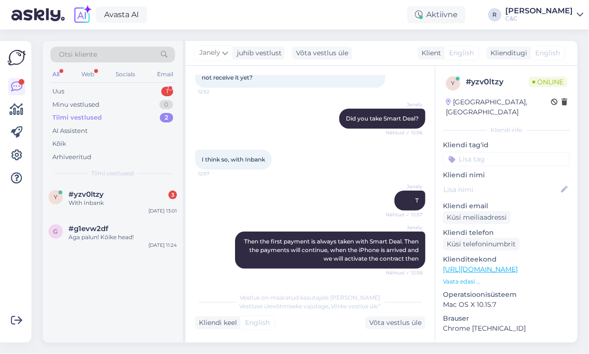
scroll to position [198, 0]
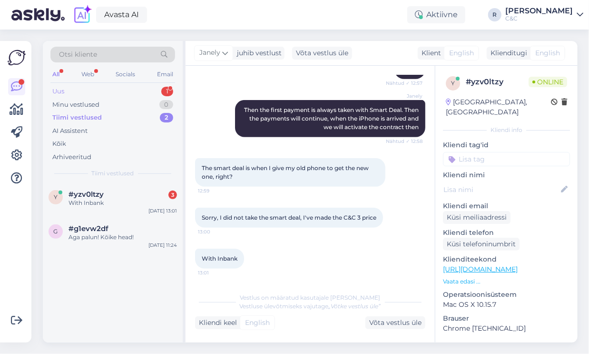
click at [149, 90] on div "Uus 1" at bounding box center [112, 91] width 125 height 13
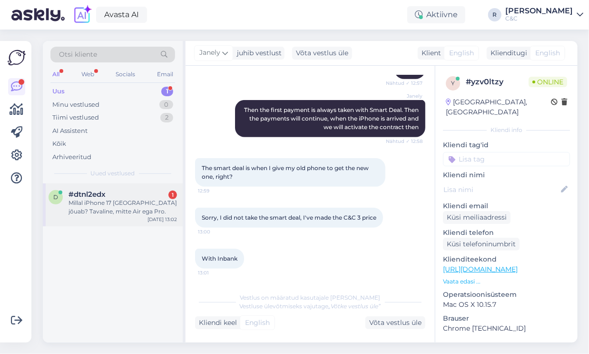
click at [114, 208] on div "Millal iPhone 17 [GEOGRAPHIC_DATA] jõuab? Tavaline, mitte Air ega Pro." at bounding box center [123, 207] width 109 height 17
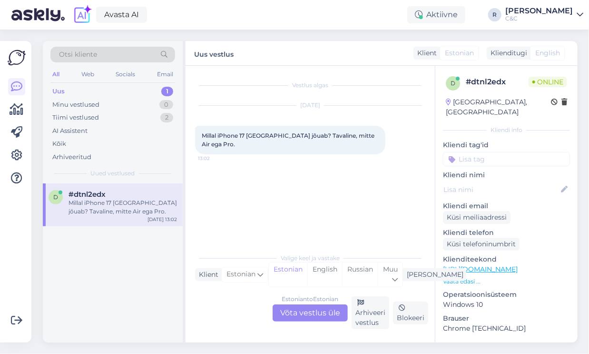
click at [152, 88] on div "Uus 1" at bounding box center [112, 91] width 125 height 13
click at [306, 320] on div "Estonian to Estonian Võta vestlus üle" at bounding box center [310, 312] width 75 height 17
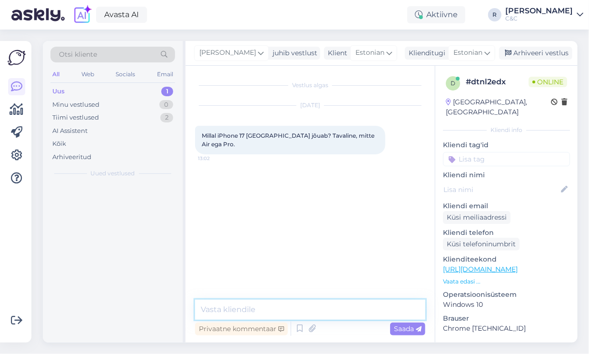
click at [305, 313] on textarea at bounding box center [310, 309] width 230 height 20
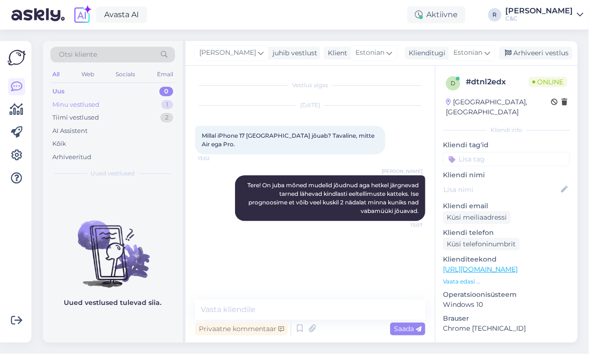
click at [145, 109] on div "Uus 0 Minu vestlused 1 Tiimi vestlused 2 AI Assistent Kõik Arhiveeritud" at bounding box center [112, 124] width 125 height 79
click at [146, 103] on div "Minu vestlused 1" at bounding box center [112, 104] width 125 height 13
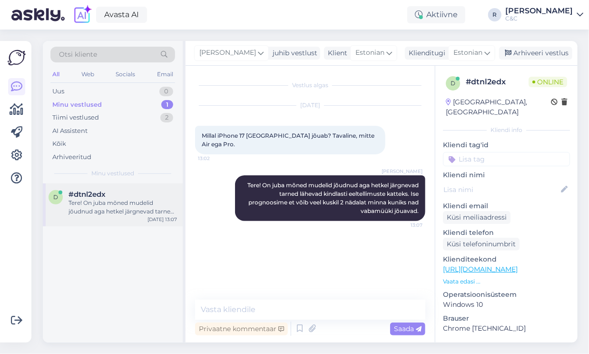
click at [131, 195] on div "#dtnl2edx" at bounding box center [123, 194] width 109 height 9
click at [146, 121] on div "Tiimi vestlused 2" at bounding box center [112, 117] width 125 height 13
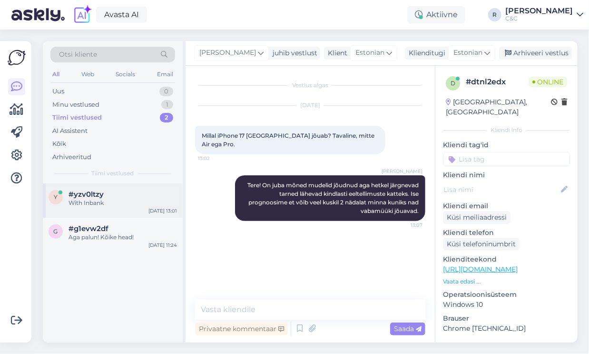
click at [130, 197] on div "#yzv0ltzy" at bounding box center [123, 194] width 109 height 9
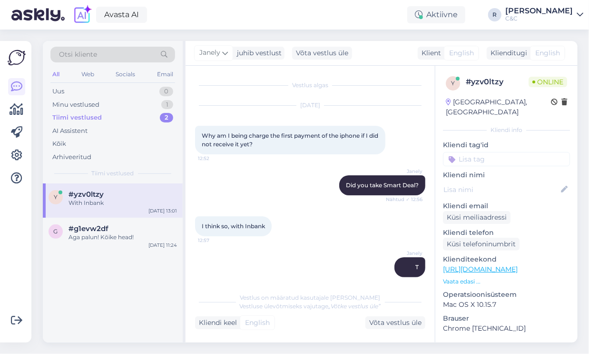
scroll to position [198, 0]
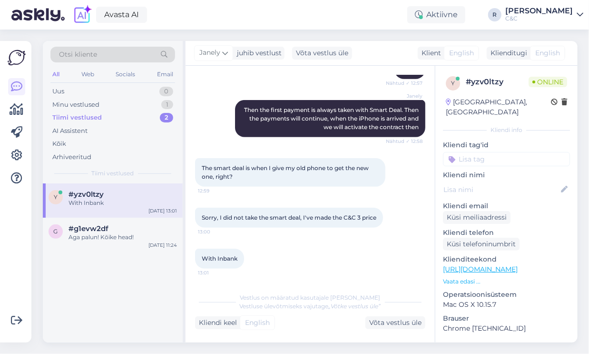
click at [486, 42] on div "[PERSON_NAME] juhib vestlust Võta vestlus üle Klient English Klienditugi Englis…" at bounding box center [382, 53] width 392 height 25
click at [154, 107] on div "Minu vestlused 1" at bounding box center [112, 104] width 125 height 13
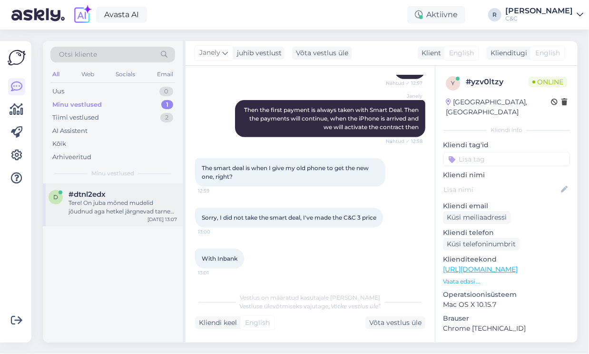
click at [111, 205] on div "Tere! On juba mõned mudelid jõudnud aga hetkel järgnevad tarned lähevad kindlas…" at bounding box center [123, 207] width 109 height 17
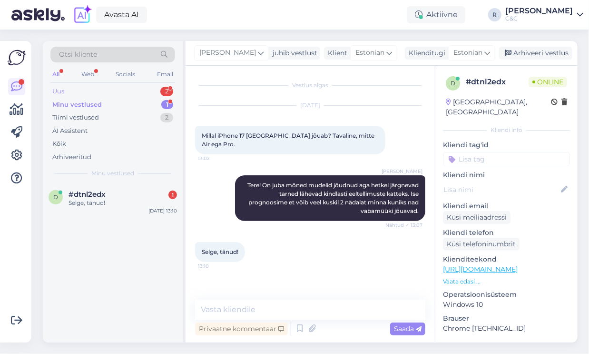
click at [147, 96] on div "Uus 2" at bounding box center [112, 91] width 125 height 13
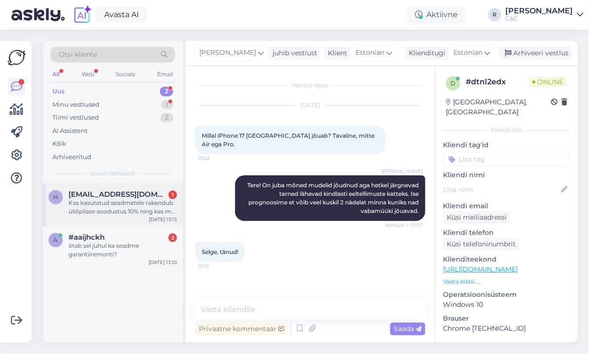
click at [101, 193] on span "[EMAIL_ADDRESS][DOMAIN_NAME]" at bounding box center [118, 194] width 99 height 9
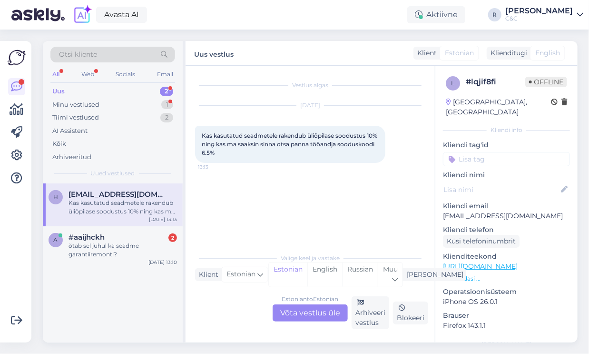
click at [298, 310] on div "Estonian to Estonian Võta vestlus üle" at bounding box center [310, 312] width 75 height 17
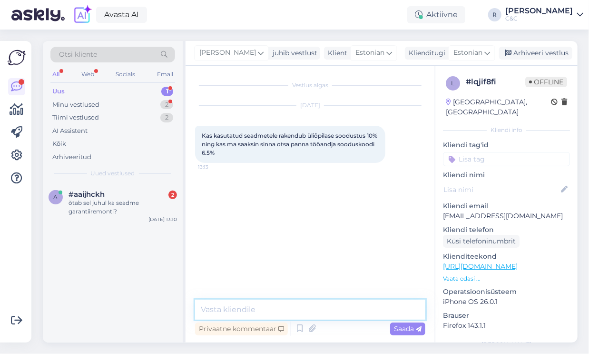
click at [292, 310] on textarea at bounding box center [310, 309] width 230 height 20
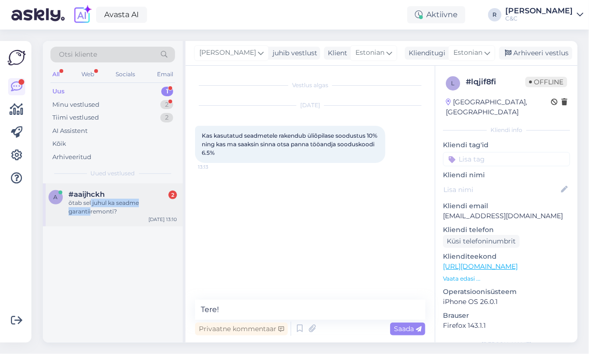
click at [91, 207] on div "õtab sel juhul ka seadme garantiiremonti?" at bounding box center [123, 207] width 109 height 17
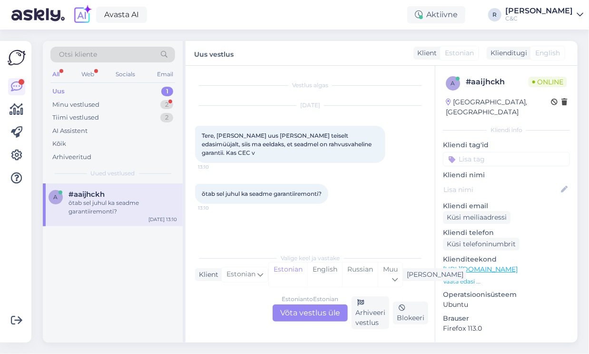
click at [309, 316] on div "Estonian to Estonian Võta vestlus üle" at bounding box center [310, 312] width 75 height 17
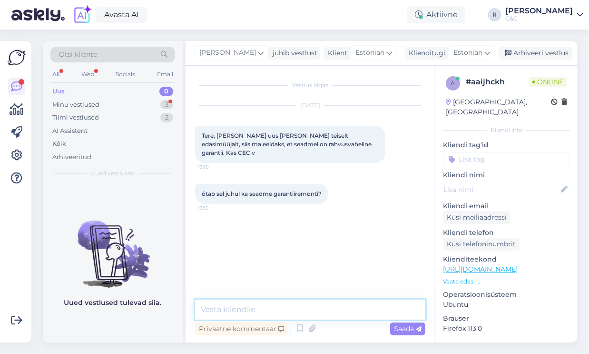
click at [294, 299] on textarea at bounding box center [310, 309] width 230 height 20
click at [289, 308] on textarea at bounding box center [310, 309] width 230 height 20
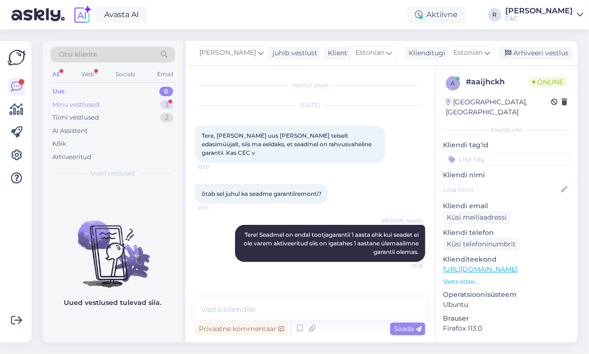
click at [161, 105] on div "3" at bounding box center [166, 105] width 13 height 10
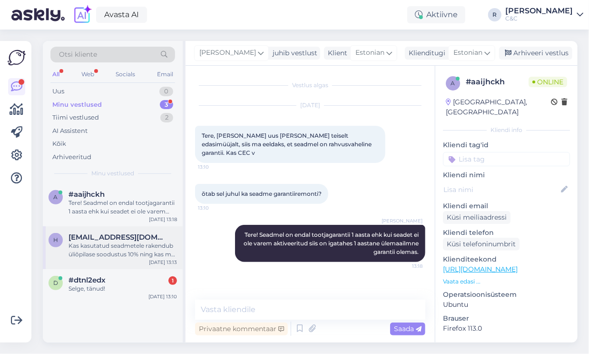
click at [128, 238] on span "[EMAIL_ADDRESS][DOMAIN_NAME]" at bounding box center [118, 237] width 99 height 9
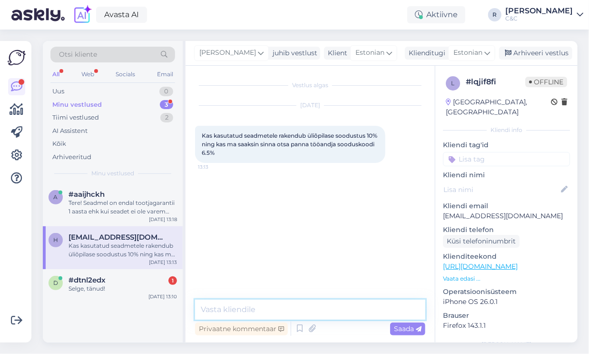
click at [270, 303] on textarea at bounding box center [310, 309] width 230 height 20
click at [491, 262] on link "[URL][DOMAIN_NAME]" at bounding box center [480, 266] width 75 height 9
click at [277, 316] on textarea "Tere!" at bounding box center [310, 309] width 230 height 20
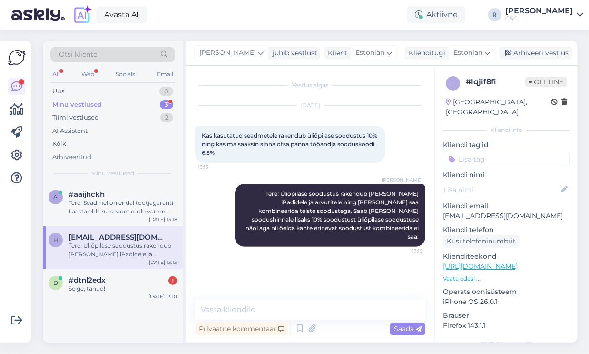
click at [493, 262] on link "[URL][DOMAIN_NAME]" at bounding box center [480, 266] width 75 height 9
click at [120, 290] on div "Selge, tänud!" at bounding box center [123, 288] width 109 height 9
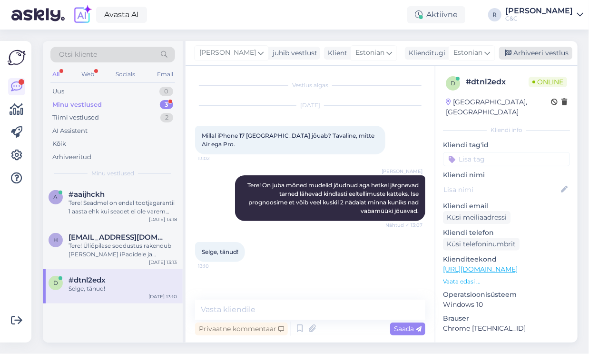
click at [547, 54] on div "Arhiveeri vestlus" at bounding box center [535, 53] width 73 height 13
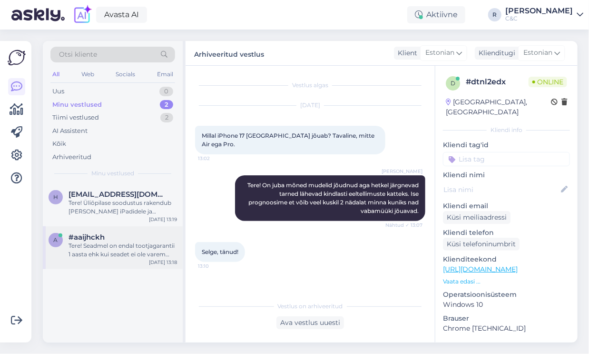
click at [139, 249] on div "Tere! Seadmel on endal tootjagarantii 1 aasta ehk kui seadet ei ole varem aktiv…" at bounding box center [123, 249] width 109 height 17
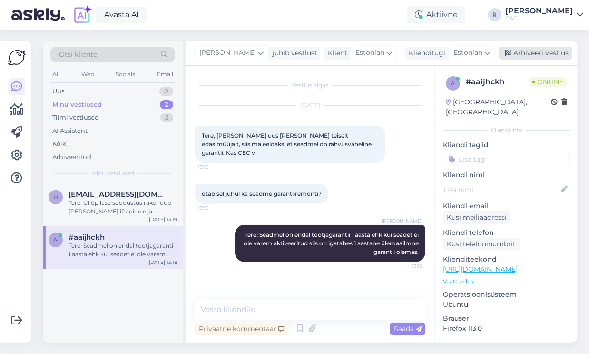
click at [534, 51] on div "Arhiveeri vestlus" at bounding box center [535, 53] width 73 height 13
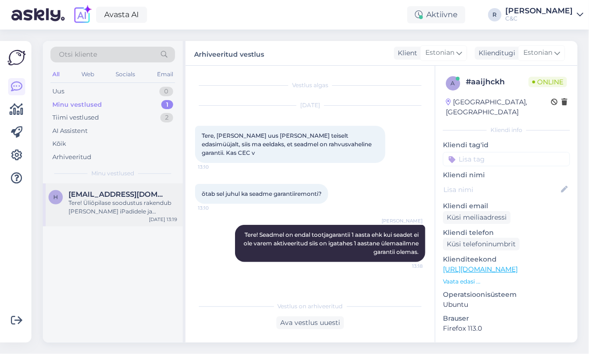
click at [148, 194] on span "[EMAIL_ADDRESS][DOMAIN_NAME]" at bounding box center [118, 194] width 99 height 9
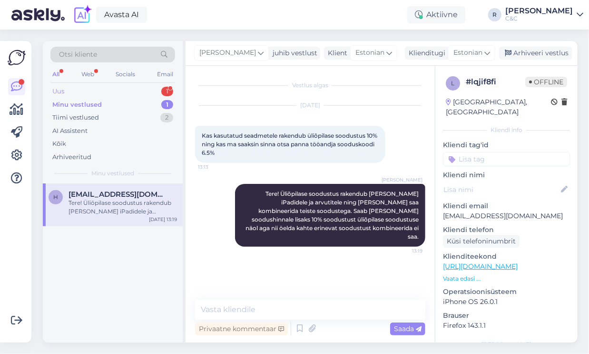
click at [168, 89] on div "1" at bounding box center [167, 92] width 12 height 10
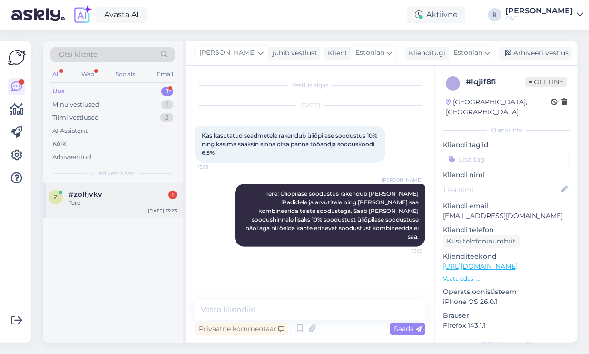
click at [105, 186] on div "z #zolfjvkv 1 Tere [DATE] 13:23" at bounding box center [113, 200] width 140 height 34
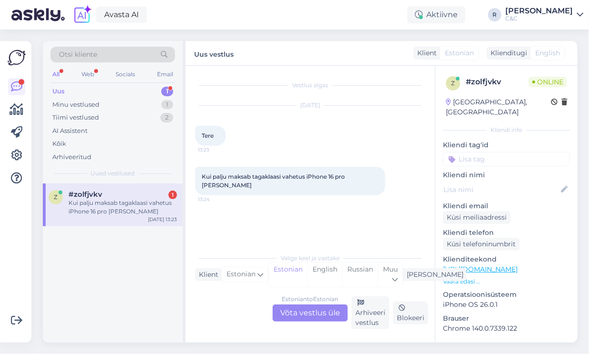
click at [289, 308] on div "Estonian to Estonian Võta vestlus üle" at bounding box center [310, 312] width 75 height 17
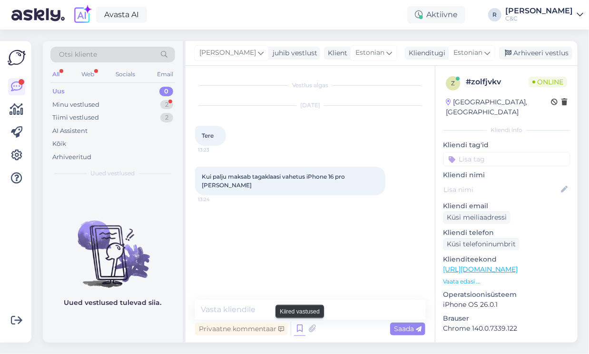
click at [300, 325] on icon at bounding box center [299, 328] width 11 height 14
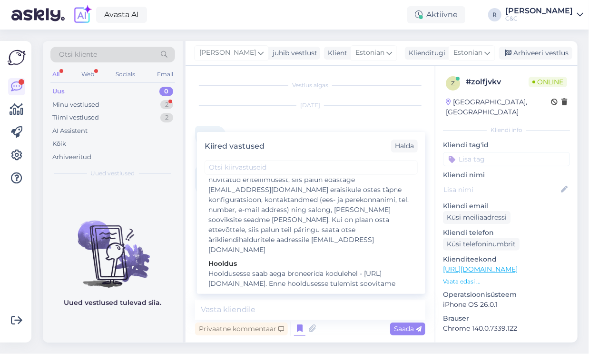
scroll to position [1885, 0]
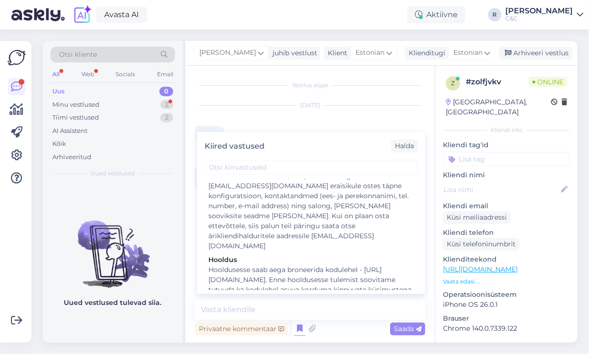
click at [273, 328] on div "Tere" at bounding box center [312, 333] width 206 height 10
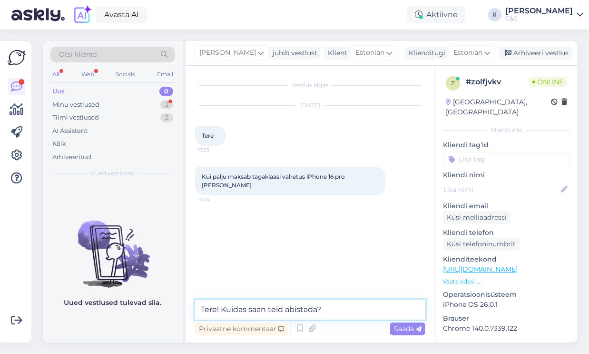
drag, startPoint x: 339, startPoint y: 308, endPoint x: 163, endPoint y: 322, distance: 176.2
click at [160, 322] on div "Otsi kliente All Web Socials Email Uus 0 Minu vestlused 2 Tiimi vestlused 2 AI …" at bounding box center [310, 191] width 535 height 301
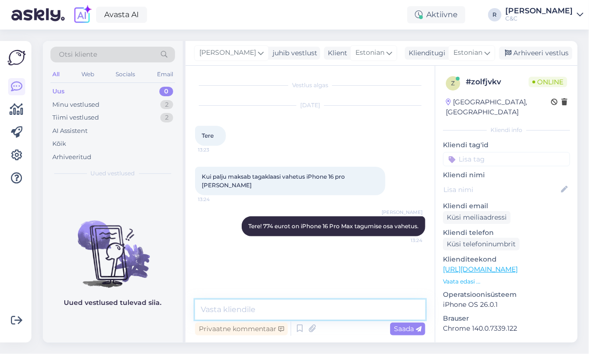
click at [246, 305] on textarea at bounding box center [310, 309] width 230 height 20
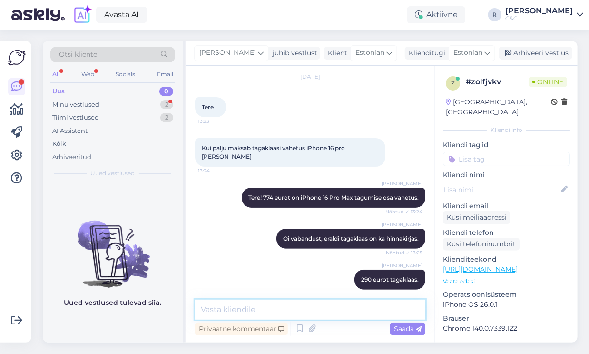
scroll to position [70, 0]
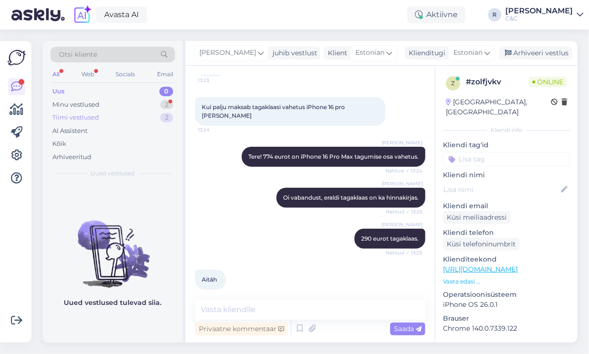
click at [143, 112] on div "Uus 0 Minu vestlused 2 Tiimi vestlused 2 AI Assistent Kõik Arhiveeritud" at bounding box center [112, 124] width 125 height 79
click at [147, 102] on div "Minu vestlused 2" at bounding box center [112, 104] width 125 height 13
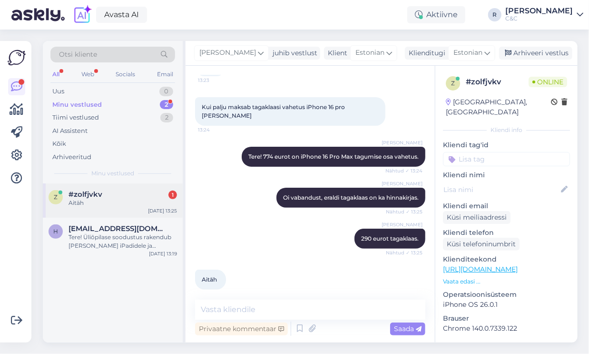
click at [121, 192] on div "#zolfjvkv 1" at bounding box center [123, 194] width 109 height 9
click at [257, 218] on div "[PERSON_NAME] 290 eurot tagaklaas. Nähtud ✓ 13:25" at bounding box center [310, 238] width 230 height 41
click at [530, 53] on div "Arhiveeri vestlus" at bounding box center [535, 53] width 73 height 13
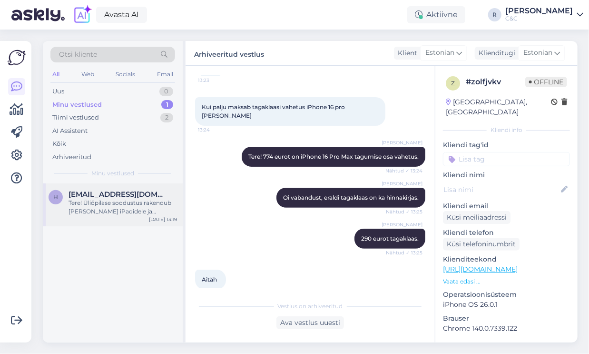
click at [145, 218] on div "h [EMAIL_ADDRESS][DOMAIN_NAME] Tere! Üliõpilase soodustus rakendub [PERSON_NAME…" at bounding box center [113, 204] width 140 height 43
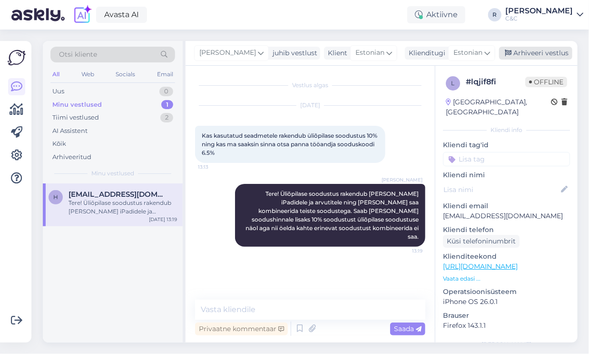
click at [529, 55] on div "Arhiveeri vestlus" at bounding box center [535, 53] width 73 height 13
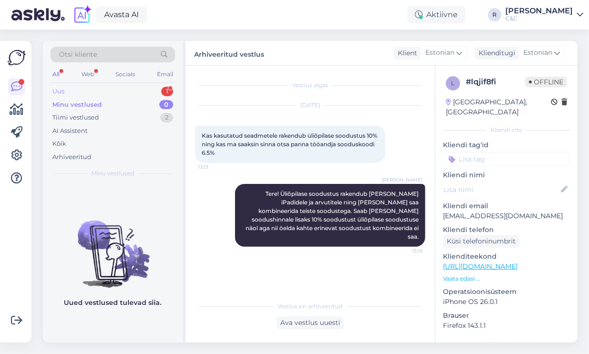
click at [102, 91] on div "Uus 1" at bounding box center [112, 91] width 125 height 13
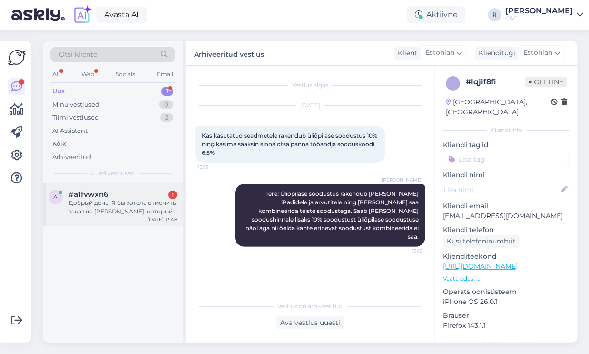
click at [116, 196] on div "#a1fvwxn6 1" at bounding box center [123, 194] width 109 height 9
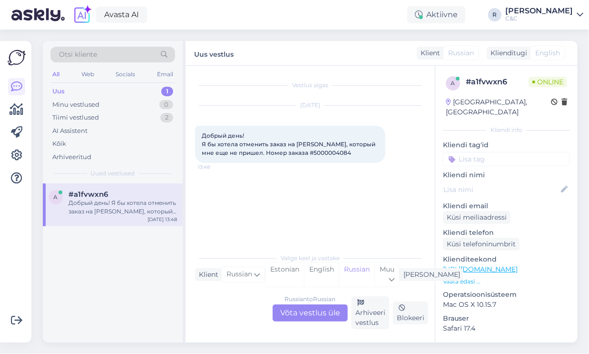
click at [300, 314] on div "Russian to Russian Võta vestlus üle" at bounding box center [310, 312] width 75 height 17
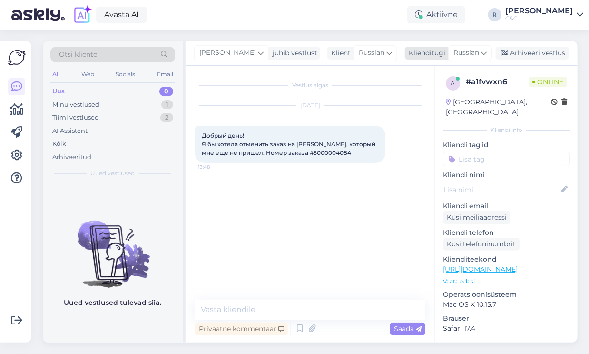
click at [474, 55] on span "Russian" at bounding box center [467, 53] width 26 height 10
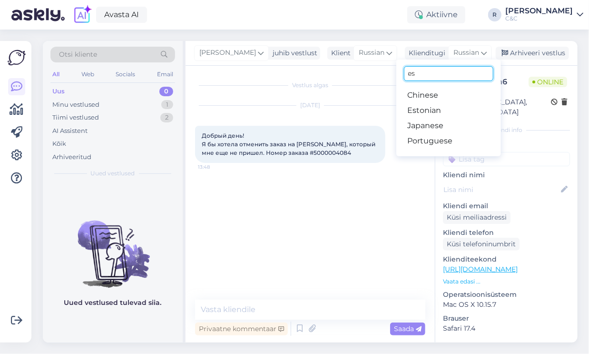
click at [443, 73] on input "es" at bounding box center [448, 73] width 89 height 15
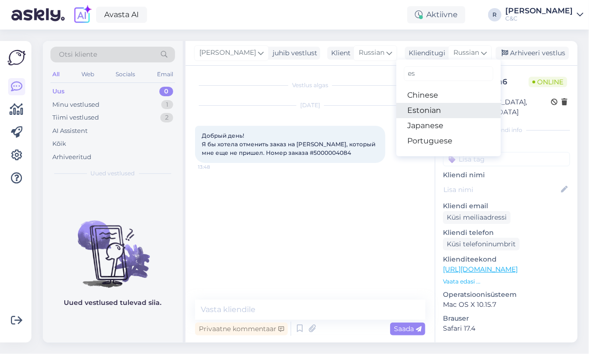
click at [438, 112] on link "Estonian" at bounding box center [449, 110] width 105 height 15
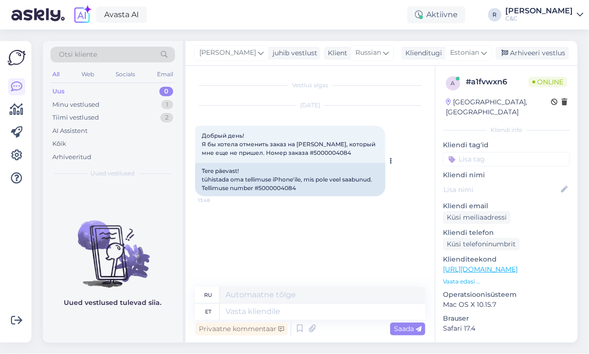
click at [278, 189] on div "Tere päevast! tühistada oma tellimuse iPhone'ile, mis pole veel saabunud. Telli…" at bounding box center [290, 179] width 190 height 33
copy div "5000004084"
click at [257, 314] on textarea at bounding box center [323, 311] width 206 height 16
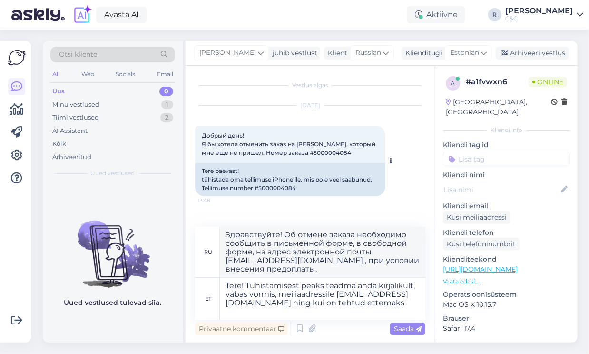
click at [269, 189] on div "Tere päevast! tühistada oma tellimuse iPhone'ile, mis pole veel saabunud. Telli…" at bounding box center [290, 179] width 190 height 33
copy div "5000004084"
click at [346, 303] on textarea "Tere! Tühistamisest peaks teadma anda kirjalikult, vabas vormis, meiliaadressil…" at bounding box center [323, 299] width 206 height 42
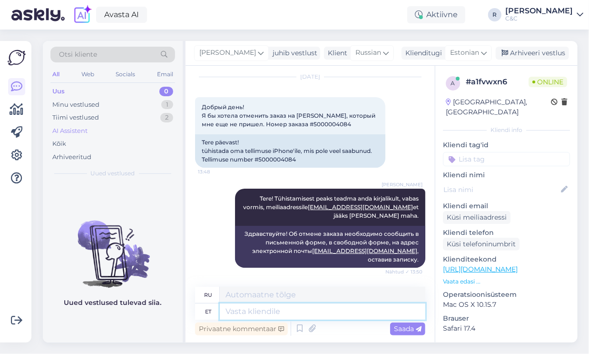
scroll to position [103, 0]
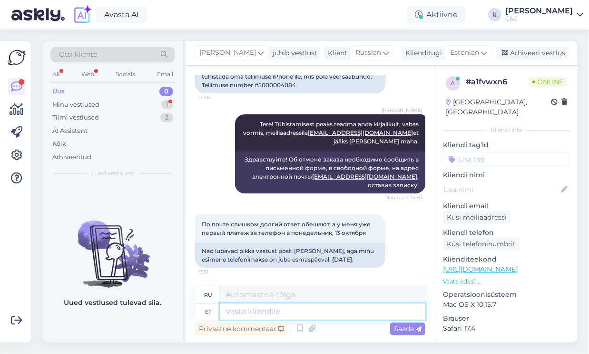
click at [286, 311] on textarea at bounding box center [323, 311] width 206 height 16
click at [270, 317] on textarea at bounding box center [323, 311] width 206 height 16
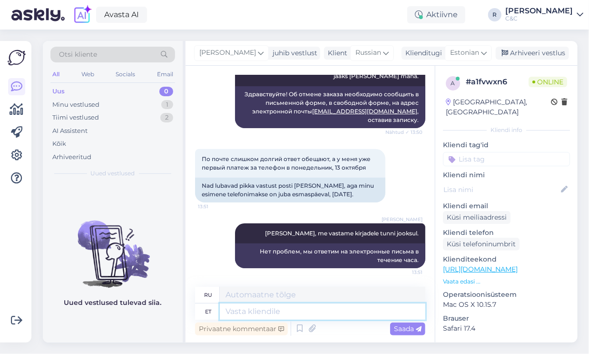
click at [278, 312] on textarea at bounding box center [323, 311] width 206 height 16
click at [277, 307] on textarea at bounding box center [323, 311] width 206 height 16
click at [291, 310] on textarea at bounding box center [323, 311] width 206 height 16
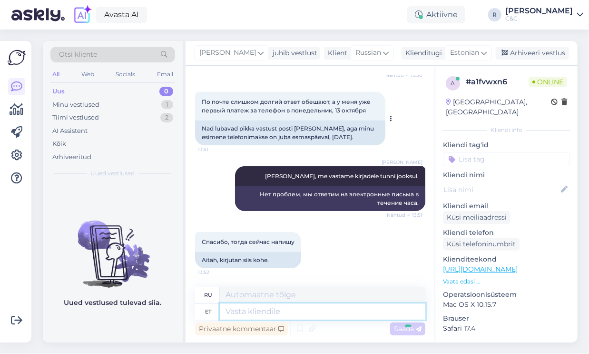
scroll to position [282, 0]
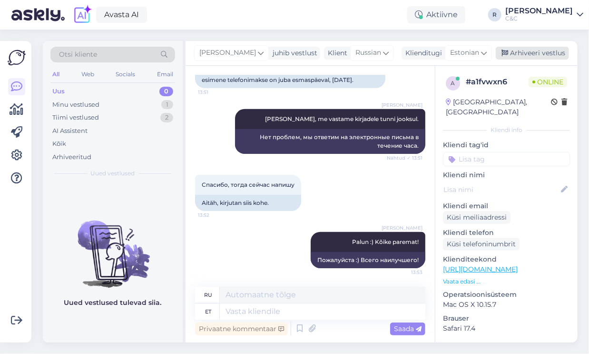
click at [537, 55] on div "Arhiveeri vestlus" at bounding box center [532, 53] width 73 height 13
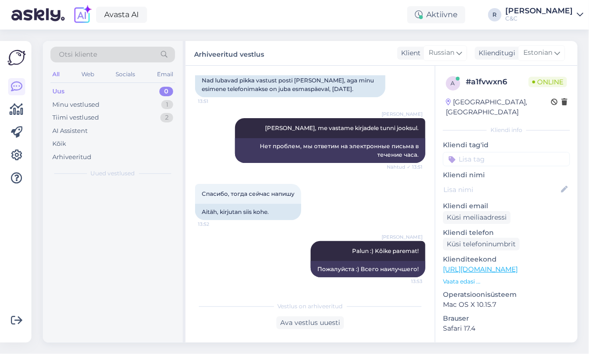
scroll to position [273, 0]
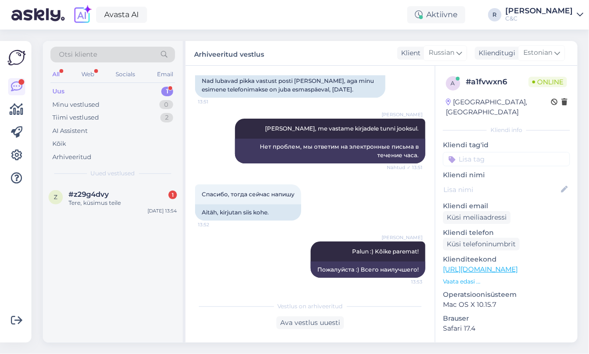
click at [130, 90] on div "Uus 1" at bounding box center [112, 91] width 125 height 13
click at [131, 185] on div "z #z29g4dvy Tere, küsimus teile [DATE] 13:54" at bounding box center [113, 200] width 140 height 34
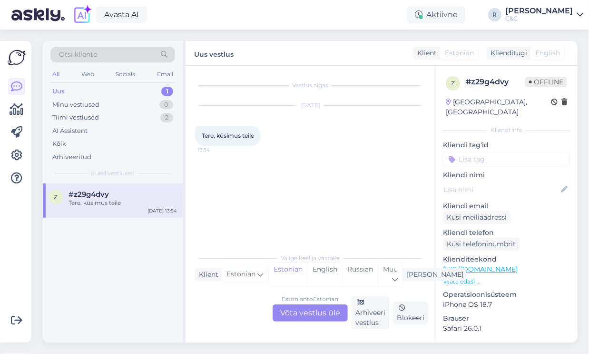
click at [308, 308] on div "Estonian to Estonian Võta vestlus üle" at bounding box center [310, 312] width 75 height 17
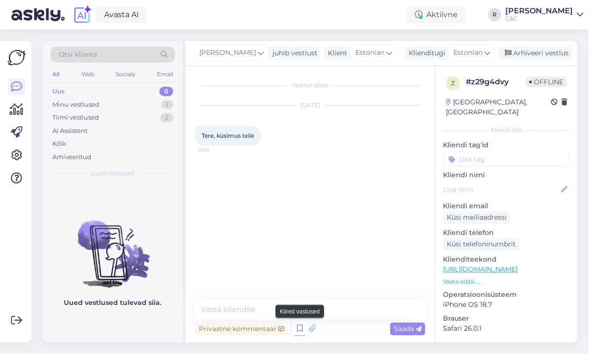
click at [301, 326] on icon at bounding box center [299, 328] width 11 height 14
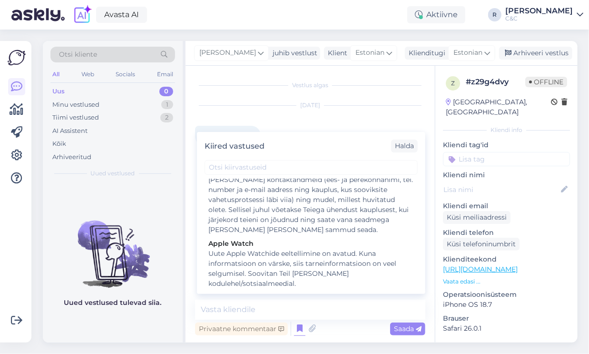
scroll to position [1885, 0]
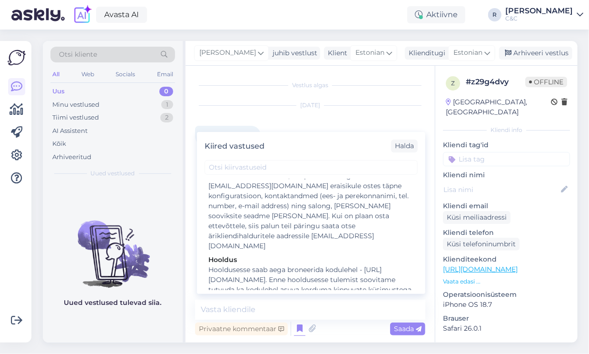
click at [303, 328] on div "Tere" at bounding box center [312, 333] width 206 height 10
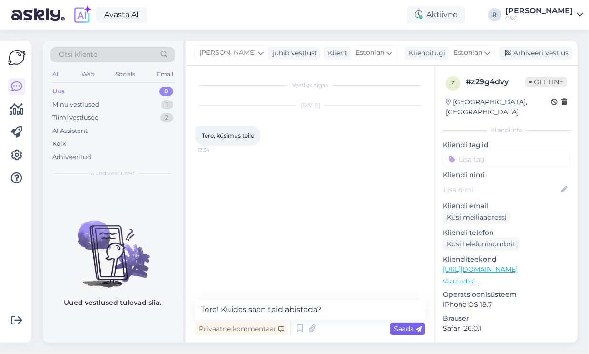
click at [403, 326] on span "Saada" at bounding box center [408, 328] width 28 height 9
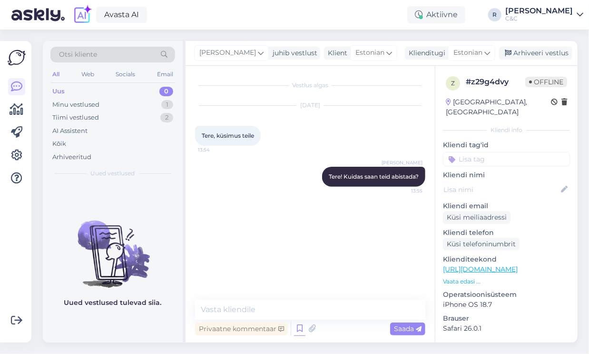
click at [299, 326] on icon at bounding box center [299, 328] width 11 height 14
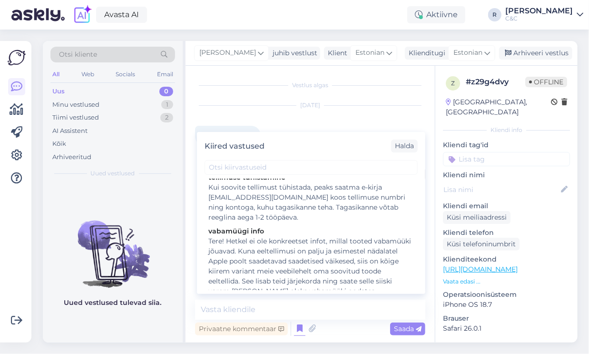
scroll to position [0, 0]
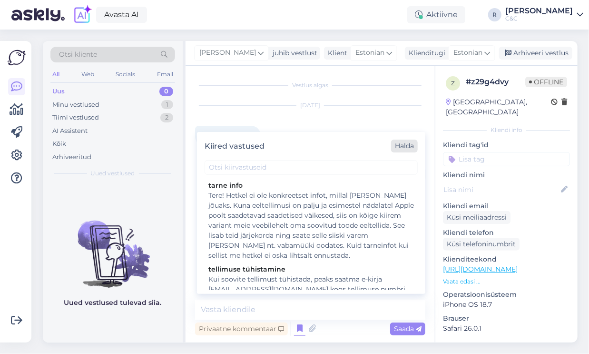
click at [402, 146] on div "Halda" at bounding box center [404, 145] width 27 height 13
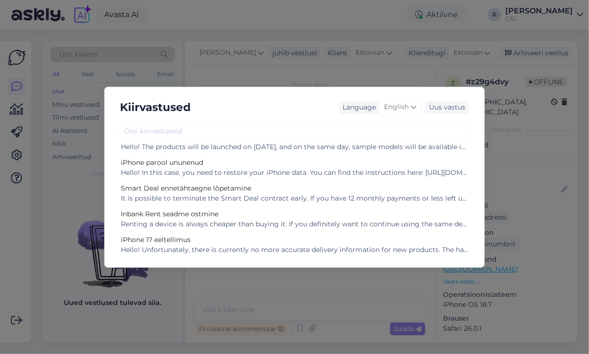
scroll to position [479, 0]
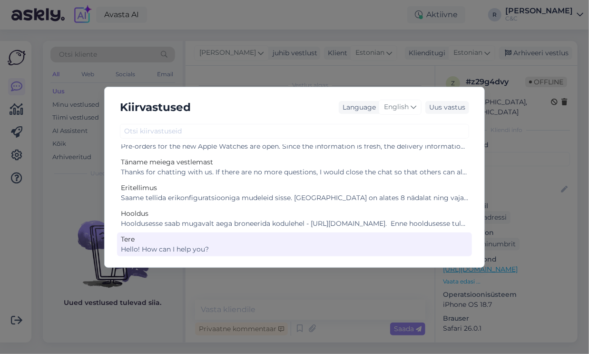
click at [217, 245] on div "Hello! How can I help you?" at bounding box center [295, 249] width 348 height 10
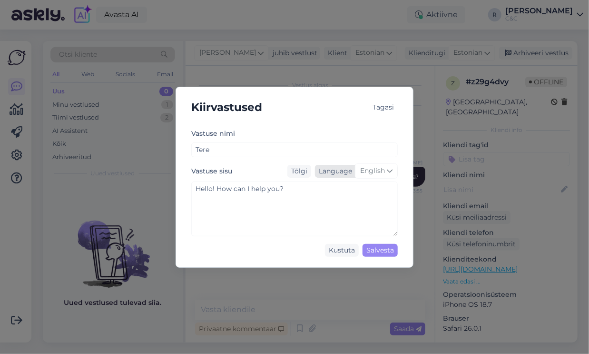
click at [365, 172] on span "English" at bounding box center [372, 171] width 25 height 10
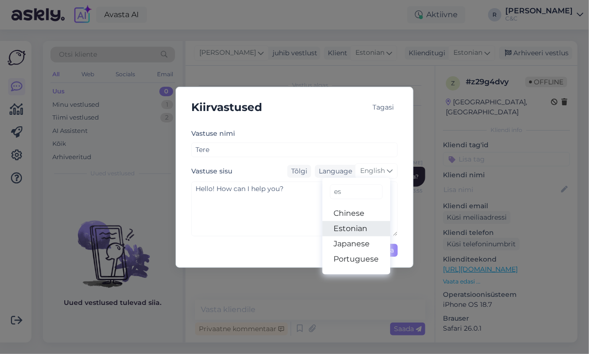
click at [345, 225] on link "Estonian" at bounding box center [357, 228] width 68 height 15
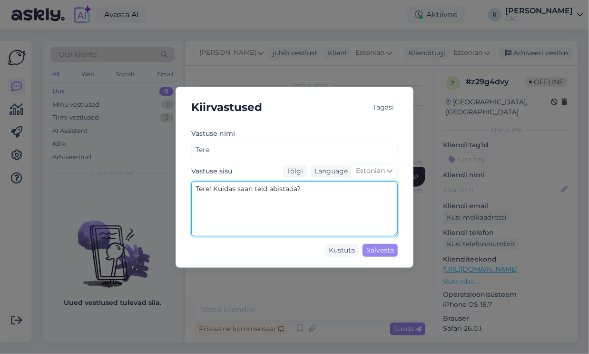
drag, startPoint x: 328, startPoint y: 193, endPoint x: 255, endPoint y: 190, distance: 72.9
click at [255, 190] on textarea "Tere! Kuidas saan teid abistada?" at bounding box center [294, 208] width 207 height 55
click at [284, 187] on textarea "Tere! Kuidas saan Teile kaasulik olla?" at bounding box center [294, 208] width 207 height 55
click at [282, 187] on textarea "Tere! Kuidas saan Teile kaasulik olla?" at bounding box center [294, 208] width 207 height 55
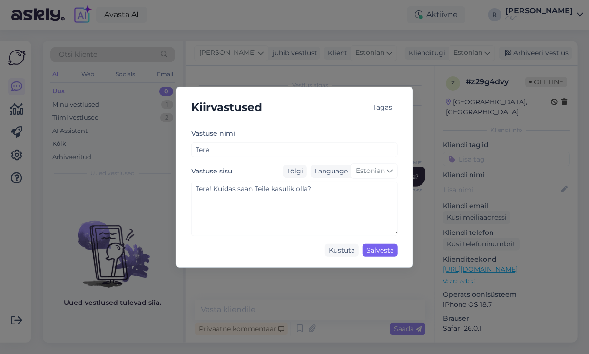
click at [386, 249] on div "Salvesta" at bounding box center [380, 250] width 35 height 13
click at [305, 171] on div "Tõlgi" at bounding box center [295, 171] width 24 height 13
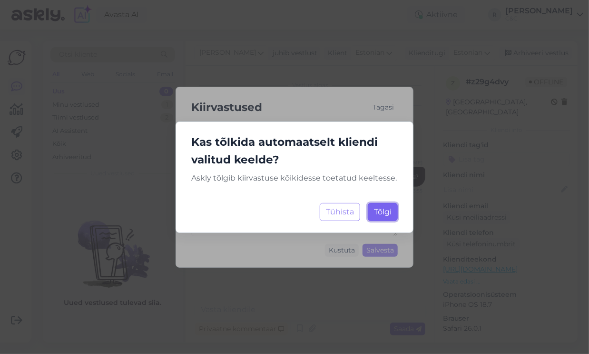
click at [373, 210] on button "[PERSON_NAME]..." at bounding box center [383, 212] width 30 height 18
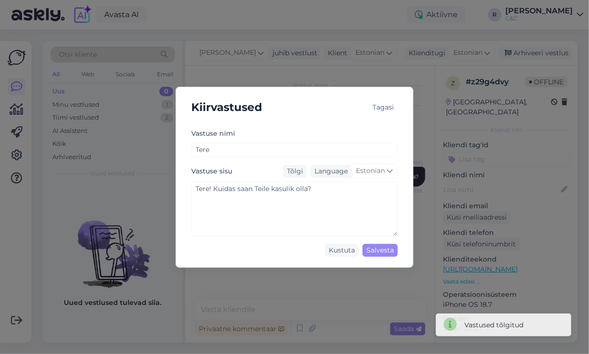
click at [380, 106] on div "Tagasi" at bounding box center [383, 107] width 29 height 13
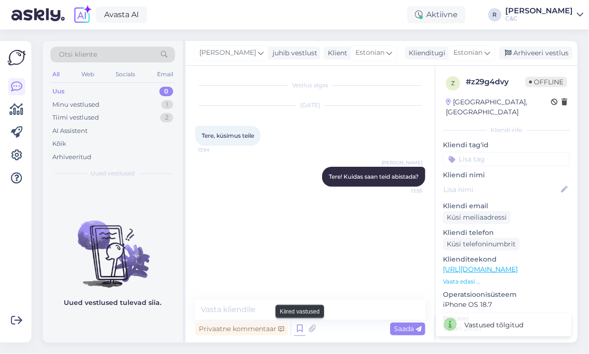
click at [295, 328] on icon at bounding box center [299, 328] width 11 height 14
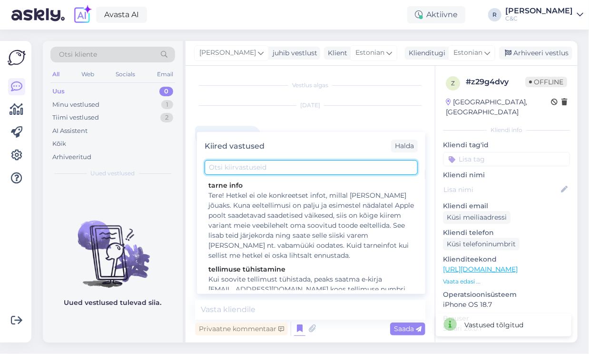
click at [274, 169] on input "text" at bounding box center [311, 167] width 213 height 15
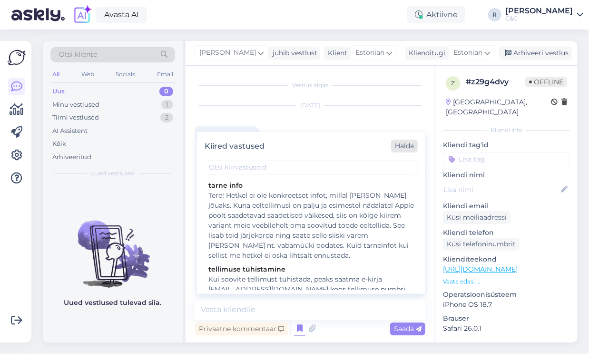
click at [400, 147] on div "Halda" at bounding box center [404, 145] width 27 height 13
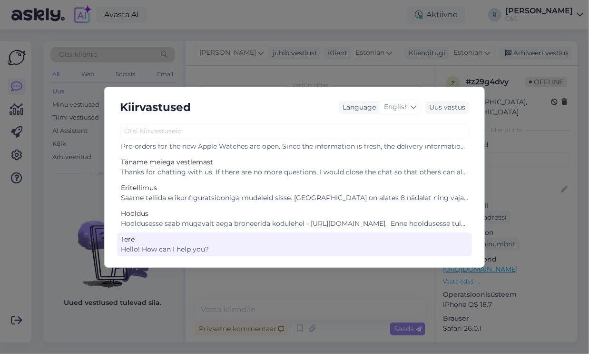
click at [212, 242] on div "Tere" at bounding box center [295, 239] width 348 height 10
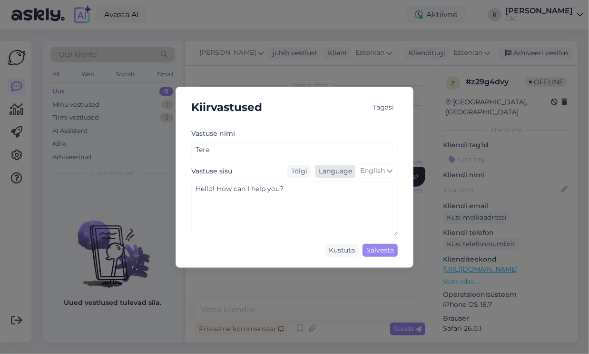
click at [373, 169] on span "English" at bounding box center [372, 171] width 25 height 10
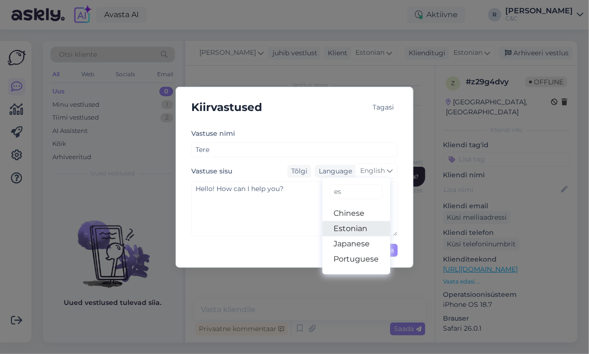
click at [348, 227] on link "Estonian" at bounding box center [357, 228] width 68 height 15
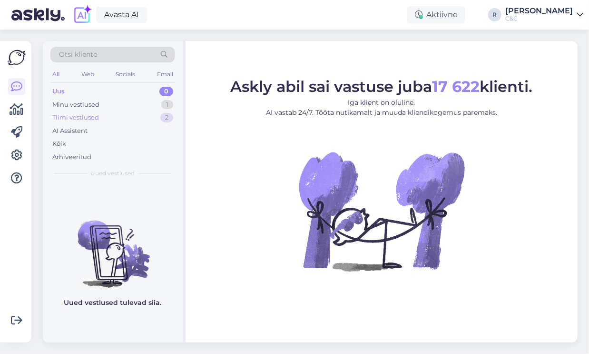
click at [144, 111] on div "Tiimi vestlused 2" at bounding box center [112, 117] width 125 height 13
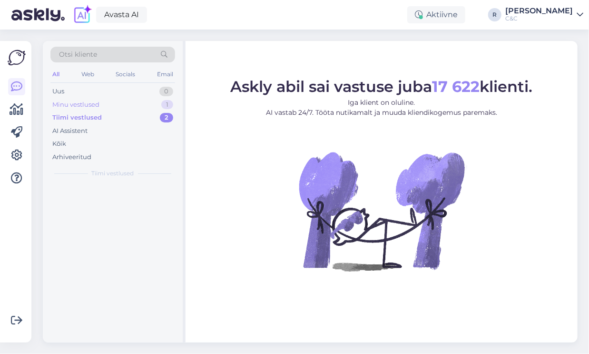
click at [147, 106] on div "Minu vestlused 1" at bounding box center [112, 104] width 125 height 13
click at [147, 199] on div "Tere! Kuidas saan teid abistada?" at bounding box center [123, 203] width 109 height 9
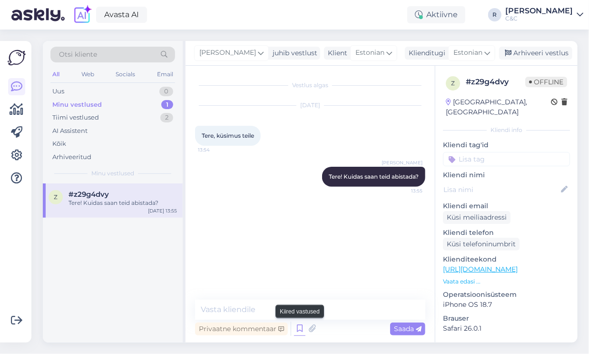
click at [295, 329] on icon at bounding box center [299, 328] width 11 height 14
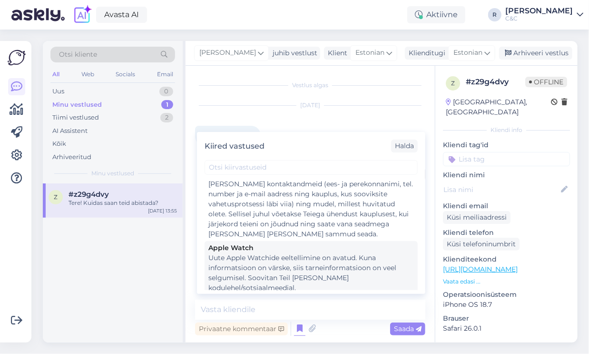
scroll to position [1885, 0]
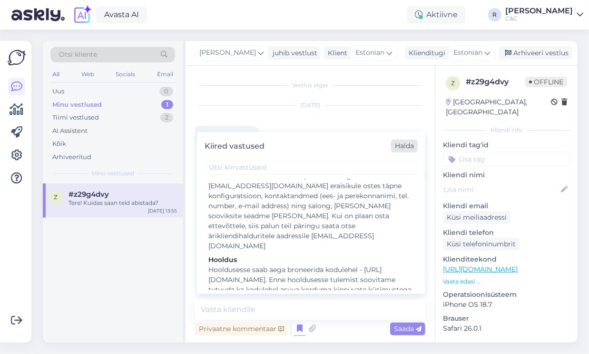
click at [406, 147] on div "Halda" at bounding box center [404, 145] width 27 height 13
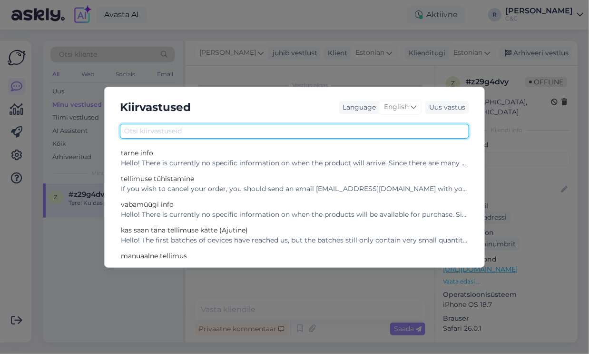
click at [159, 128] on input "text" at bounding box center [294, 131] width 349 height 15
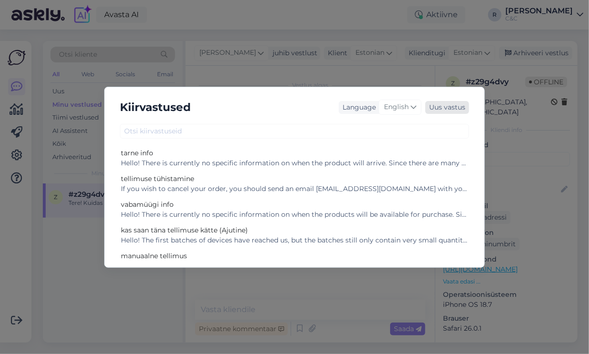
click at [447, 109] on div "Uus vastus" at bounding box center [448, 107] width 44 height 13
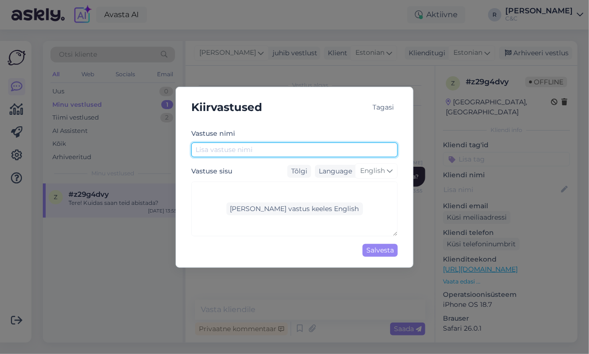
click at [263, 149] on input "text" at bounding box center [294, 149] width 207 height 15
type input "tere"
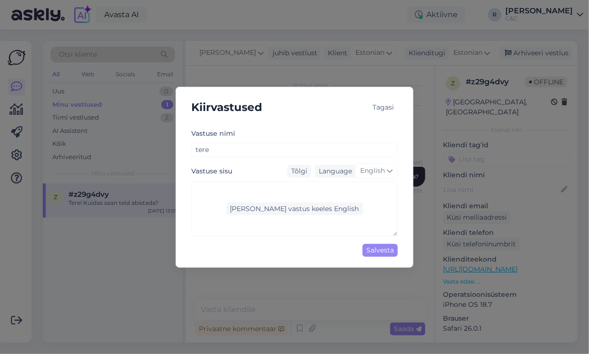
click at [288, 200] on div "Lisa vastus keeles English" at bounding box center [294, 208] width 207 height 55
click at [385, 171] on span "English" at bounding box center [372, 171] width 25 height 10
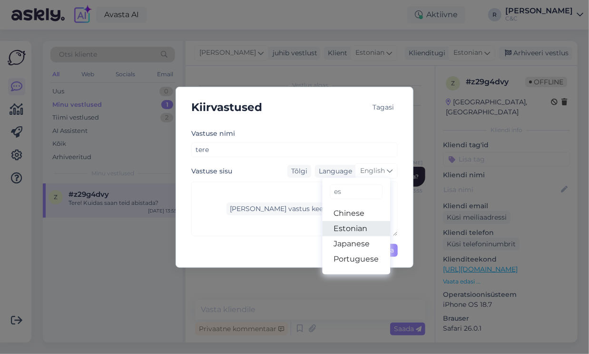
type input "es"
click at [356, 226] on link "Estonian" at bounding box center [357, 228] width 68 height 15
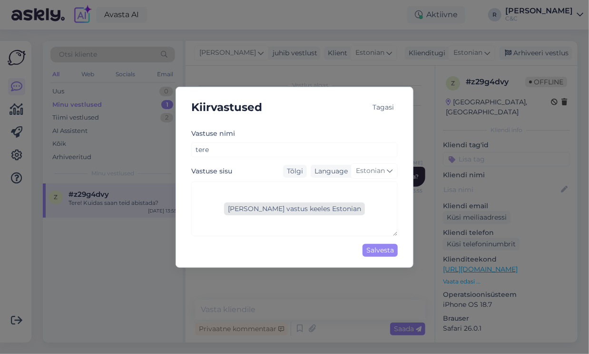
click at [320, 209] on div "Lisa vastus keeles Estonian" at bounding box center [294, 208] width 141 height 13
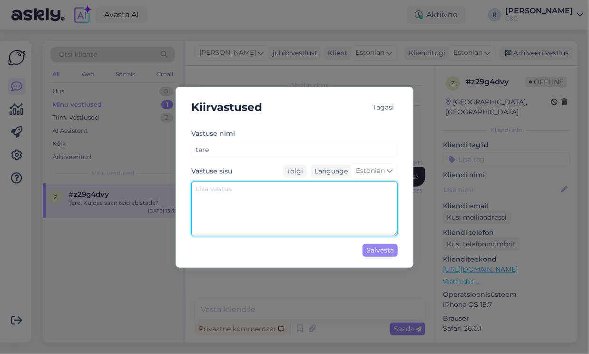
click at [318, 197] on textarea at bounding box center [294, 208] width 207 height 55
type textarea "Tere! Kuidas saan Teile kasulik olla?"
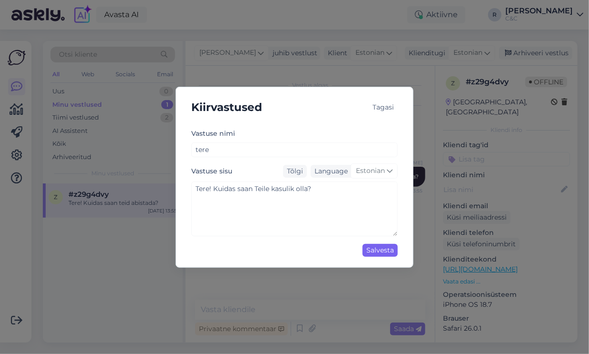
click at [381, 255] on div "Salvesta" at bounding box center [380, 250] width 35 height 13
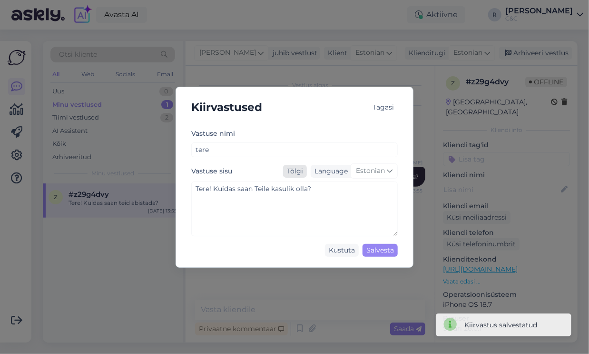
click at [295, 171] on div "Tõlgi" at bounding box center [295, 171] width 24 height 13
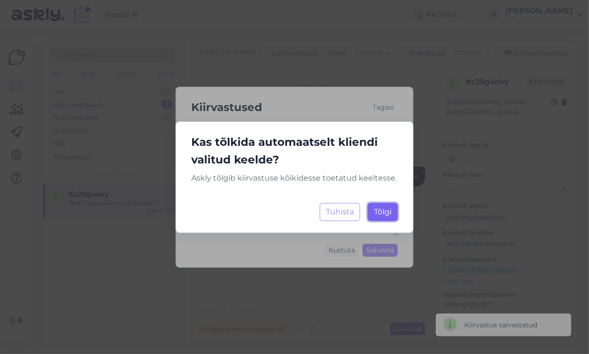
click at [370, 213] on button "[PERSON_NAME]..." at bounding box center [383, 212] width 30 height 18
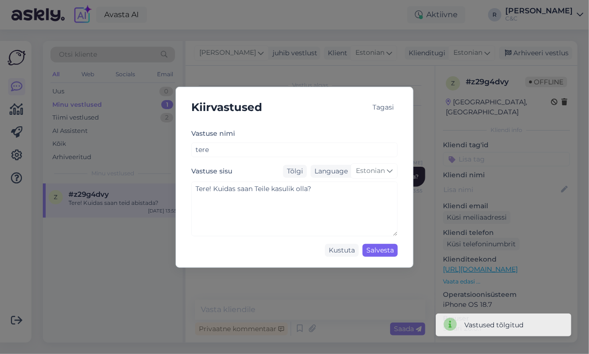
click at [383, 249] on div "Salvesta" at bounding box center [380, 250] width 35 height 13
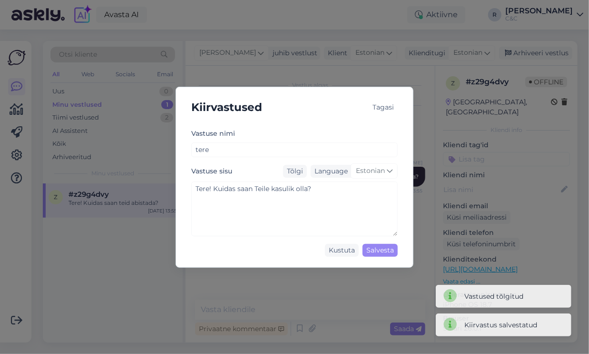
click at [398, 105] on div "Kiirvastused Tagasi" at bounding box center [295, 107] width 222 height 25
click at [397, 105] on div "Tagasi" at bounding box center [383, 107] width 29 height 13
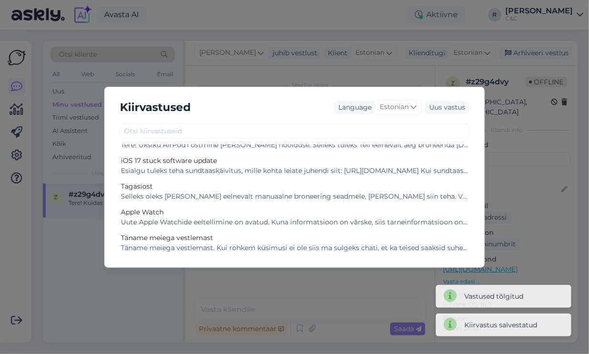
scroll to position [505, 0]
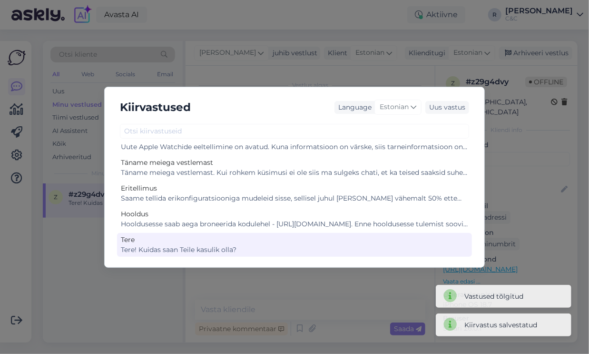
click at [229, 239] on div "Tere" at bounding box center [295, 240] width 348 height 10
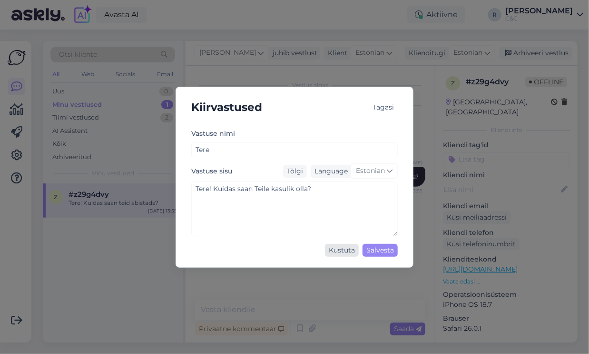
click at [349, 248] on div "Kustuta" at bounding box center [342, 250] width 34 height 13
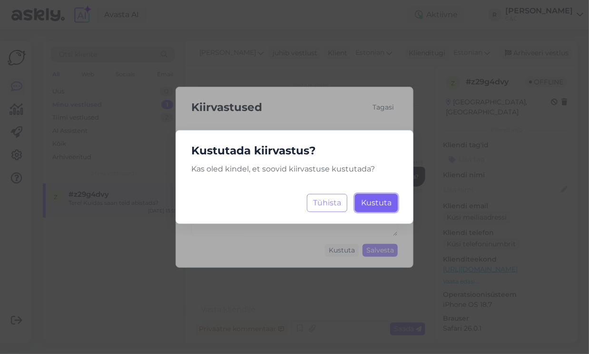
click at [370, 194] on button "Kustuta Laadimine..." at bounding box center [376, 203] width 43 height 18
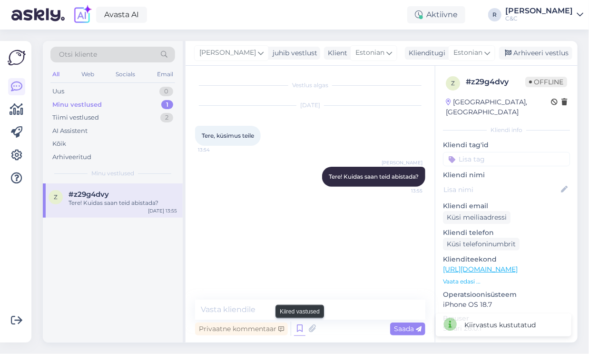
click at [298, 328] on icon at bounding box center [299, 328] width 11 height 14
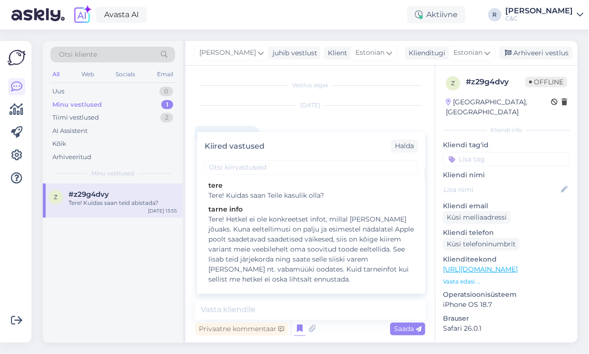
click at [277, 125] on div "Oct 10 2025 Tere, küsimus teile 13:54" at bounding box center [310, 125] width 230 height 61
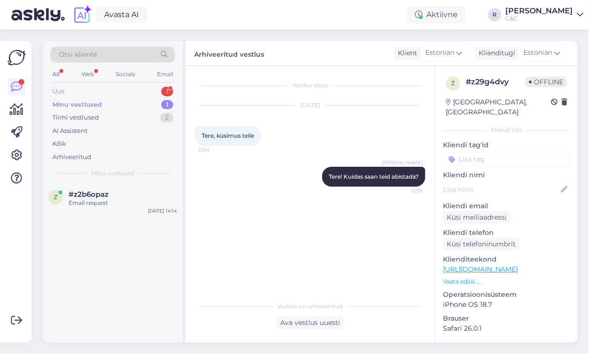
click at [135, 93] on div "Uus 1" at bounding box center [112, 91] width 125 height 13
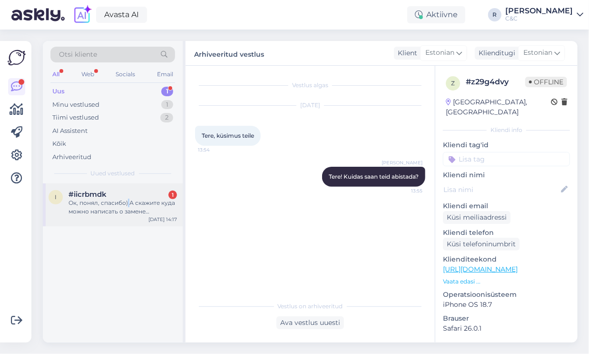
click at [128, 206] on div "Ок, понял, спасибо) А скажите куда можно написать о замене устройства по гарант…" at bounding box center [123, 207] width 109 height 17
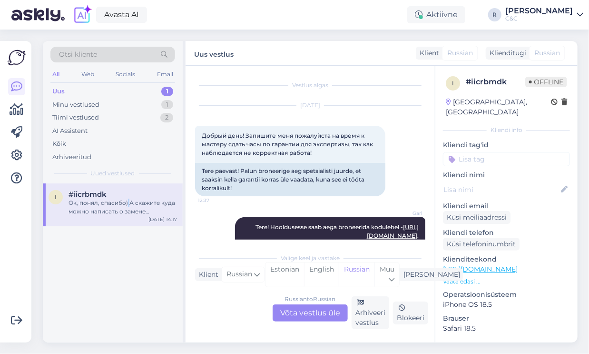
scroll to position [821, 0]
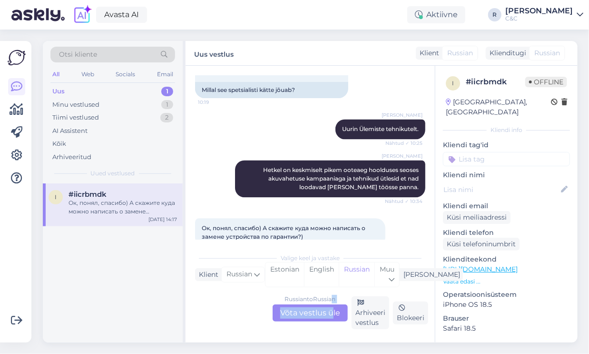
click at [333, 303] on div "Russian to Russian Võta vestlus üle Arhiveeri vestlus Blokeeri" at bounding box center [310, 312] width 230 height 33
click at [320, 310] on div "Russian to Russian Võta vestlus üle" at bounding box center [310, 312] width 75 height 17
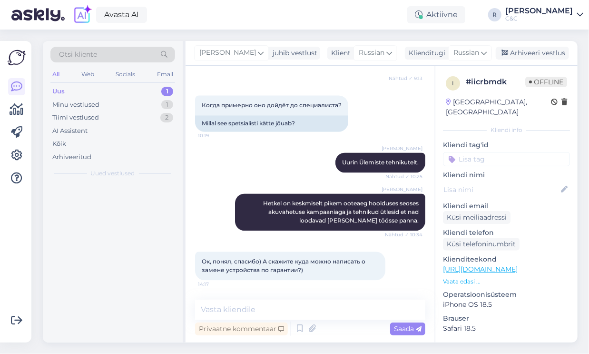
scroll to position [769, 0]
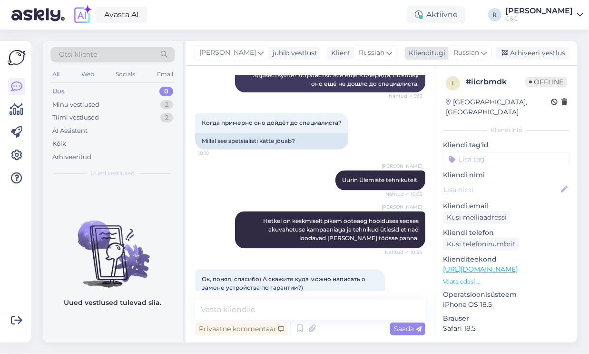
click at [477, 53] on span "Russian" at bounding box center [467, 53] width 26 height 10
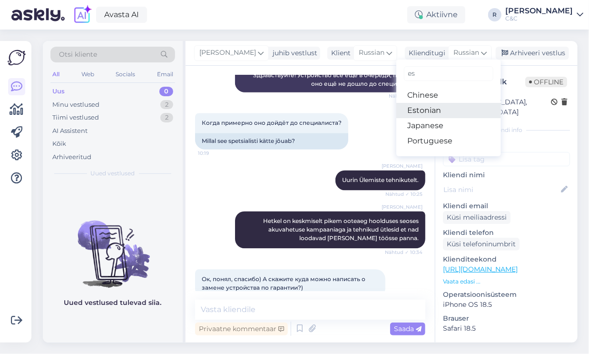
type input "es"
click at [439, 105] on link "Estonian" at bounding box center [449, 110] width 105 height 15
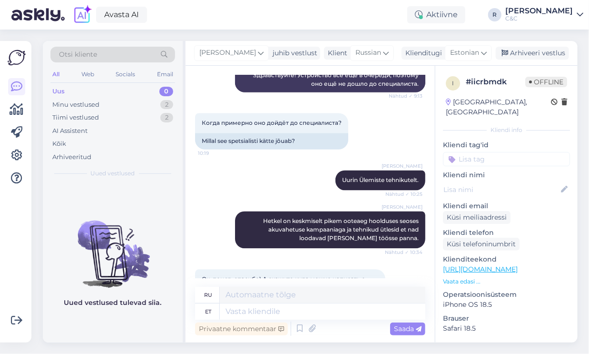
scroll to position [807, 0]
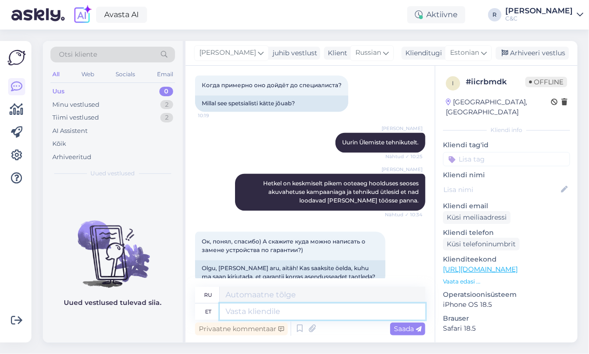
click at [271, 308] on textarea at bounding box center [323, 311] width 206 height 16
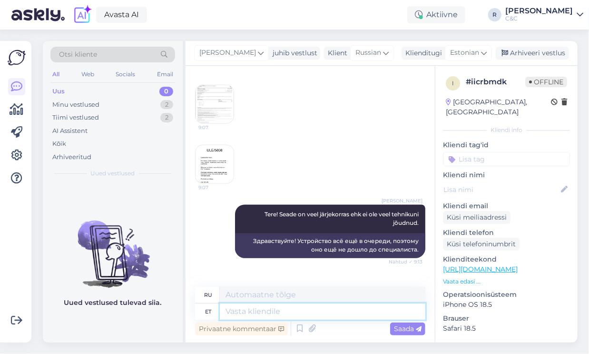
scroll to position [806, 0]
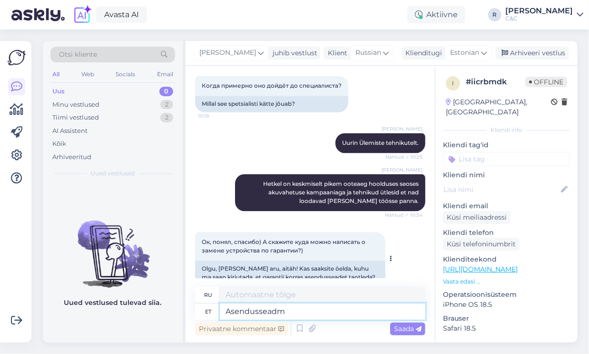
type textarea "Asendusseadme"
type textarea "Сменное устройство"
type textarea "Asendusseadme saate"
type textarea "Вы можете получить замену устройства"
type textarea "Asendusseadme saate vaid ho"
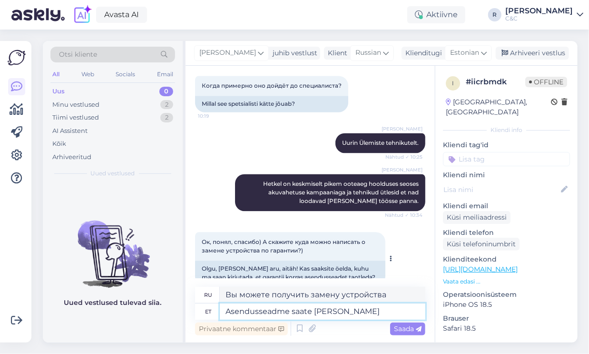
type textarea "Вы можете получить только замену устройства"
type textarea "Asendusseadme saate vaid hoolduises"
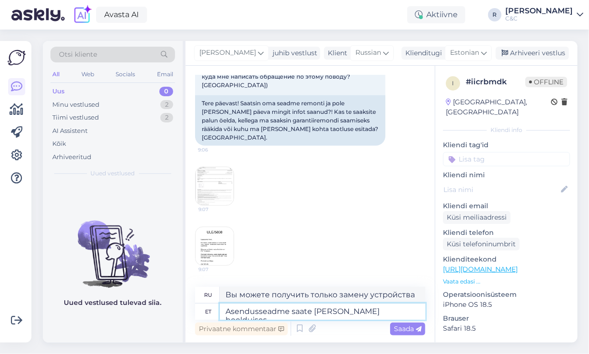
scroll to position [502, 0]
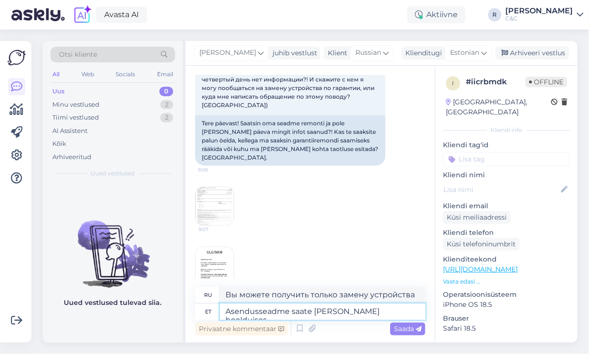
type textarea "Получить замену устройства можно только в ходе технического обслуживания."
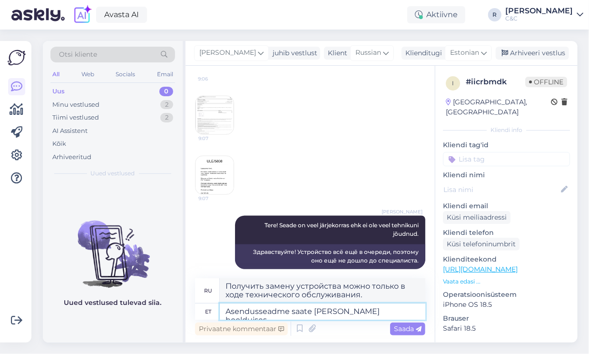
scroll to position [815, 0]
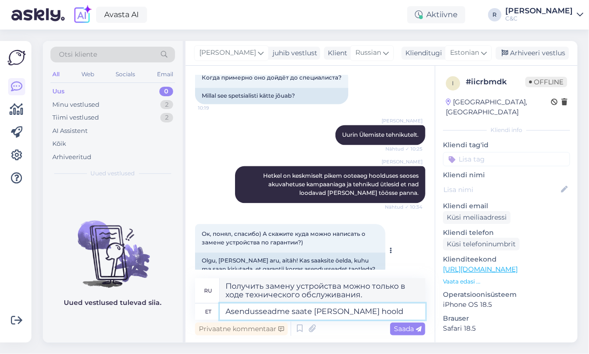
type textarea "T"
type textarea "Получить замену устройства можно только после обслуживания."
type textarea "tallinnhooldus@cec.com"
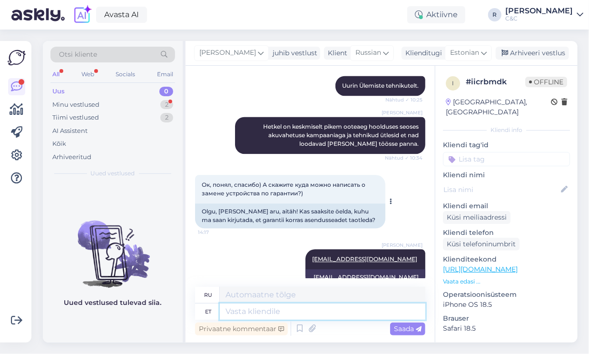
scroll to position [864, 0]
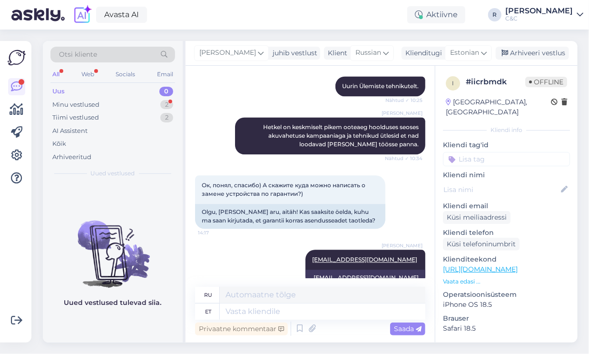
drag, startPoint x: 258, startPoint y: 236, endPoint x: 244, endPoint y: 218, distance: 22.8
click at [258, 239] on div "Ross tallinnhooldus@cec.com 14:18 tallinnhooldus@cec.com" at bounding box center [310, 267] width 230 height 57
click at [149, 103] on div "Minu vestlused 2" at bounding box center [112, 104] width 125 height 13
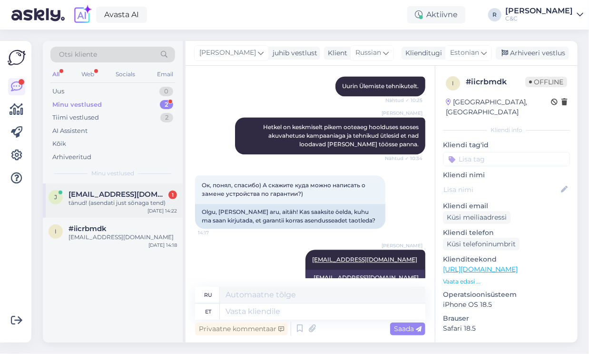
click at [128, 193] on span "[EMAIL_ADDRESS][DOMAIN_NAME]" at bounding box center [118, 194] width 99 height 9
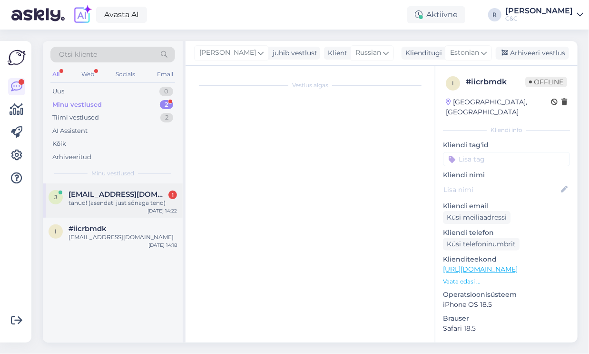
scroll to position [71, 0]
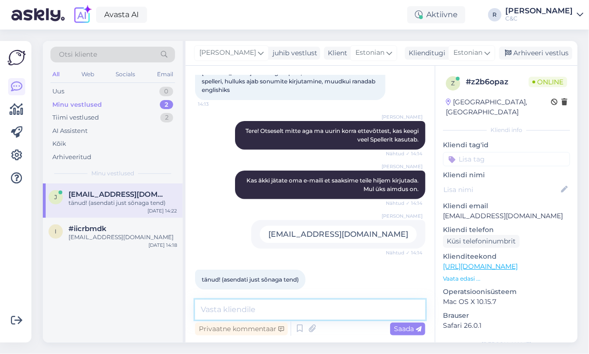
click at [286, 308] on textarea at bounding box center [310, 309] width 230 height 20
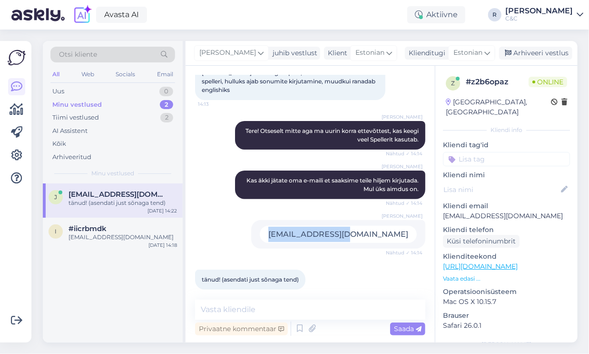
drag, startPoint x: 409, startPoint y: 226, endPoint x: 328, endPoint y: 222, distance: 81.9
click at [328, 226] on div "[EMAIL_ADDRESS][DOMAIN_NAME]" at bounding box center [338, 234] width 157 height 17
copy div "[EMAIL_ADDRESS][DOMAIN_NAME]"
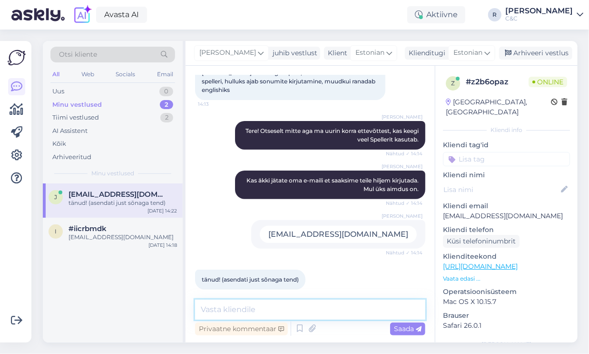
click at [274, 305] on textarea at bounding box center [310, 309] width 230 height 20
click at [291, 310] on textarea at bounding box center [310, 309] width 230 height 20
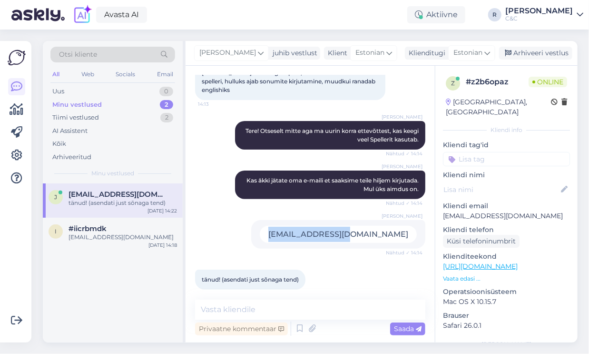
drag, startPoint x: 405, startPoint y: 227, endPoint x: 328, endPoint y: 226, distance: 76.6
click at [328, 226] on div "[EMAIL_ADDRESS][DOMAIN_NAME]" at bounding box center [338, 234] width 157 height 17
copy div "[EMAIL_ADDRESS][DOMAIN_NAME]"
